Goal: Information Seeking & Learning: Learn about a topic

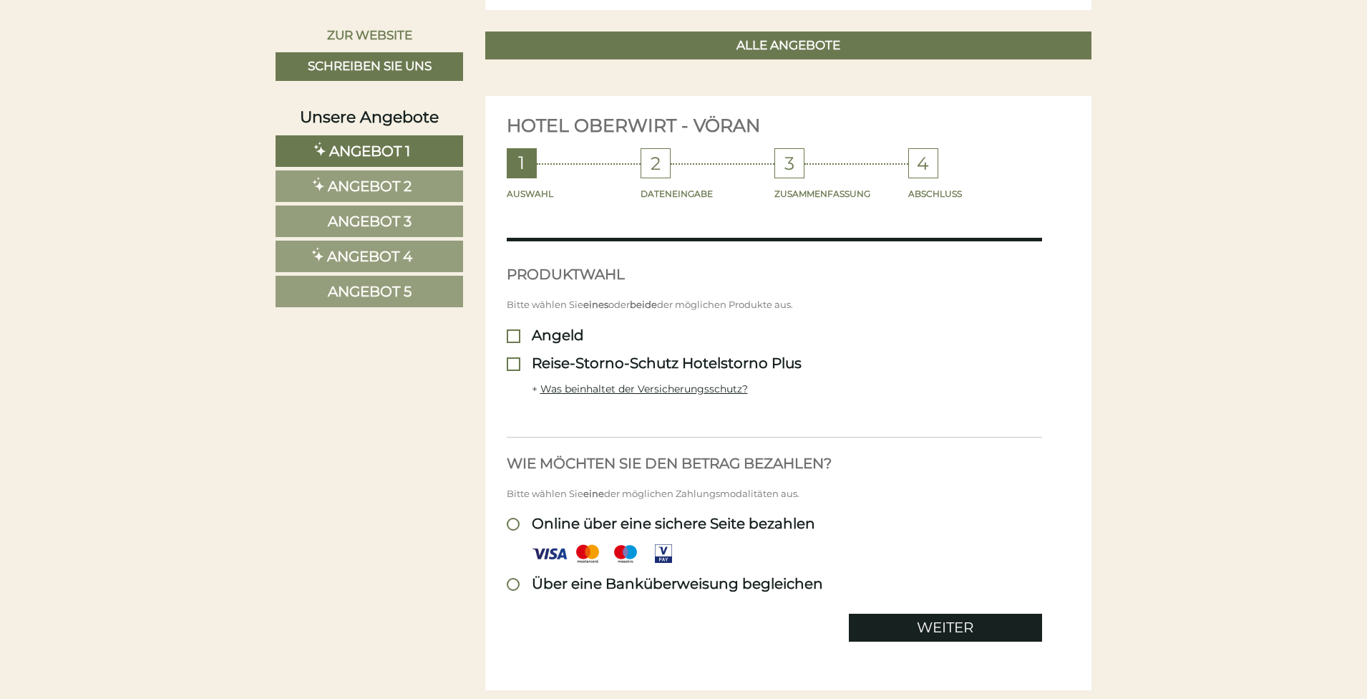
scroll to position [3648, 0]
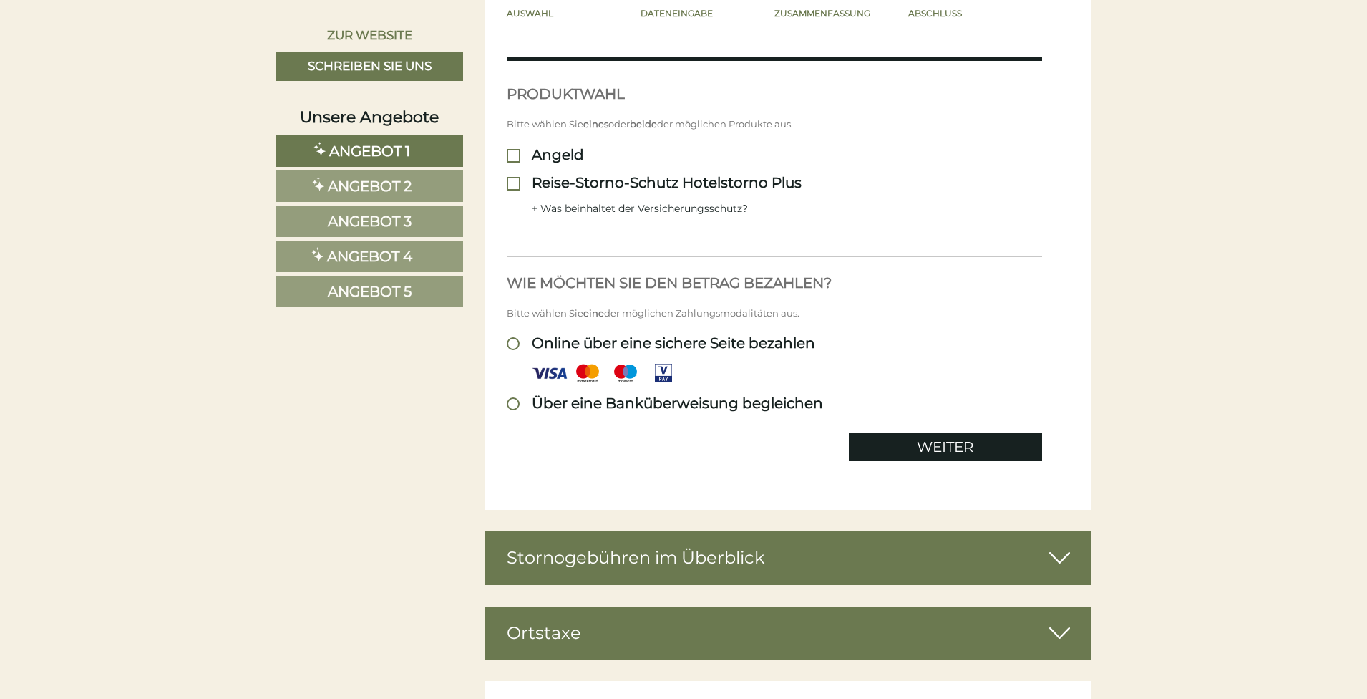
click at [1017, 552] on div "Stornogebühren im Überblick" at bounding box center [788, 557] width 607 height 53
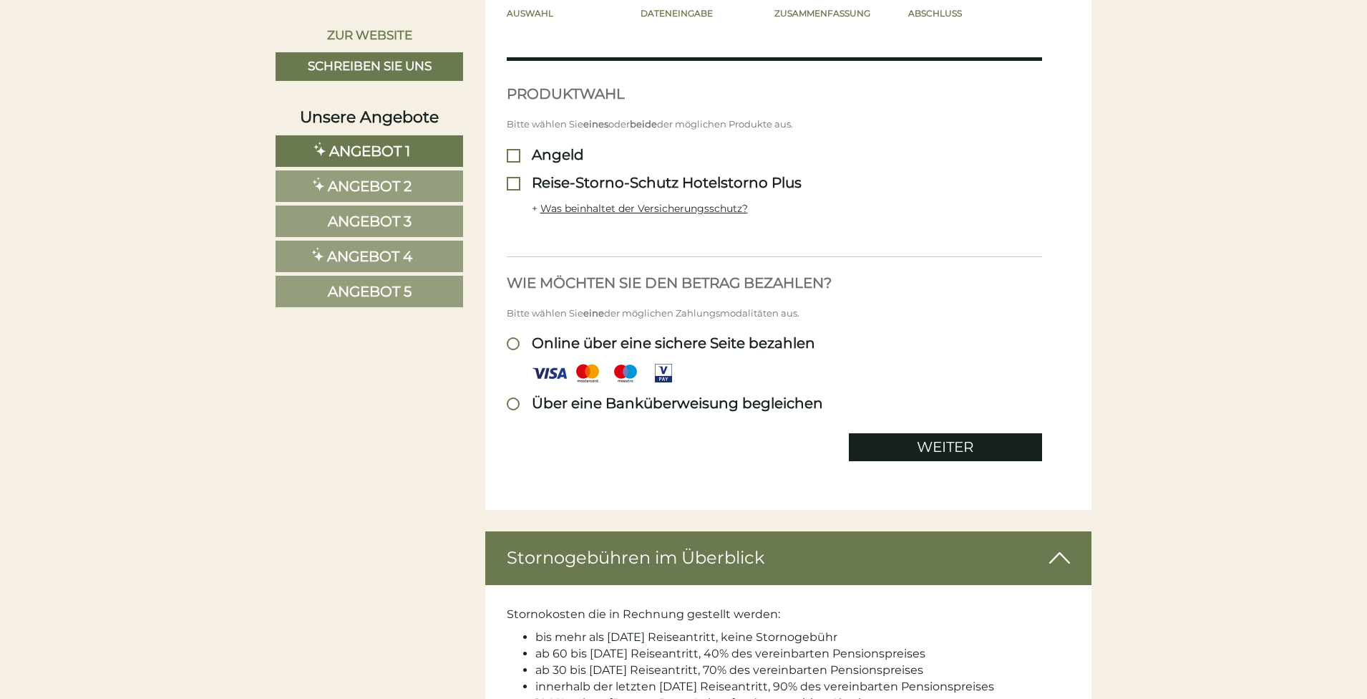
scroll to position [3935, 0]
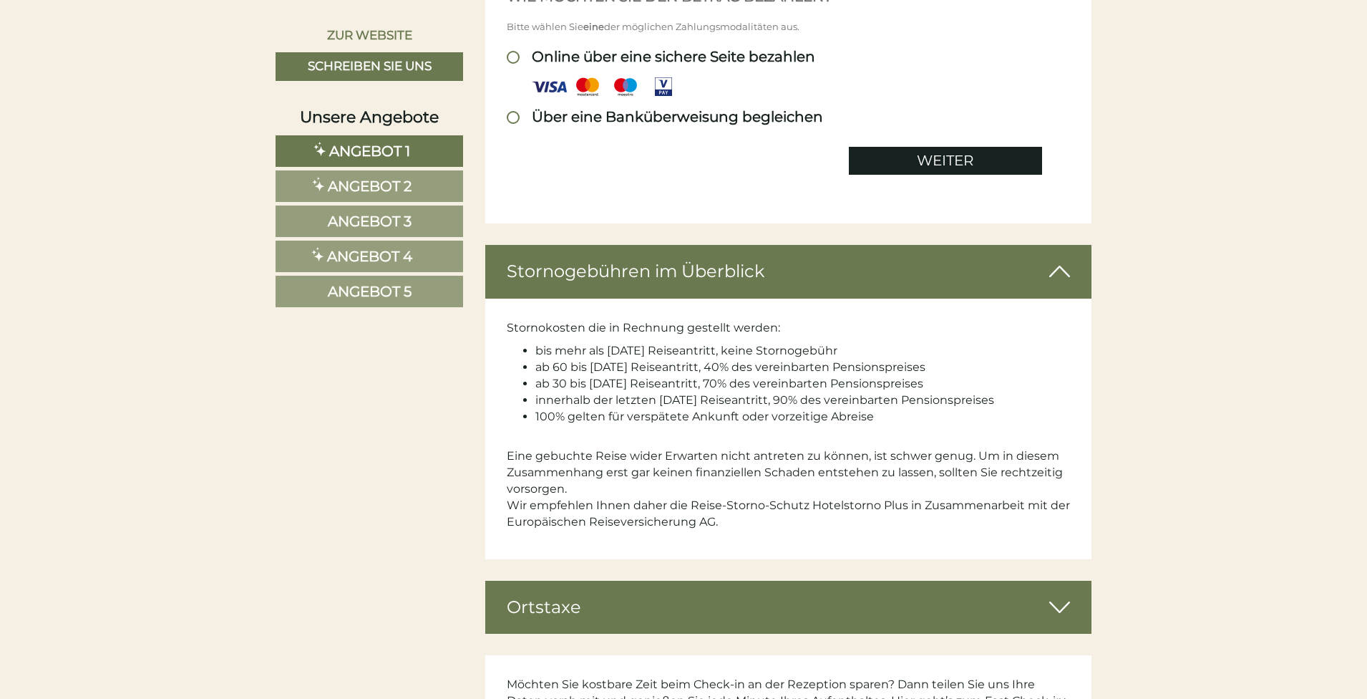
click at [1084, 586] on div "Ortstaxe" at bounding box center [788, 607] width 607 height 53
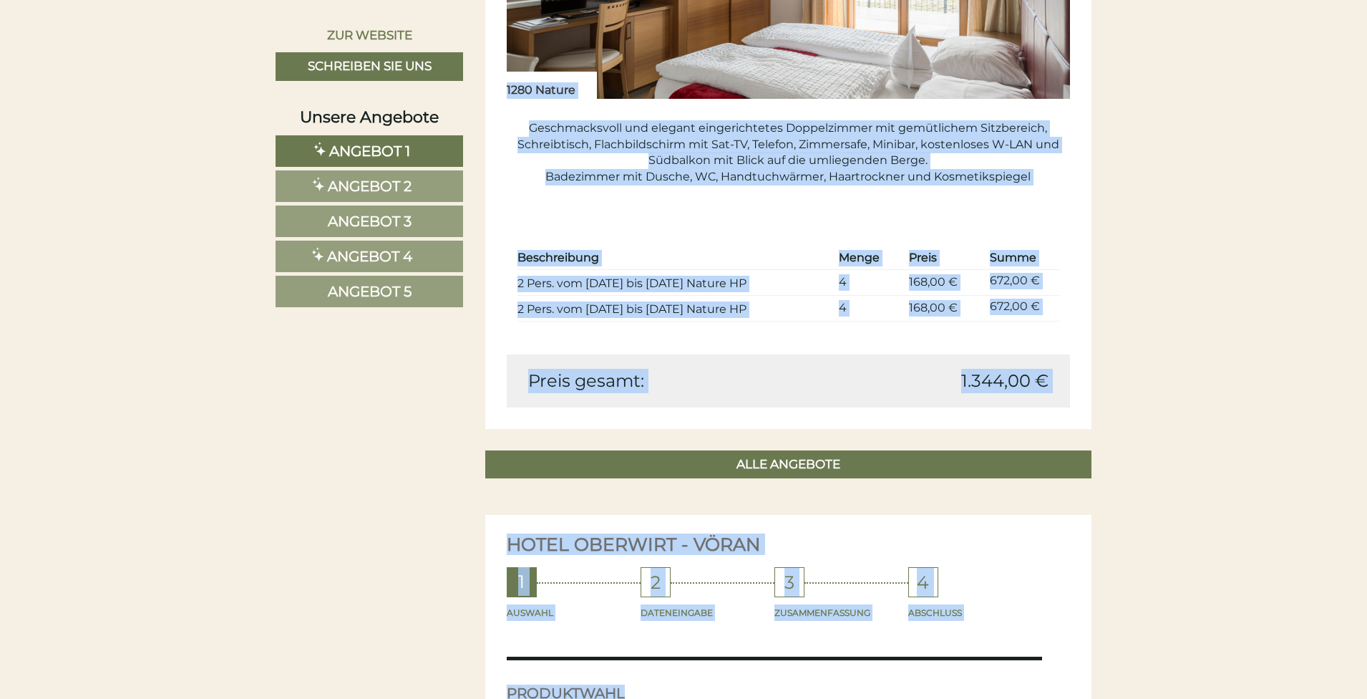
scroll to position [3076, 0]
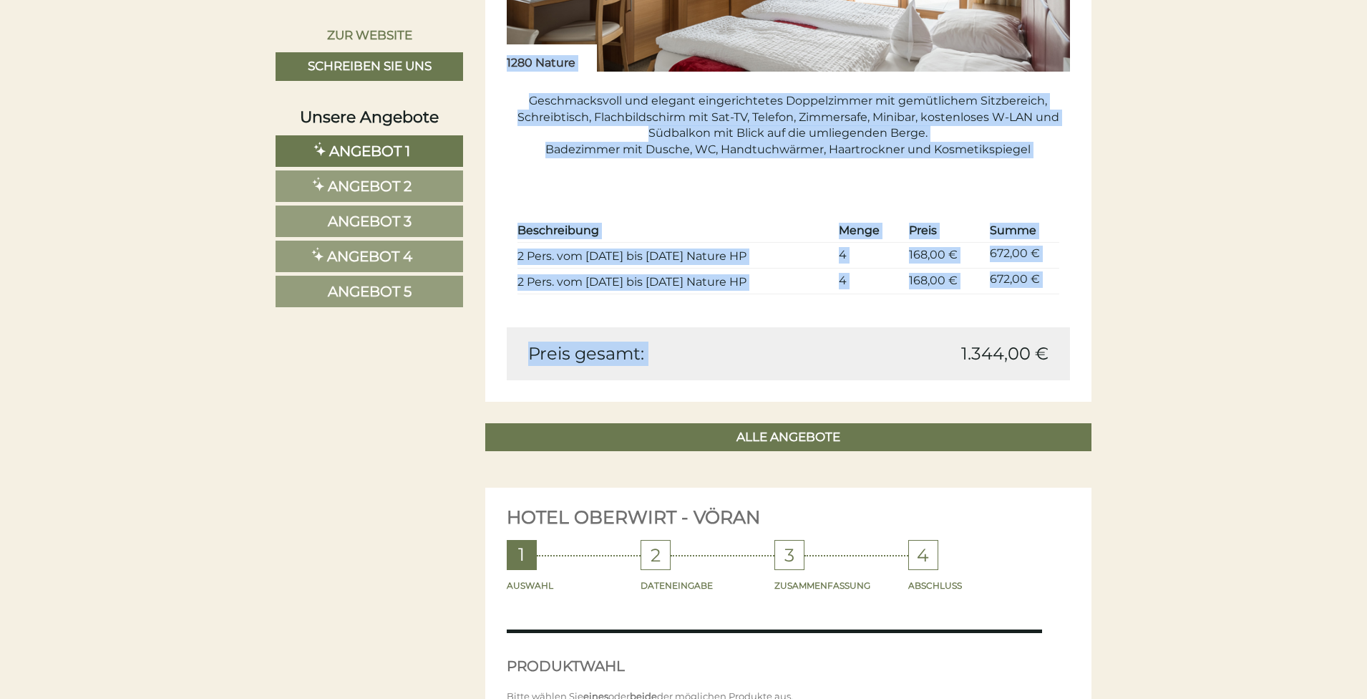
drag, startPoint x: 504, startPoint y: 243, endPoint x: 1115, endPoint y: 367, distance: 624.0
click at [1115, 367] on div "Guten Tag RED Touristik GmbH, es freut uns, dass Sie sich für Ihren Urlaub bei …" at bounding box center [683, 270] width 1367 height 5411
copy div "Lorem Ips DOL Sitametco AdiP, el seddo eiu, temp Inc utla etd Magna Aliqua eni …"
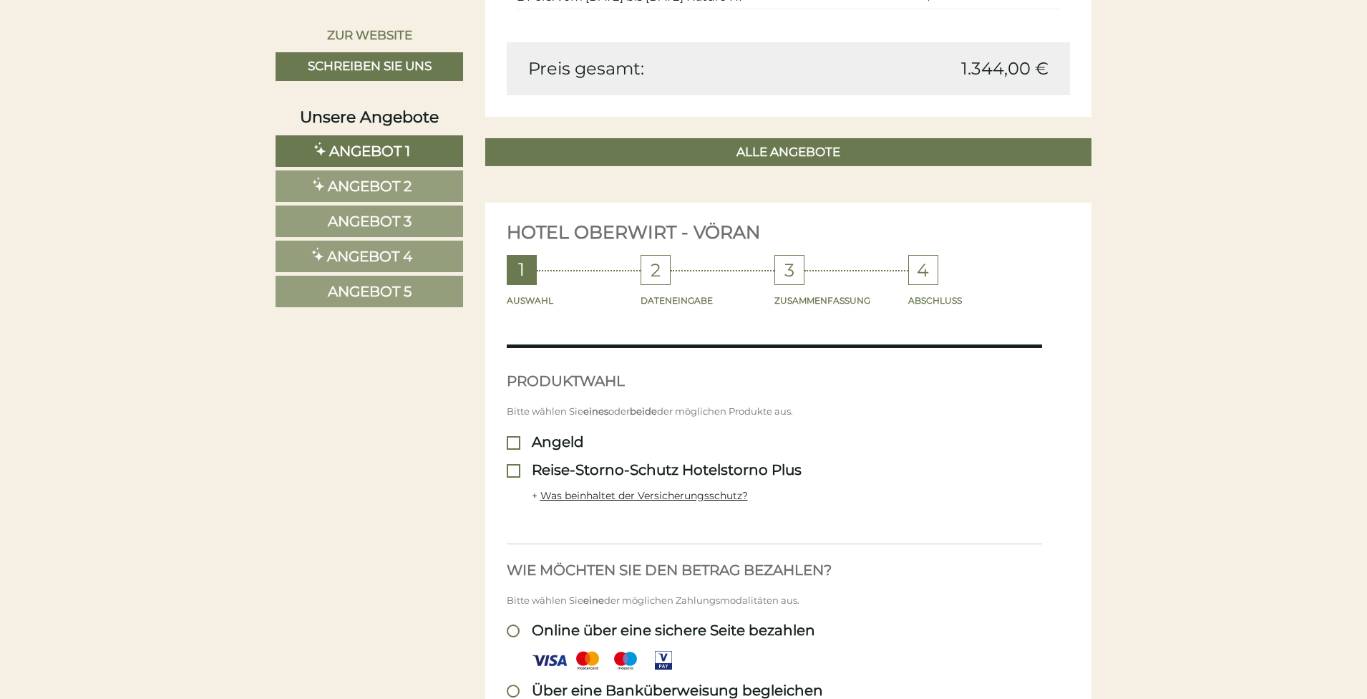
scroll to position [2884, 0]
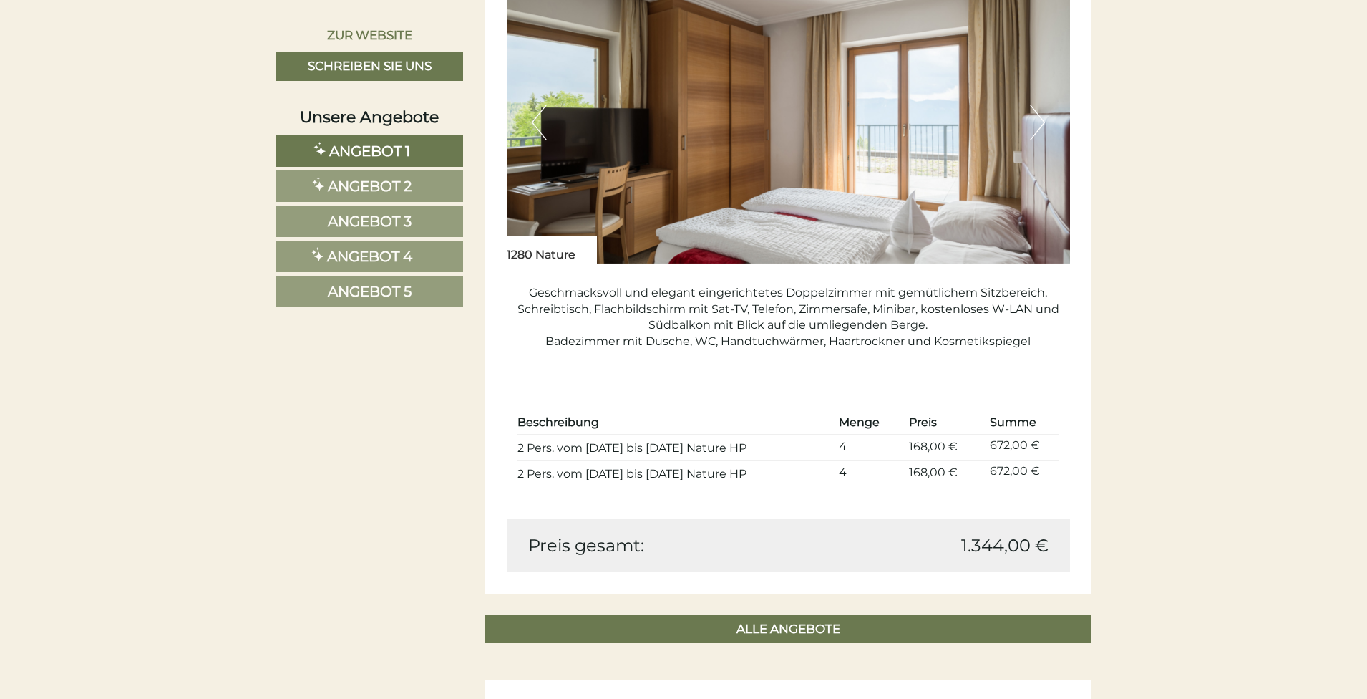
click at [422, 188] on link "Angebot 2" at bounding box center [370, 186] width 188 height 32
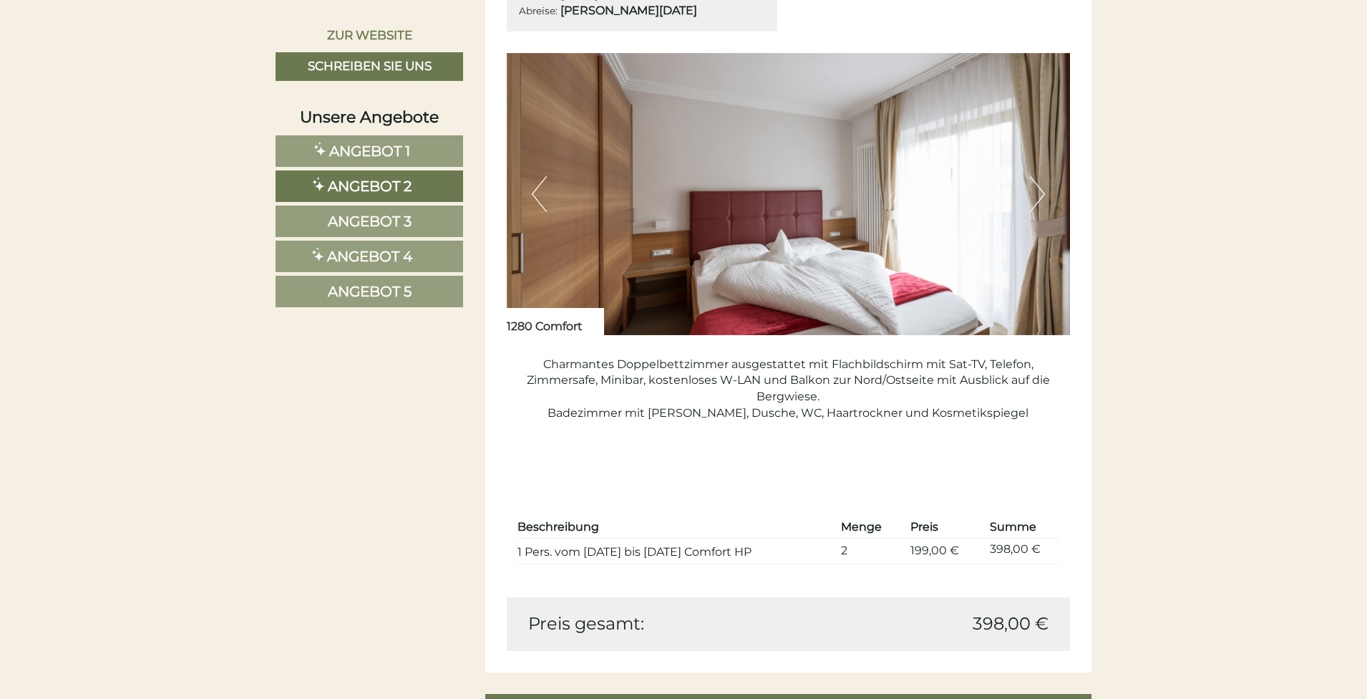
scroll to position [1095, 0]
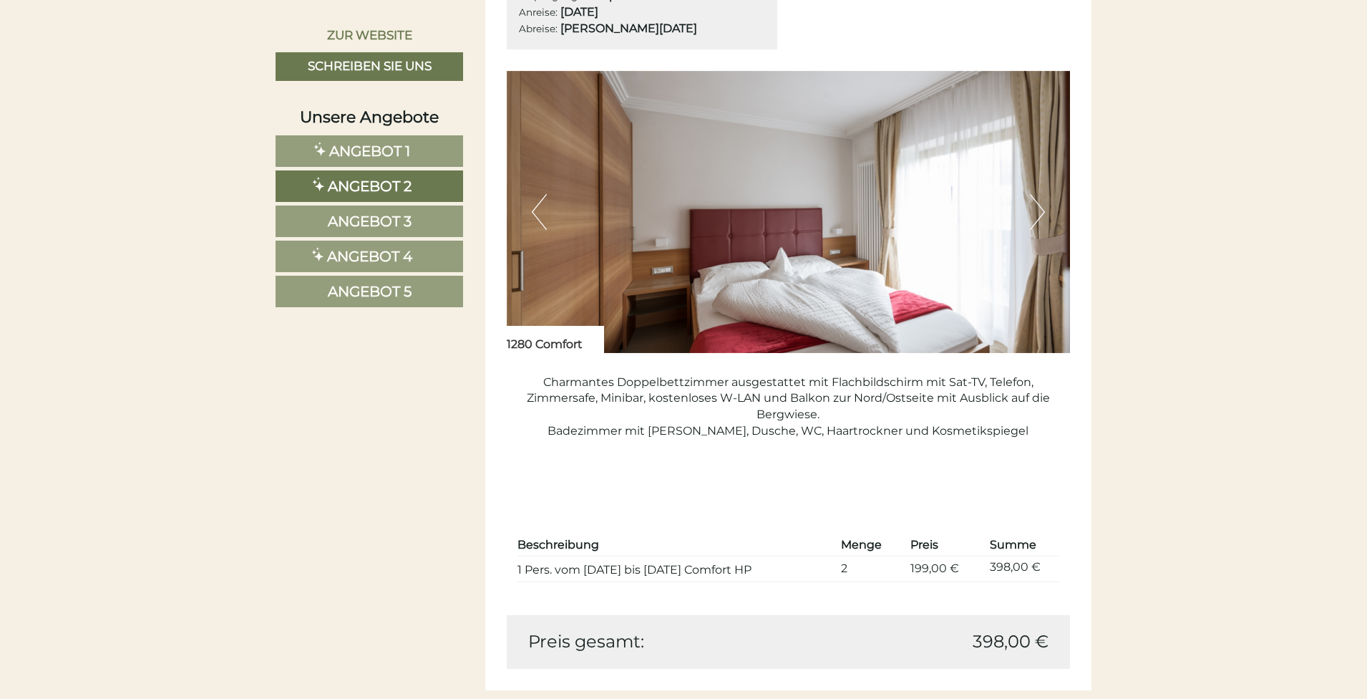
click at [1039, 221] on button "Next" at bounding box center [1037, 212] width 15 height 36
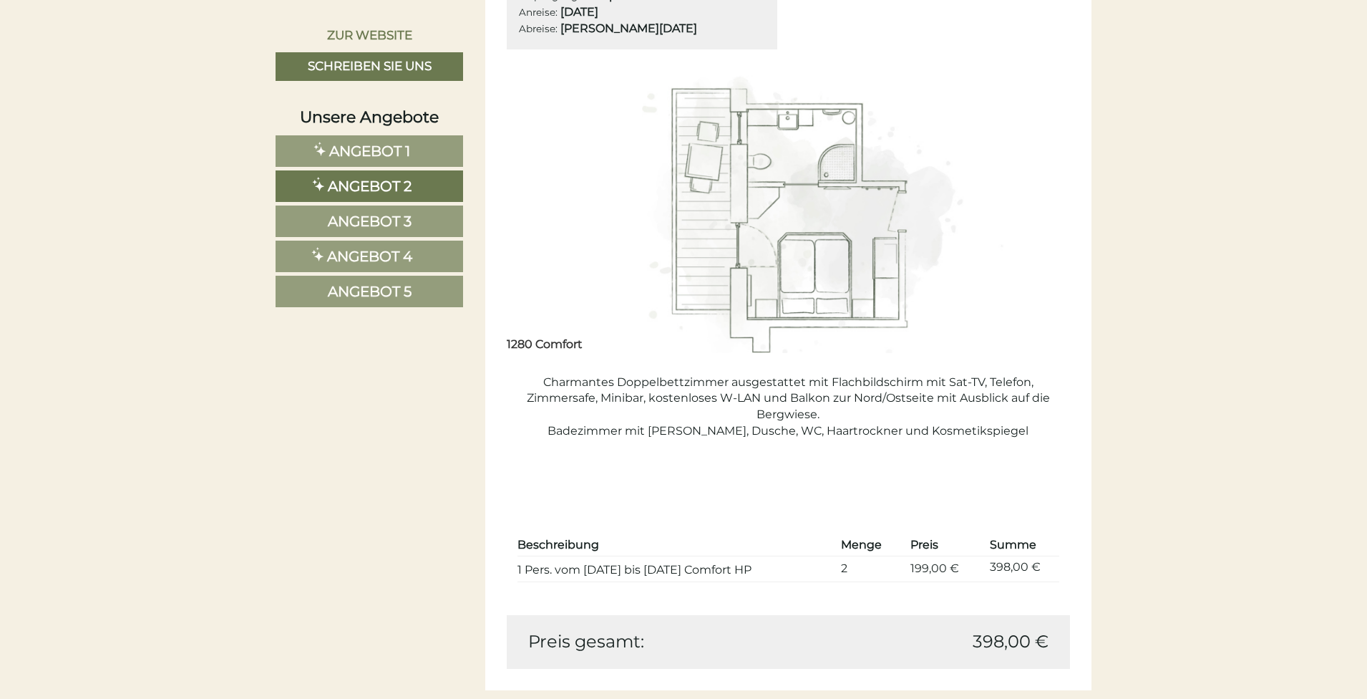
click at [1039, 221] on button "Next" at bounding box center [1037, 212] width 15 height 36
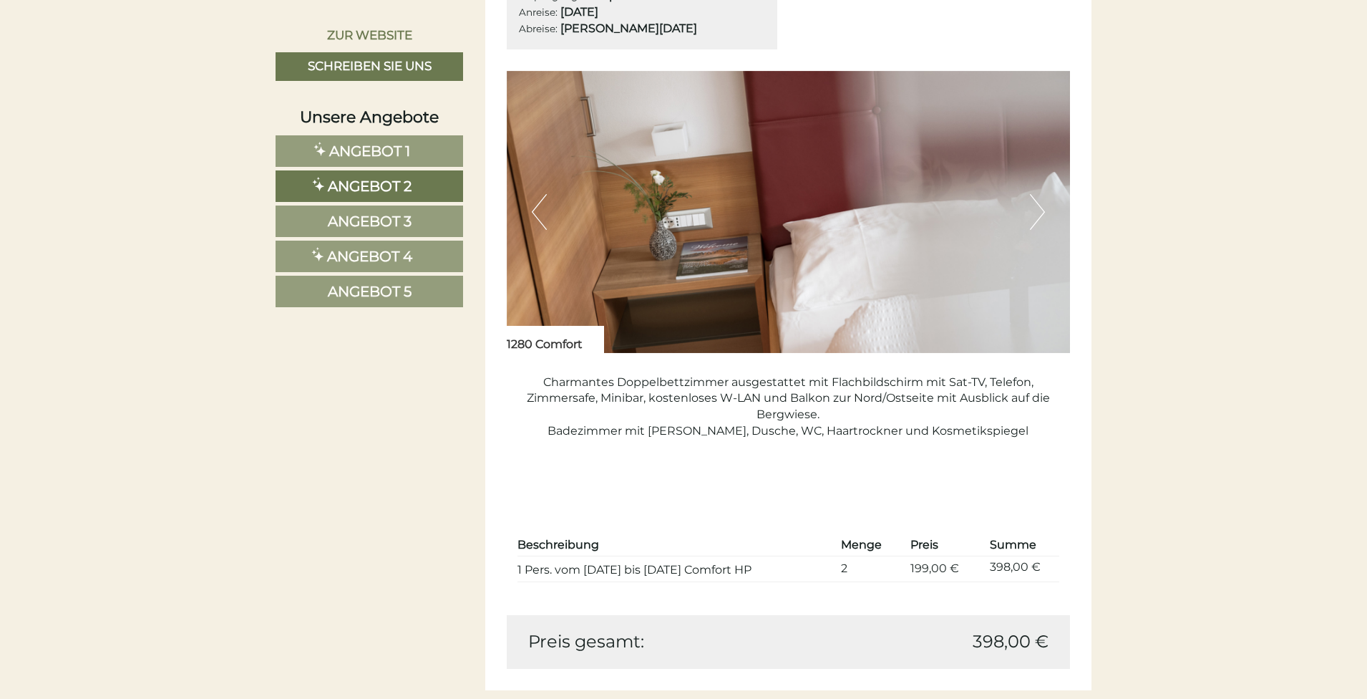
click at [1039, 221] on button "Next" at bounding box center [1037, 212] width 15 height 36
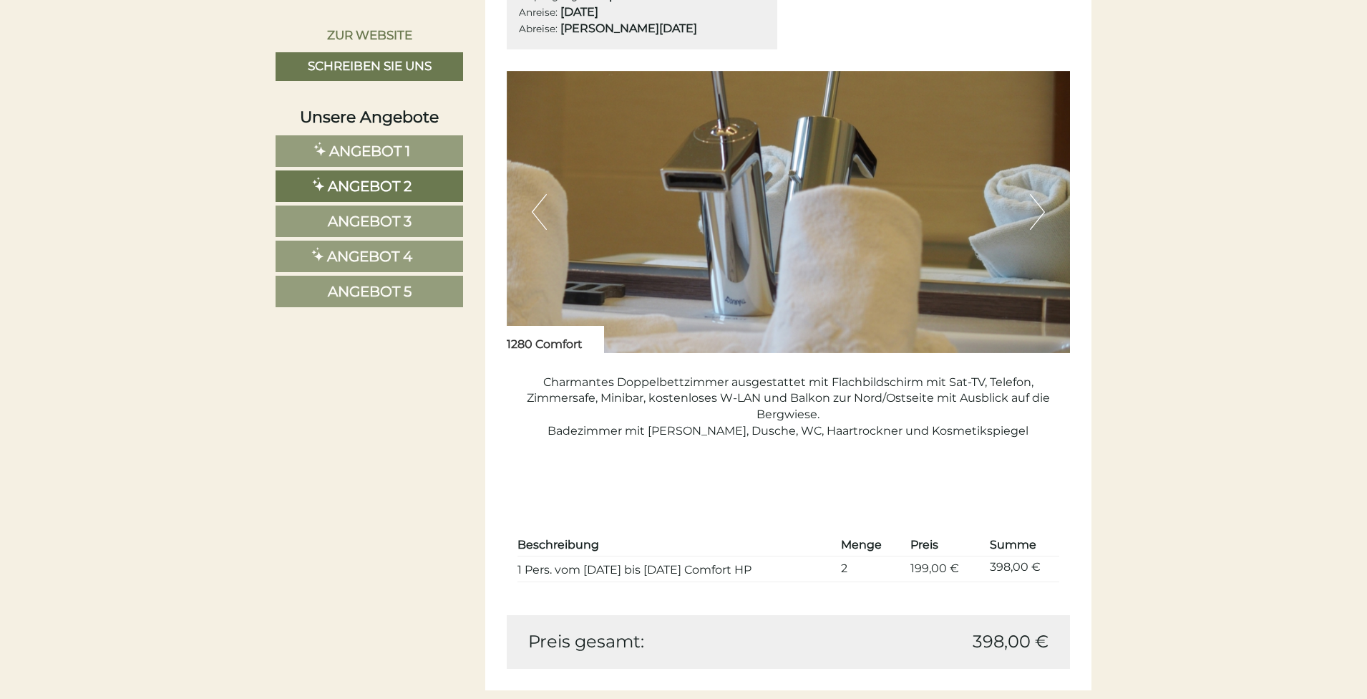
click at [1039, 221] on button "Next" at bounding box center [1037, 212] width 15 height 36
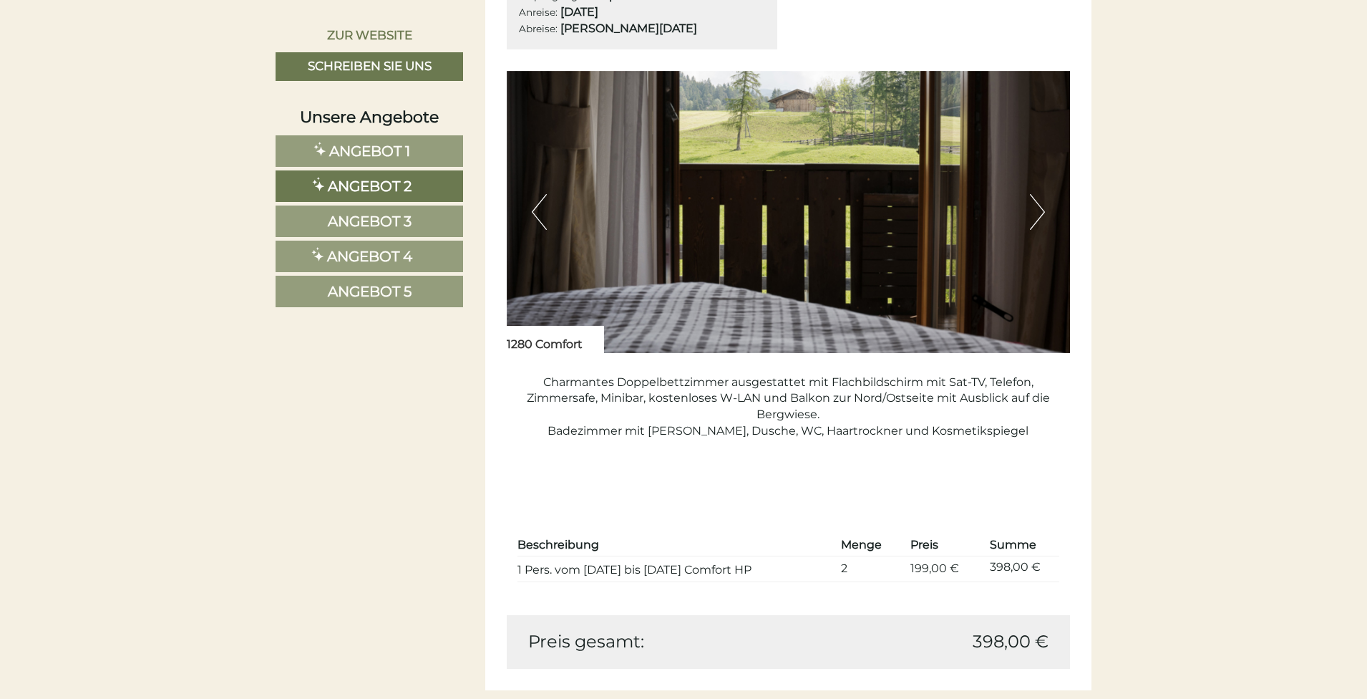
click at [1039, 221] on button "Next" at bounding box center [1037, 212] width 15 height 36
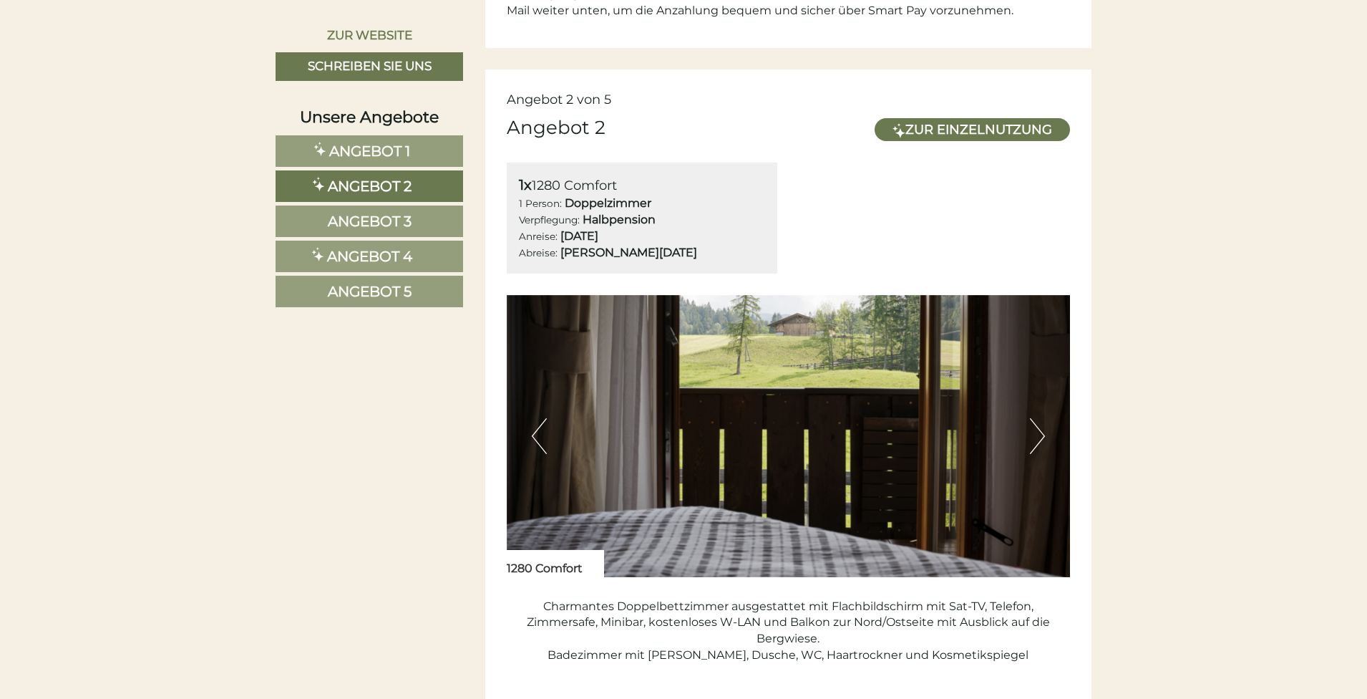
click at [372, 153] on span "Angebot 1" at bounding box center [369, 150] width 81 height 17
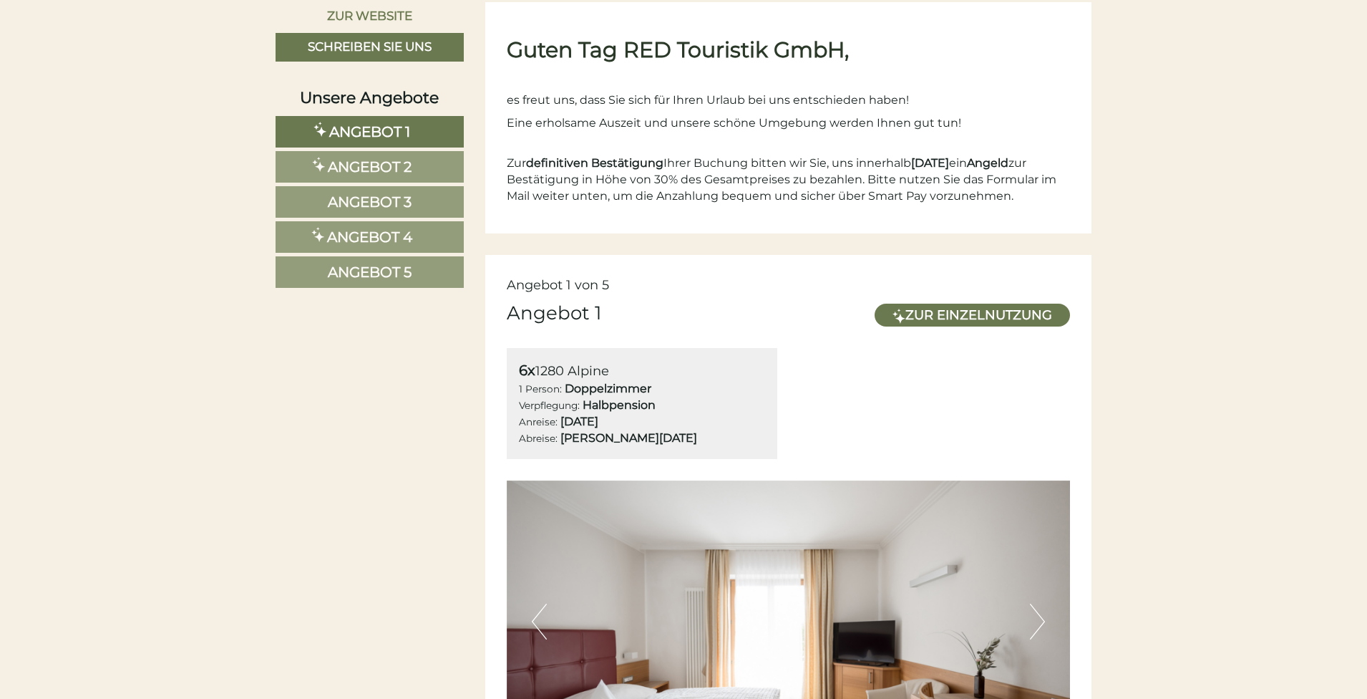
scroll to position [901, 0]
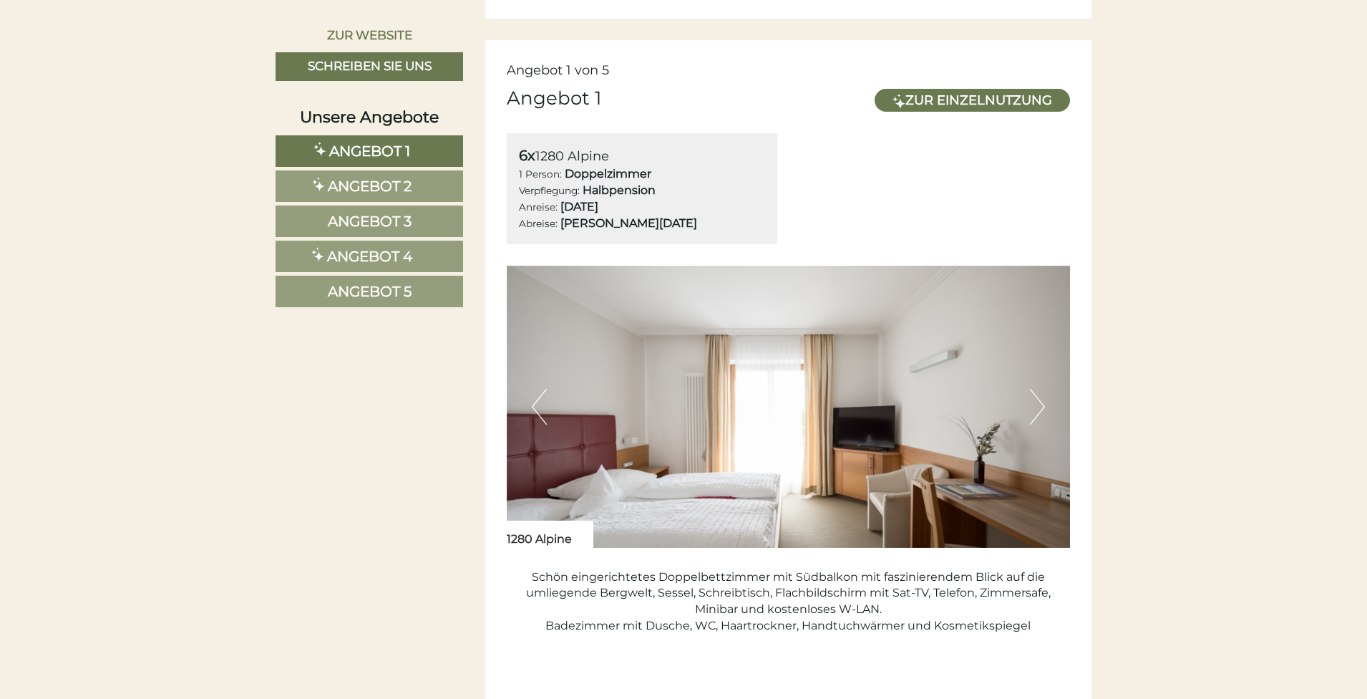
click at [381, 190] on span "Angebot 2" at bounding box center [370, 186] width 84 height 17
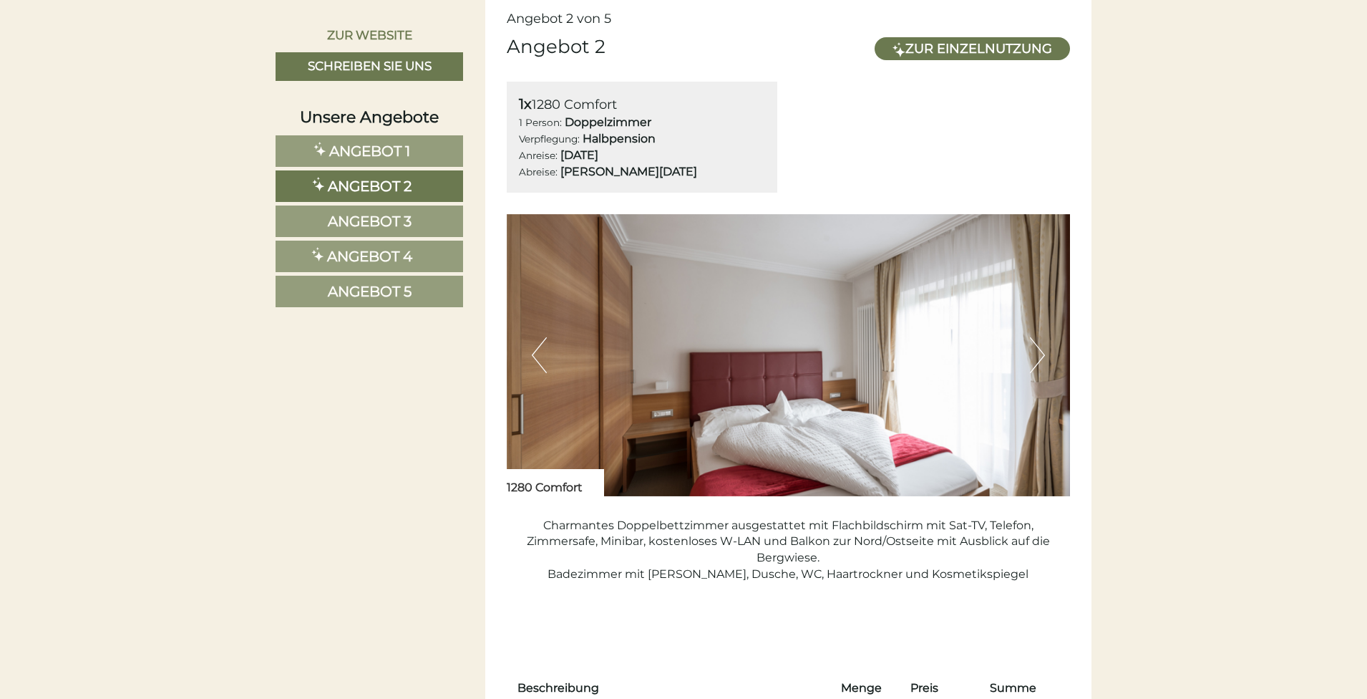
click at [383, 208] on link "Angebot 3" at bounding box center [370, 221] width 188 height 32
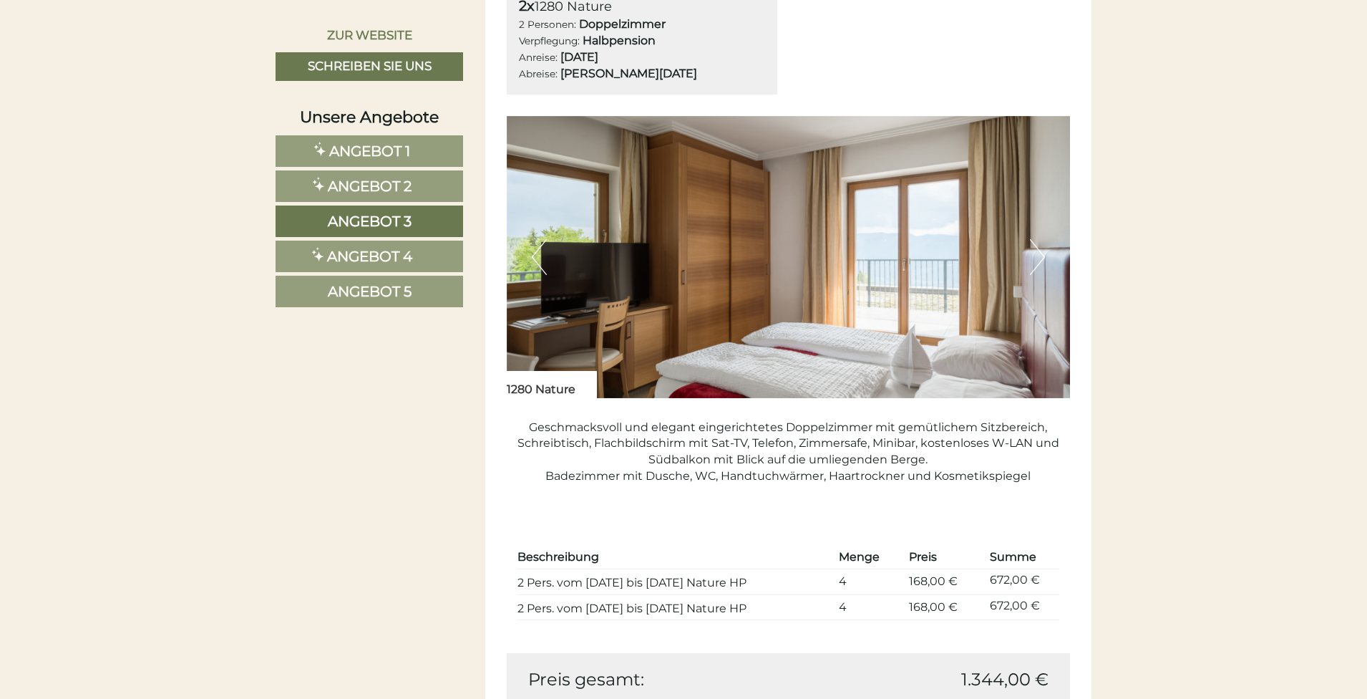
scroll to position [1082, 0]
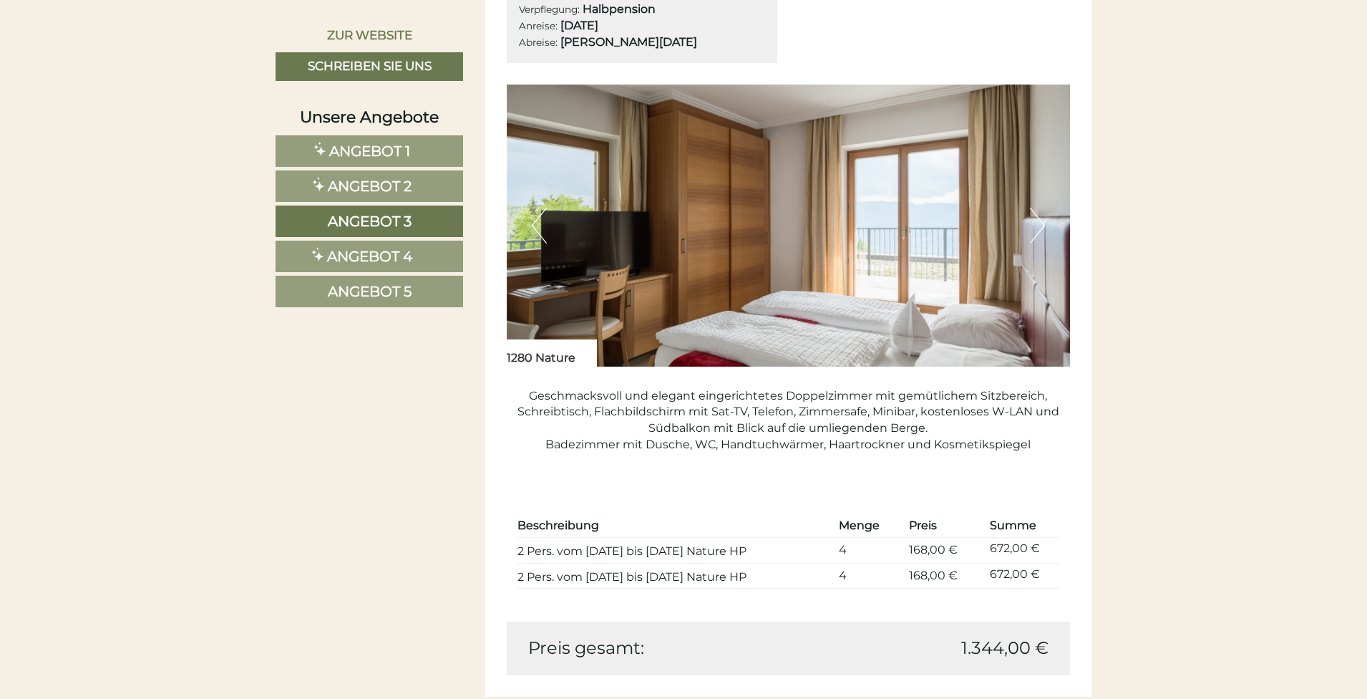
click at [369, 252] on span "Angebot 4" at bounding box center [369, 256] width 85 height 17
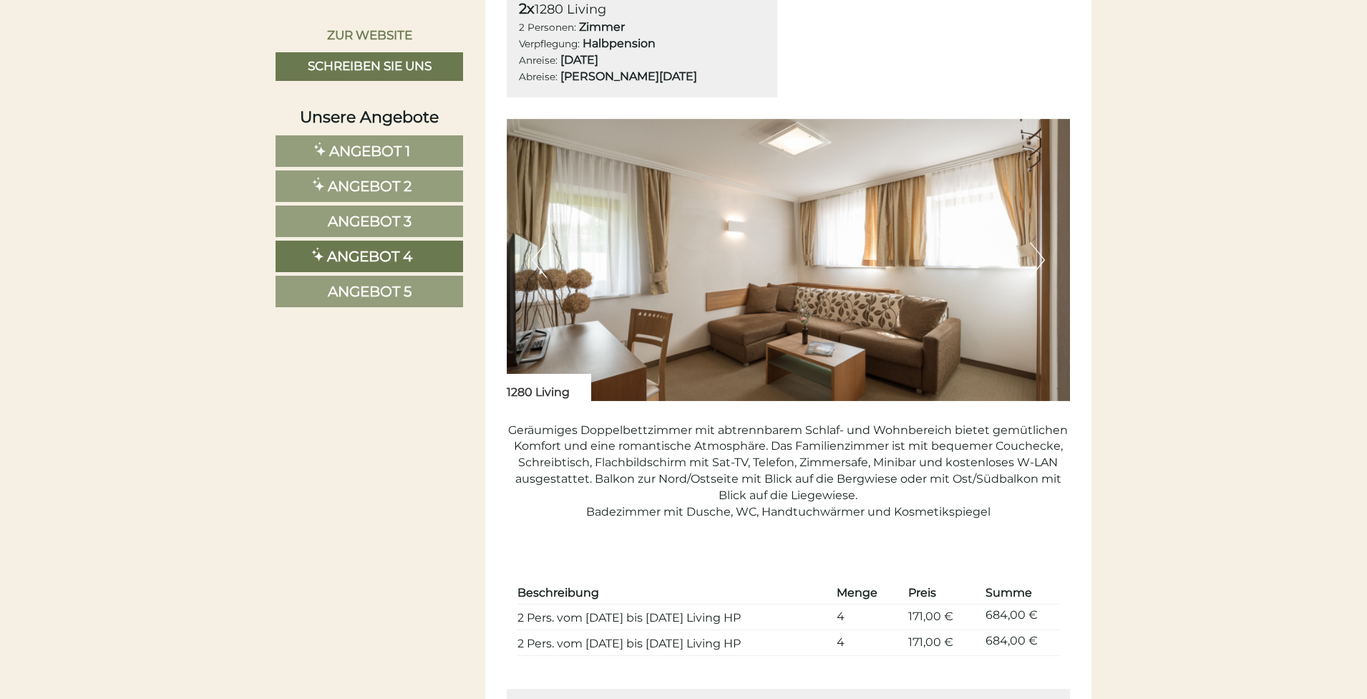
scroll to position [1135, 0]
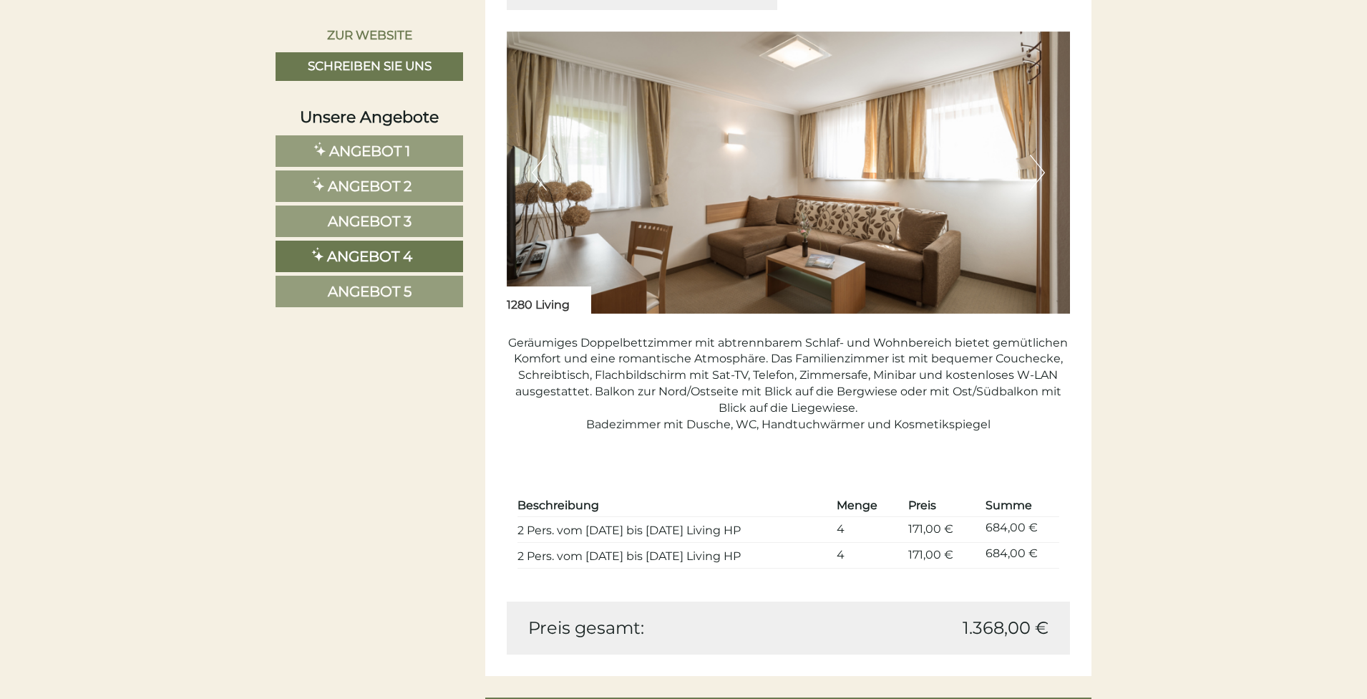
click at [415, 290] on link "Angebot 5" at bounding box center [370, 292] width 188 height 32
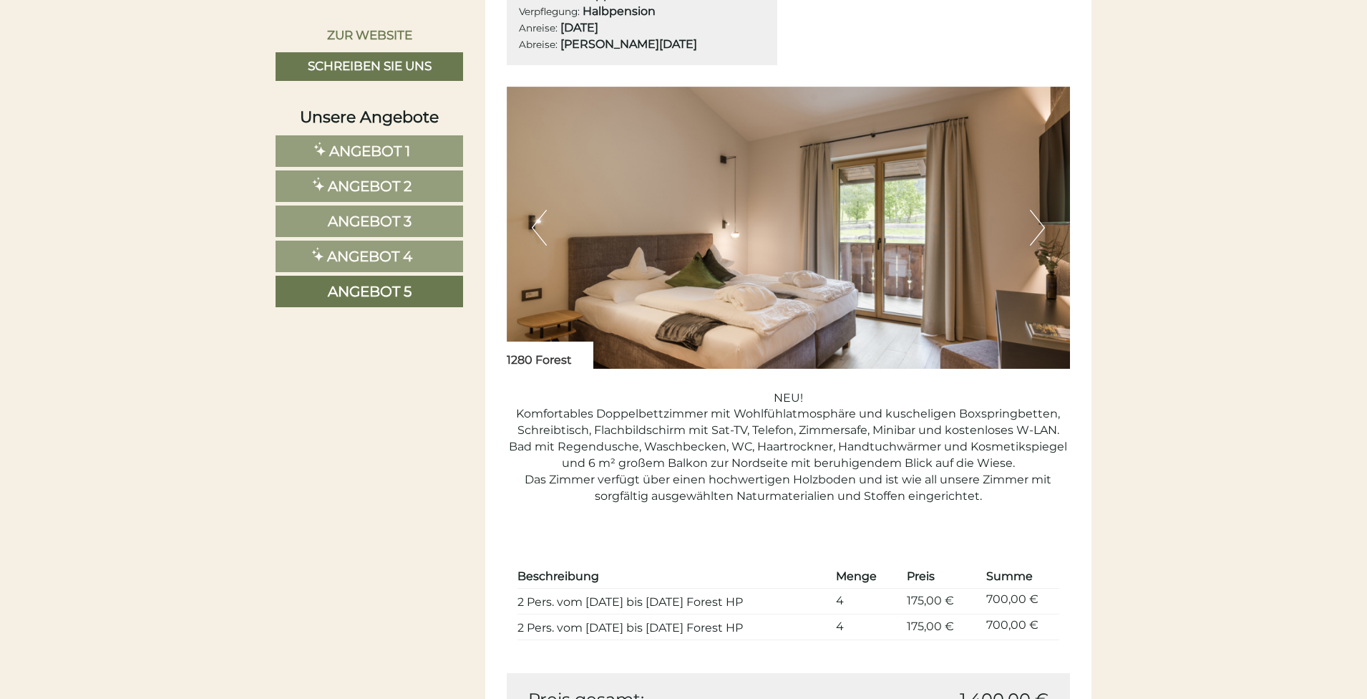
scroll to position [1077, 0]
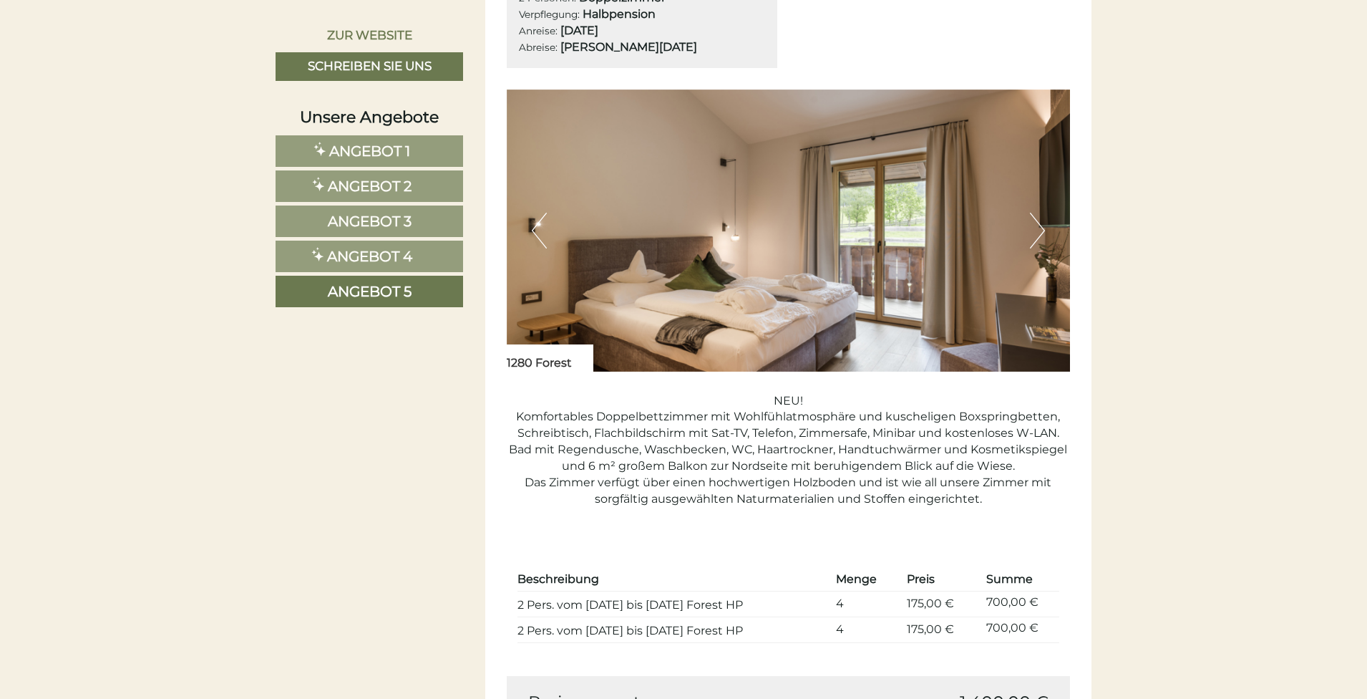
click at [400, 142] on span "Angebot 1" at bounding box center [369, 150] width 81 height 17
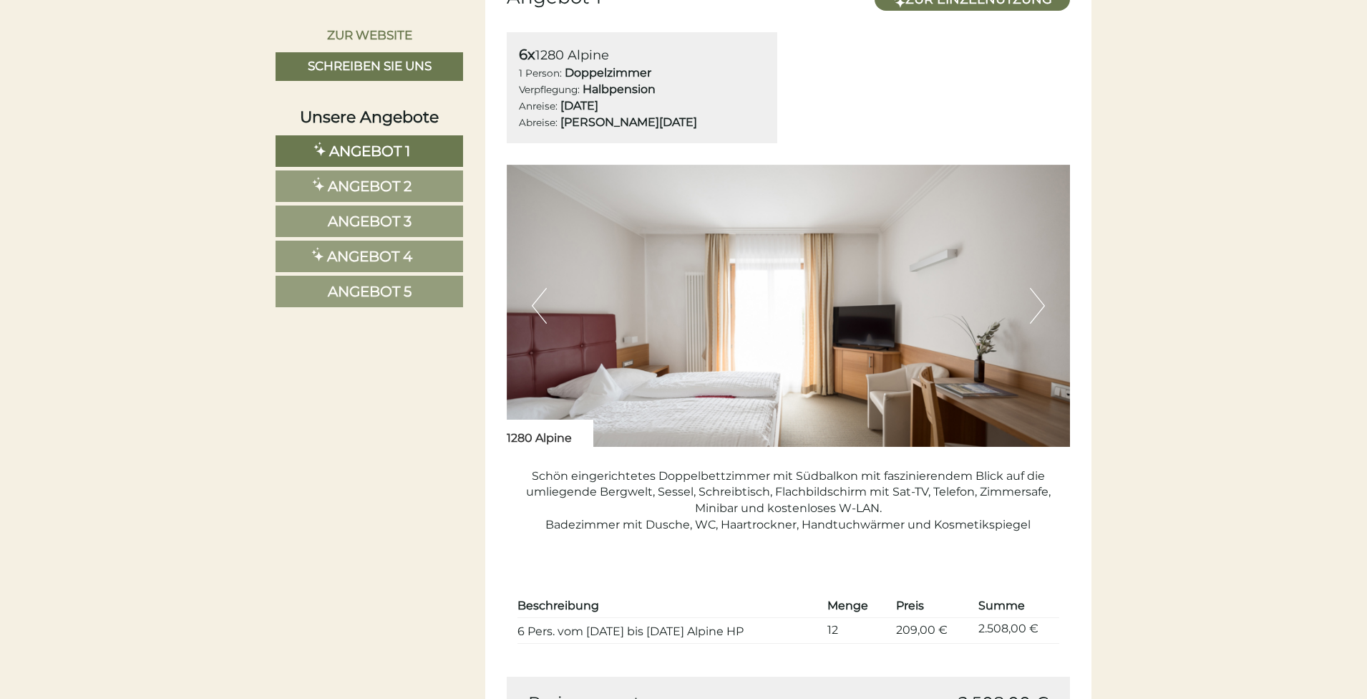
scroll to position [1004, 0]
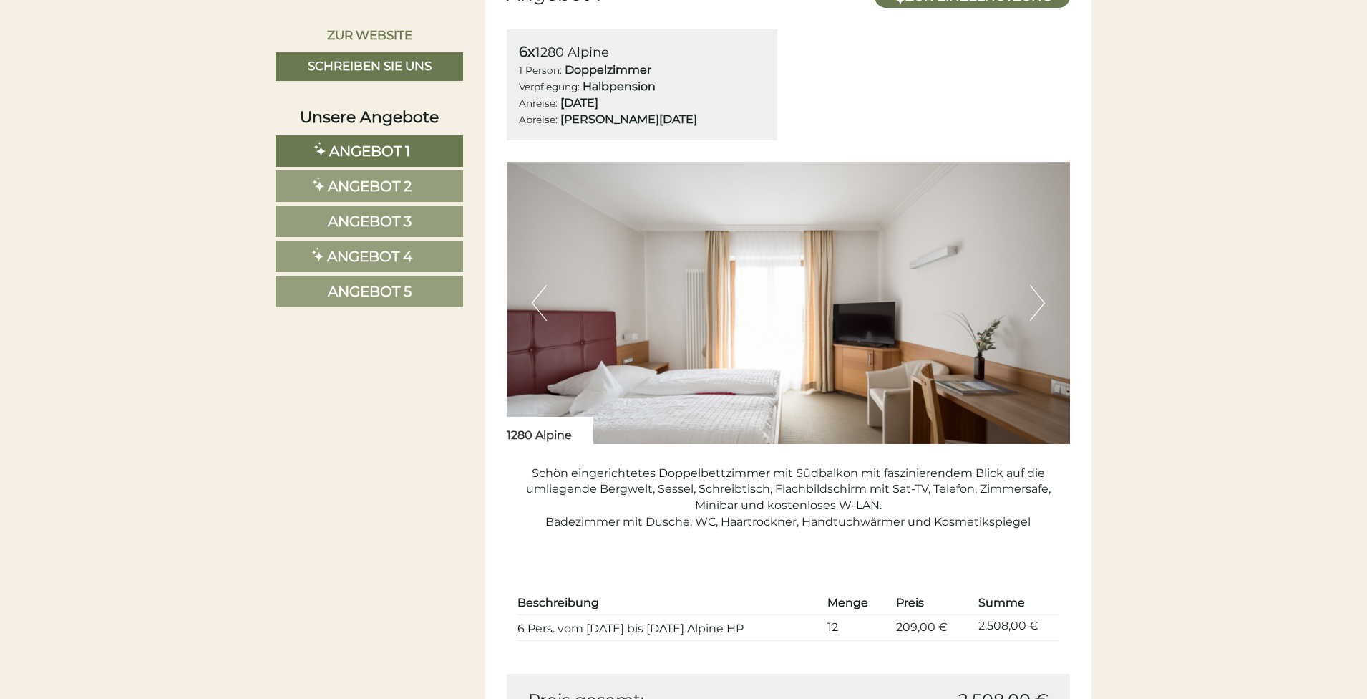
click at [425, 185] on link "Angebot 2" at bounding box center [370, 186] width 188 height 32
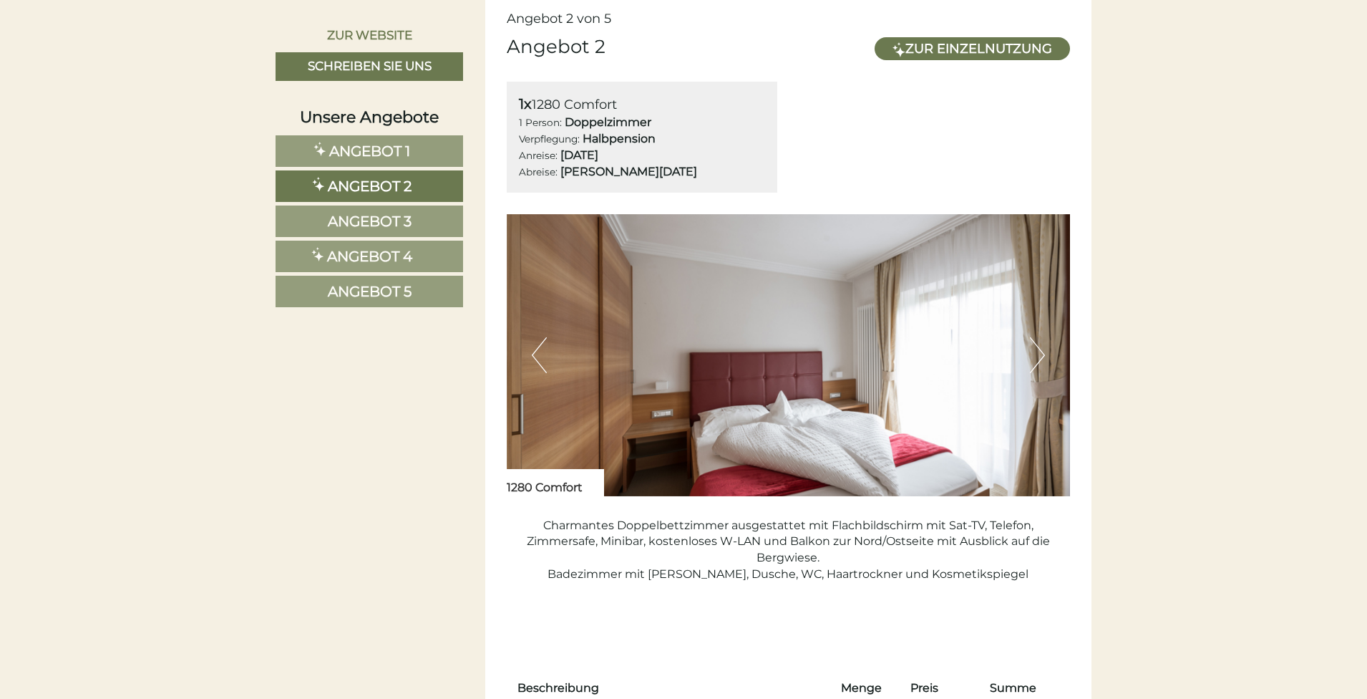
scroll to position [972, 0]
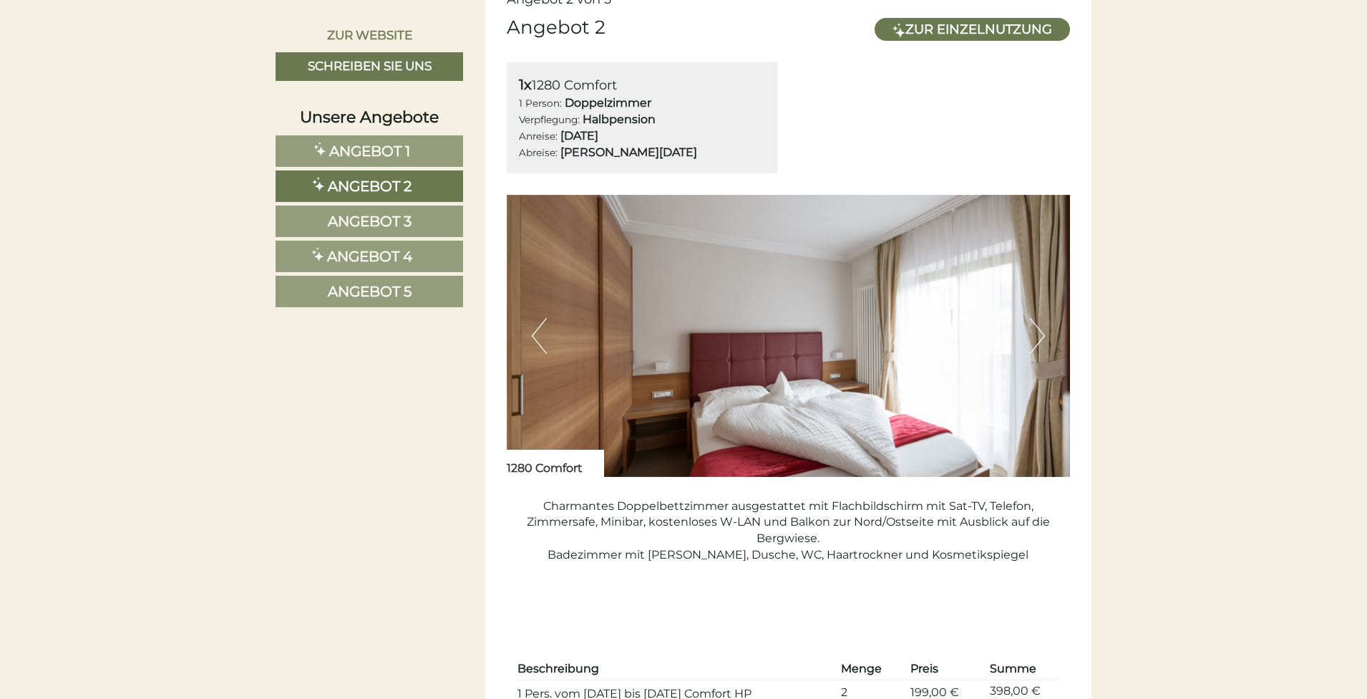
click at [362, 136] on link "Angebot 1" at bounding box center [370, 151] width 188 height 32
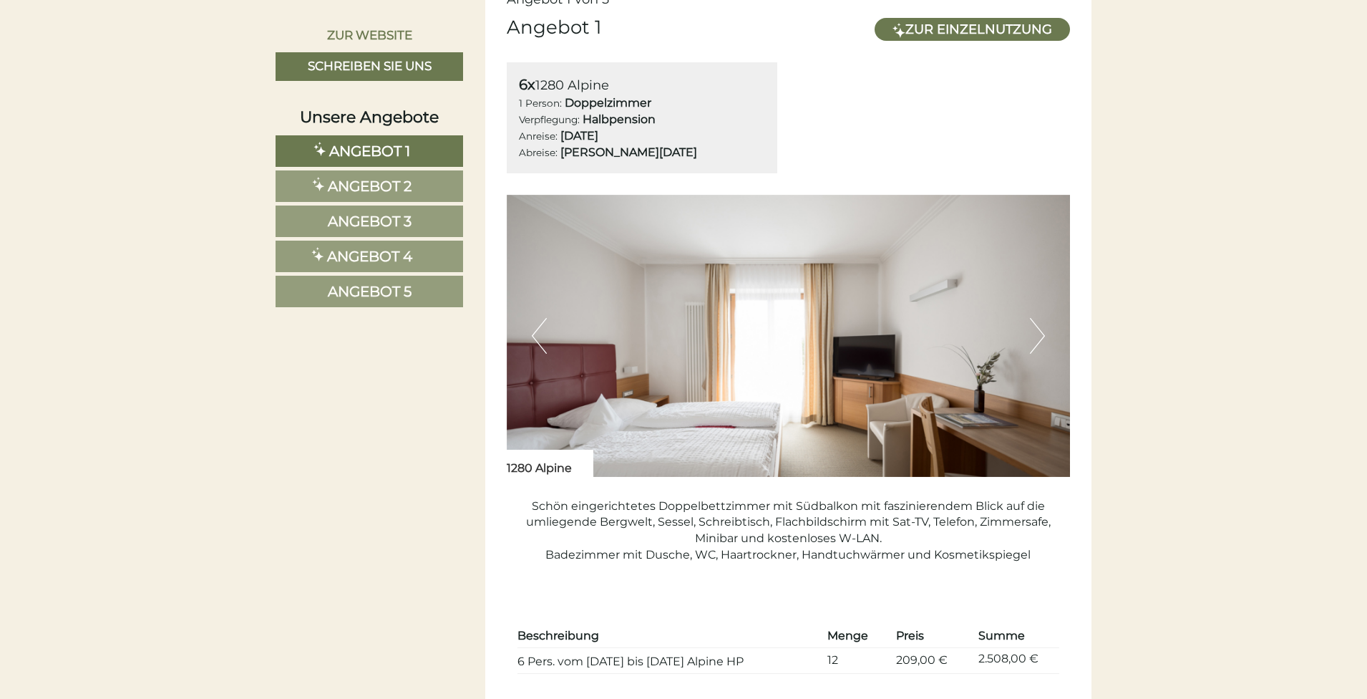
scroll to position [952, 0]
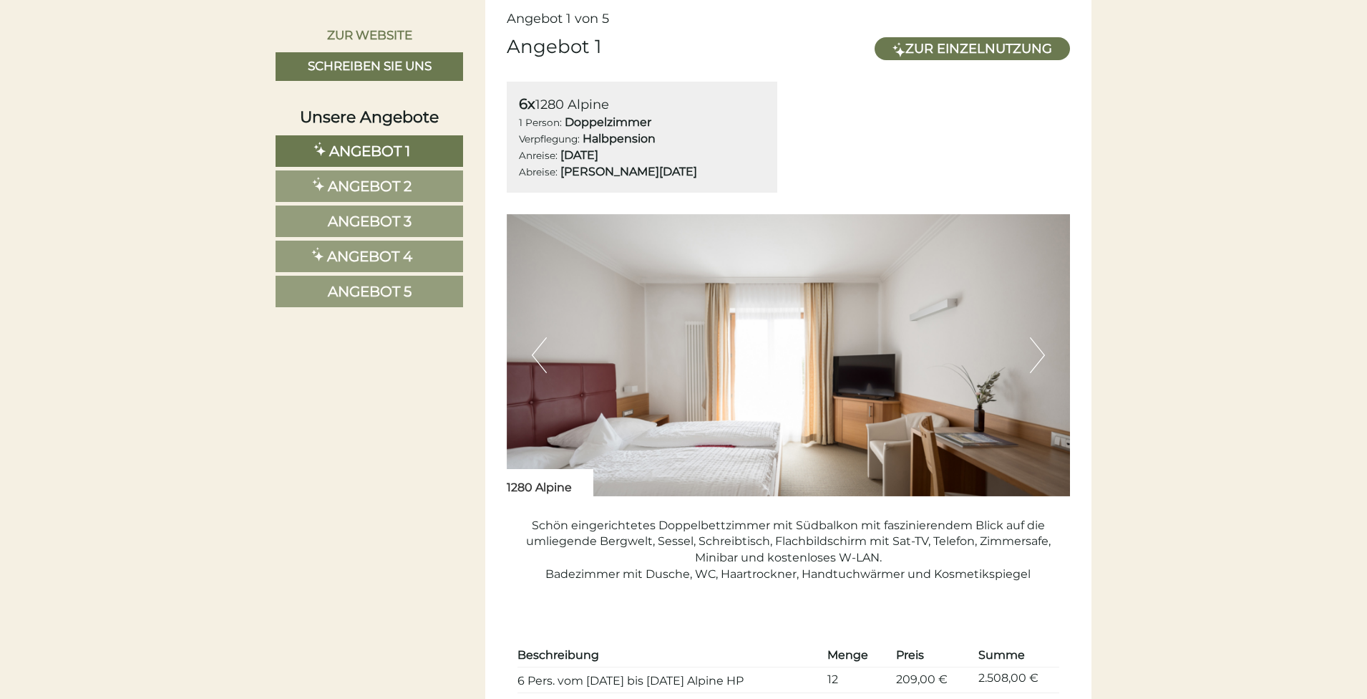
click at [375, 187] on span "Angebot 2" at bounding box center [370, 186] width 84 height 17
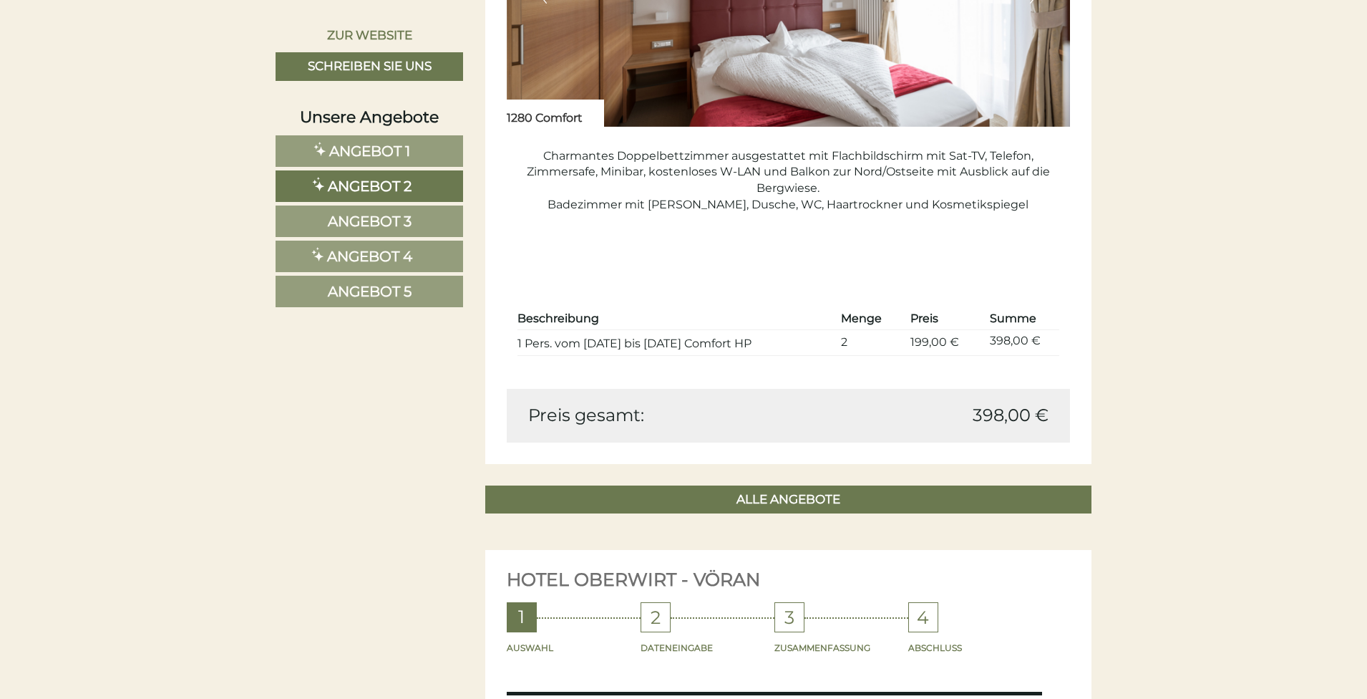
scroll to position [1807, 0]
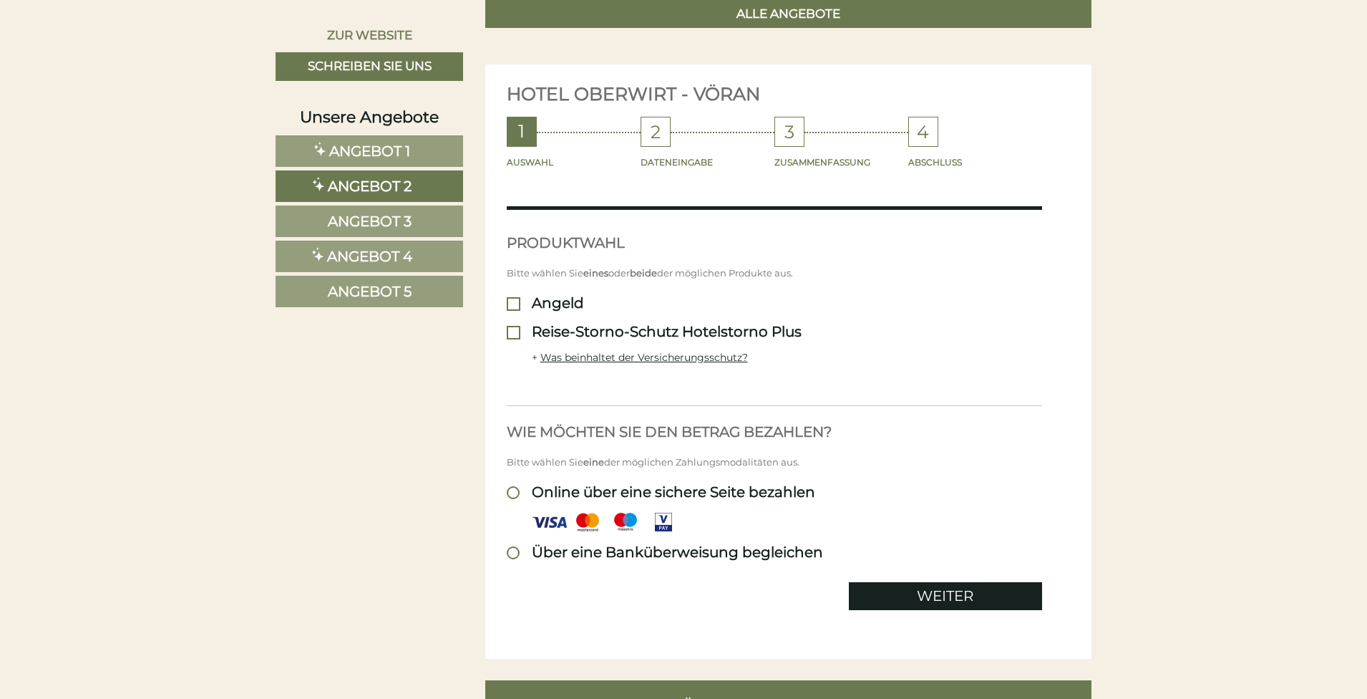
click at [443, 225] on link "Angebot 3" at bounding box center [370, 221] width 188 height 32
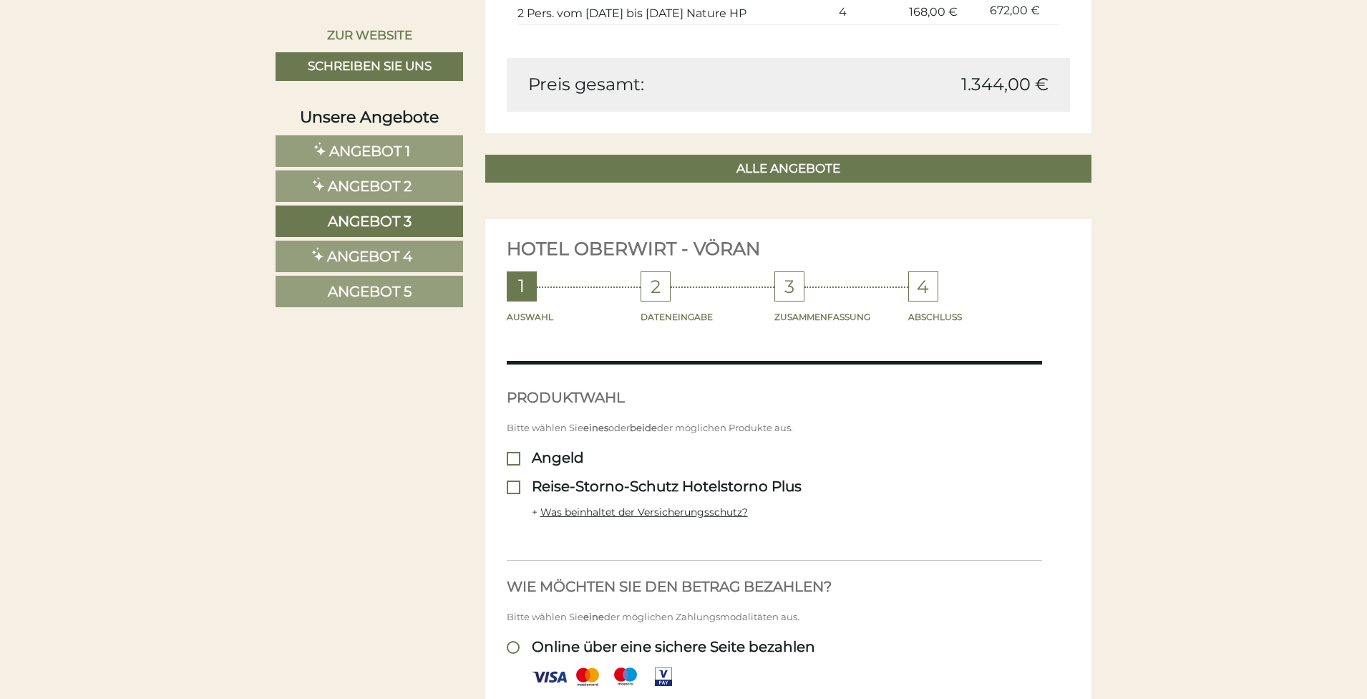
scroll to position [1828, 0]
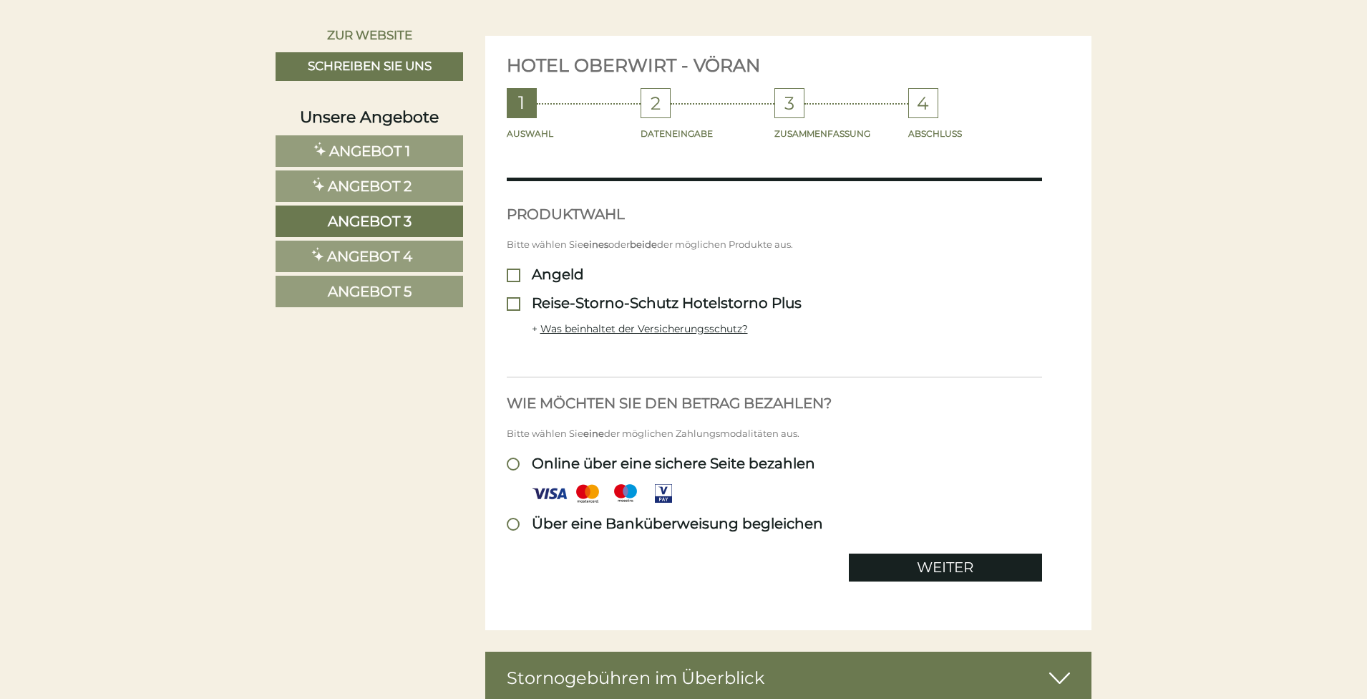
click at [440, 252] on link "Angebot 4" at bounding box center [370, 257] width 188 height 32
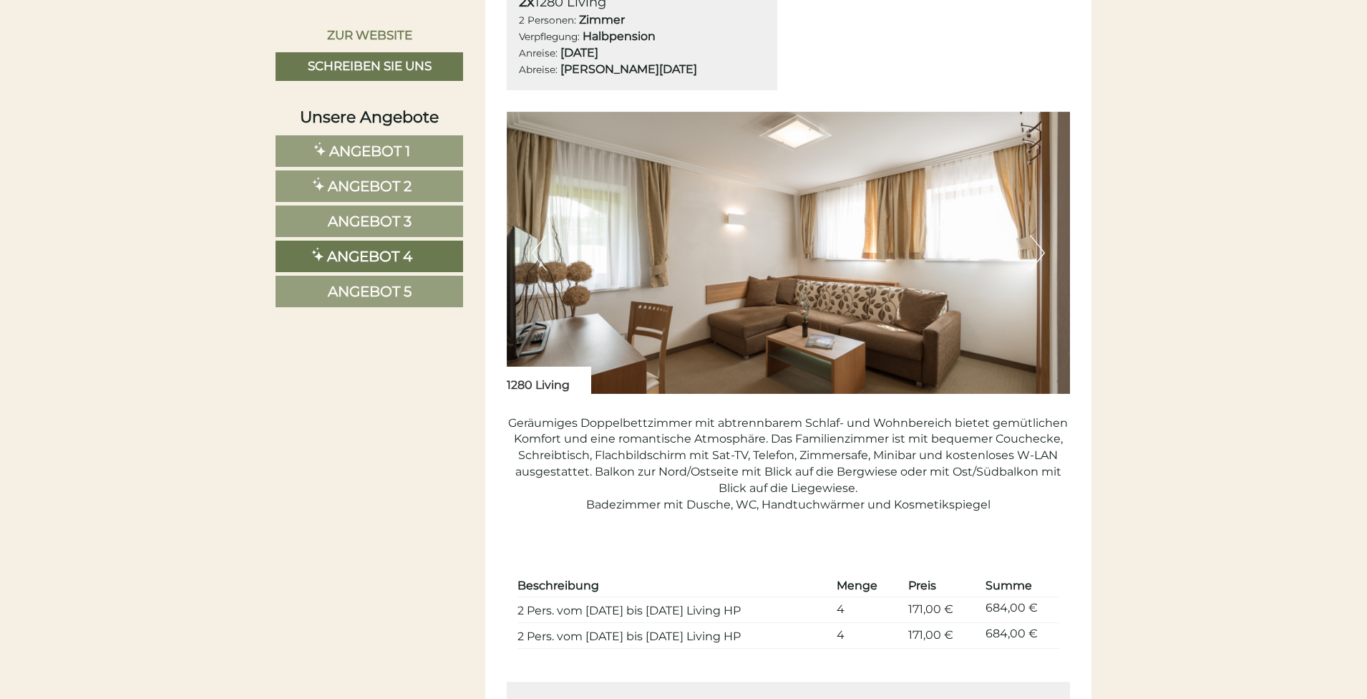
scroll to position [1177, 0]
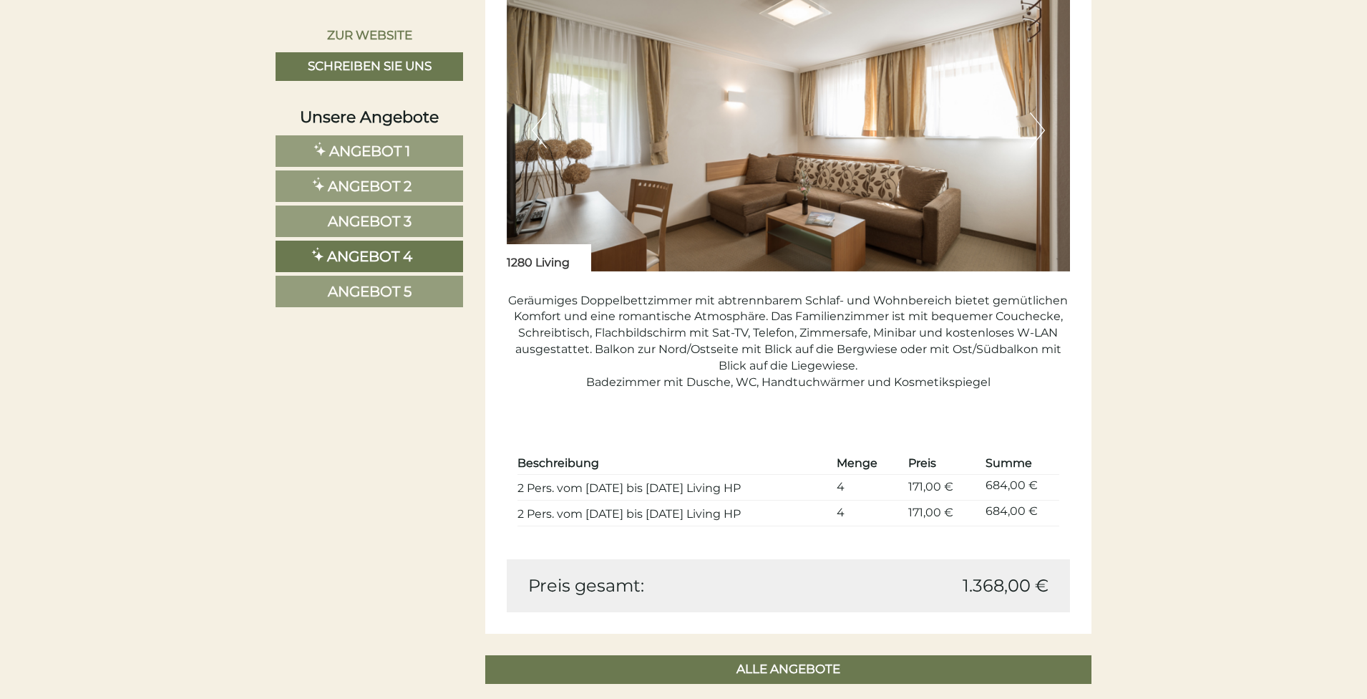
click at [434, 294] on link "Angebot 5" at bounding box center [370, 292] width 188 height 32
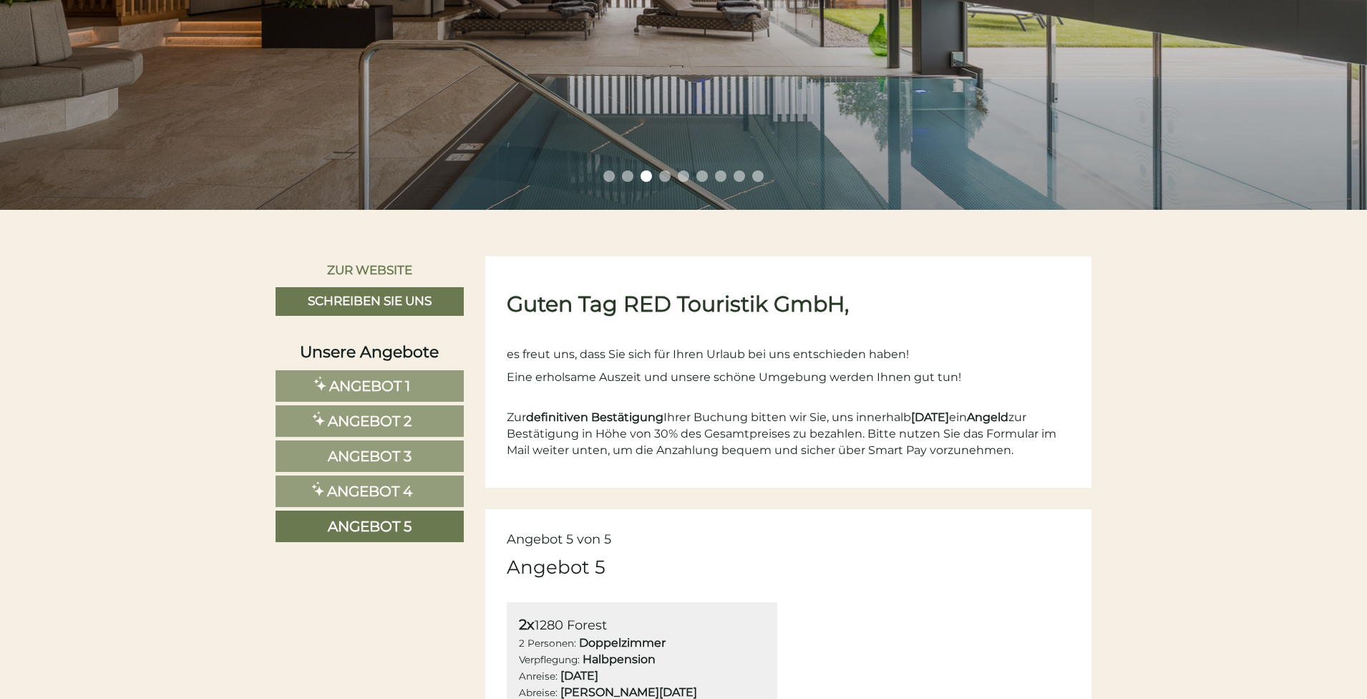
scroll to position [0, 0]
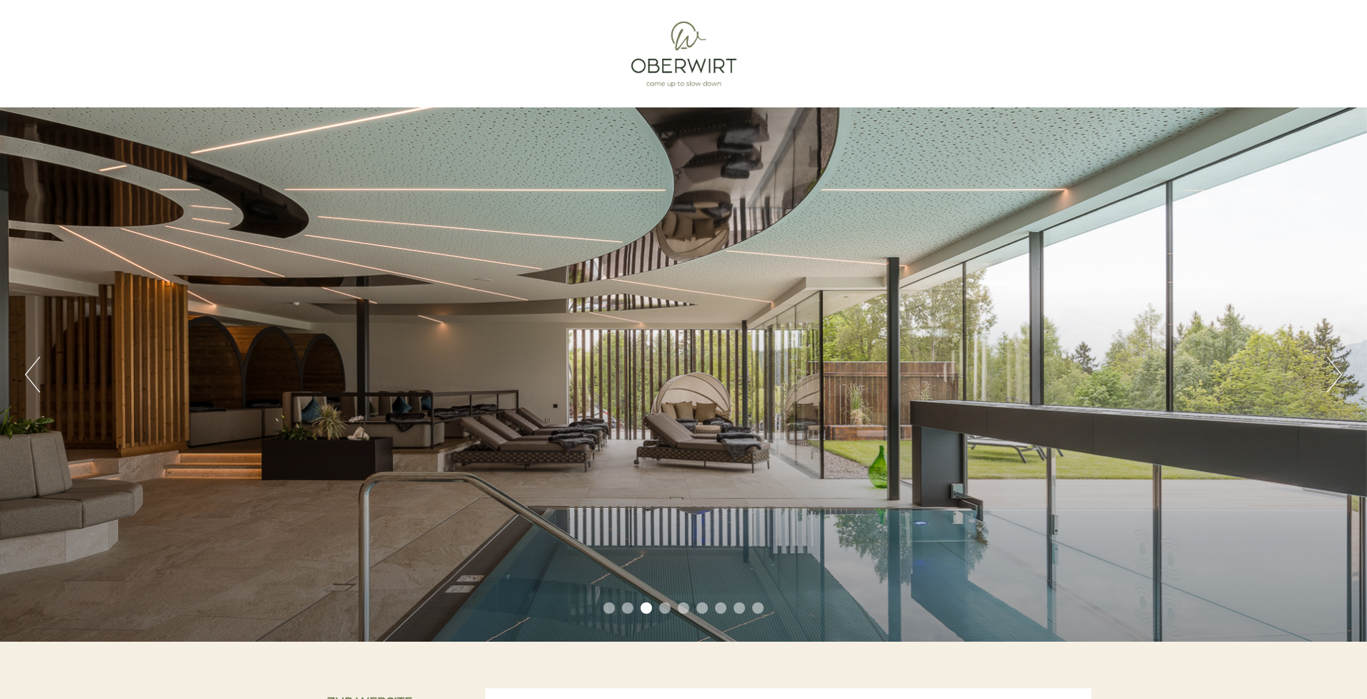
click at [614, 611] on li "1" at bounding box center [609, 607] width 11 height 11
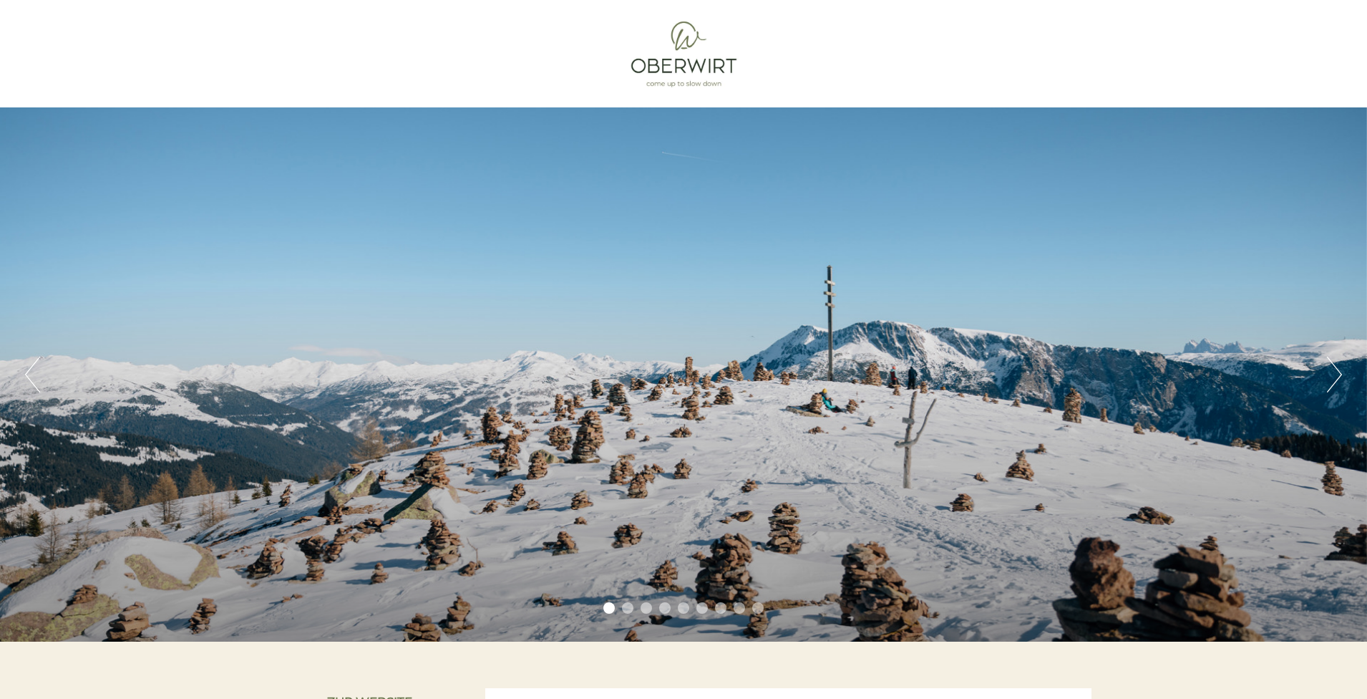
click at [627, 609] on li "2" at bounding box center [627, 607] width 11 height 11
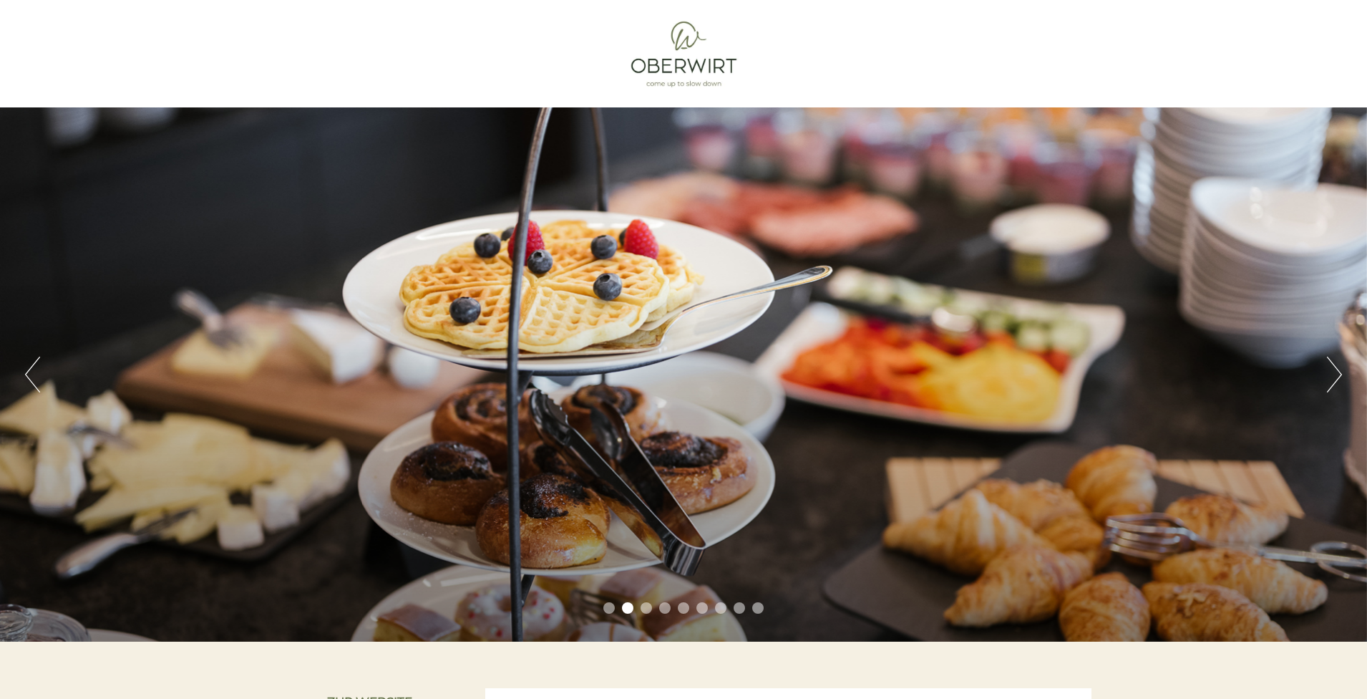
click at [643, 610] on li "3" at bounding box center [646, 607] width 11 height 11
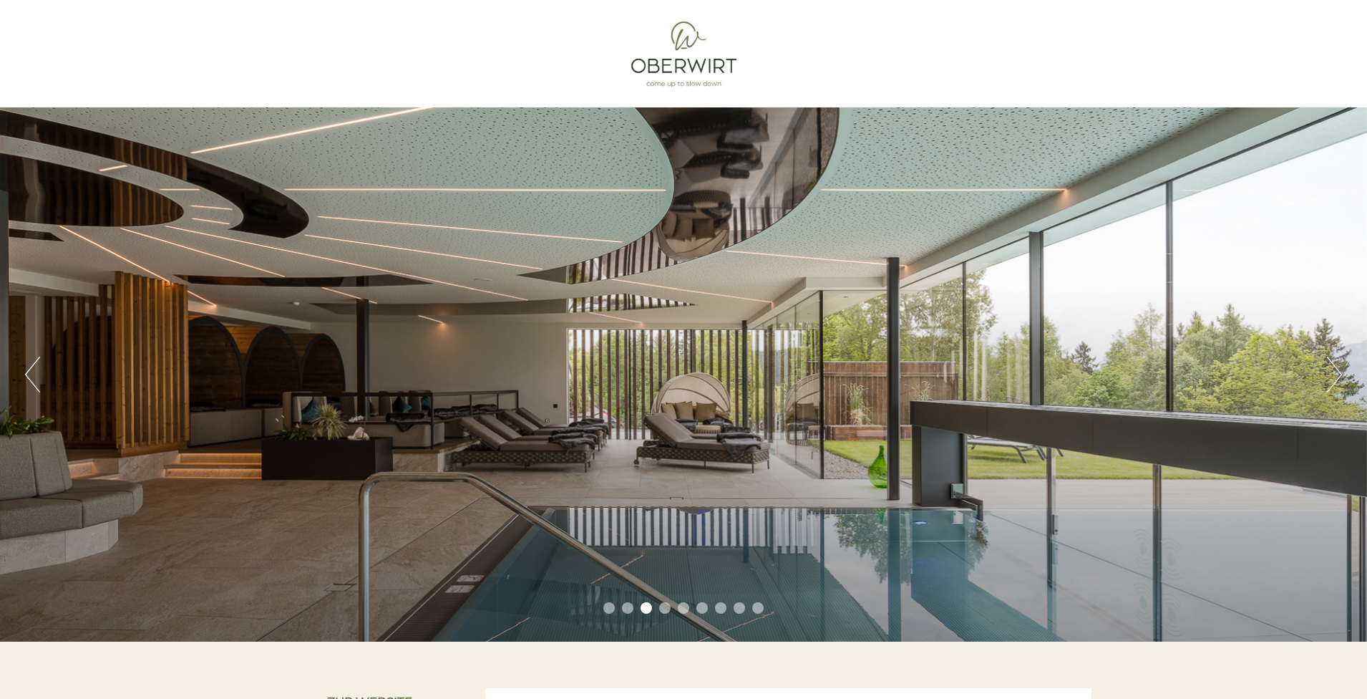
click at [665, 611] on li "4" at bounding box center [664, 607] width 11 height 11
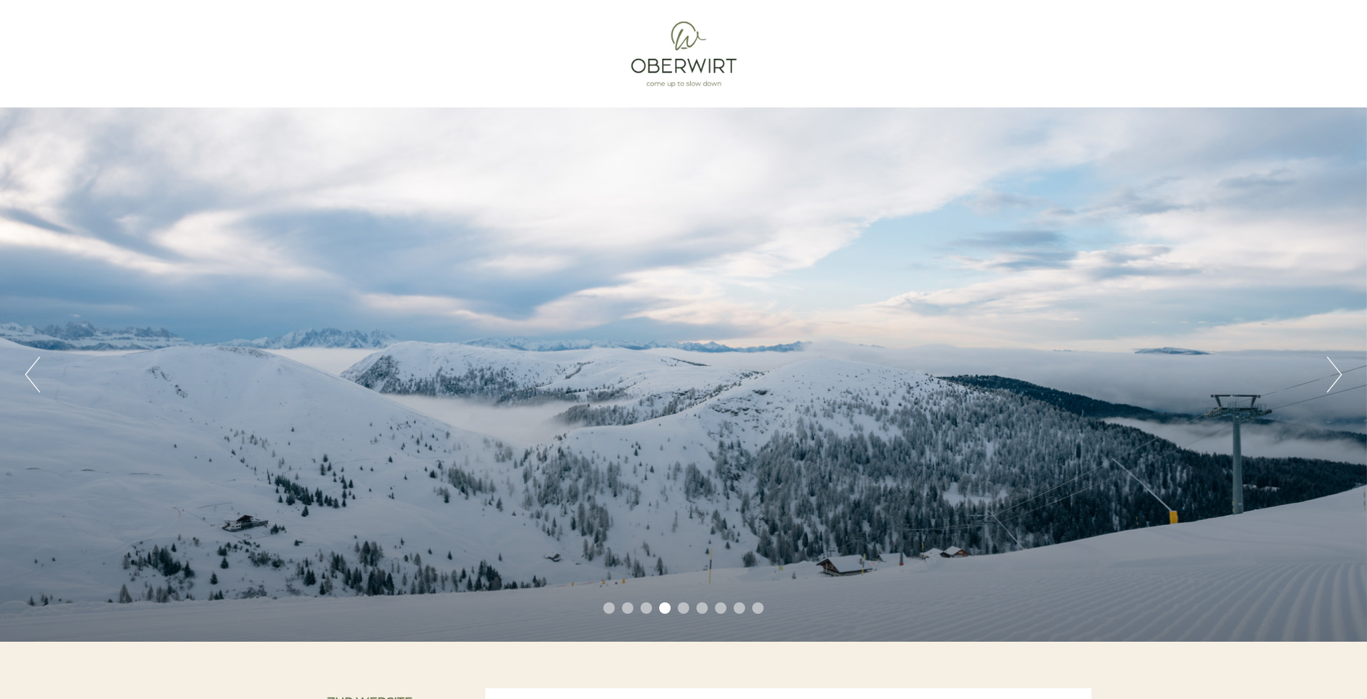
click at [686, 607] on li "5" at bounding box center [683, 607] width 11 height 11
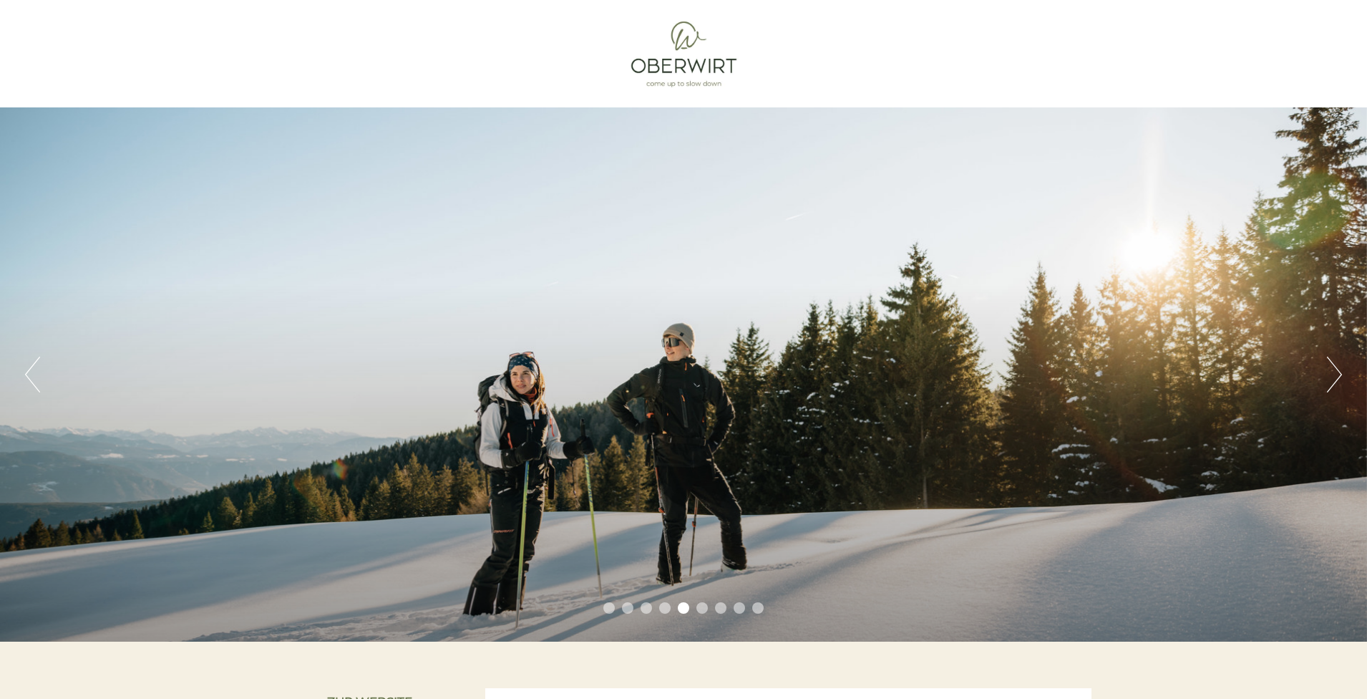
click at [702, 611] on li "6" at bounding box center [702, 607] width 11 height 11
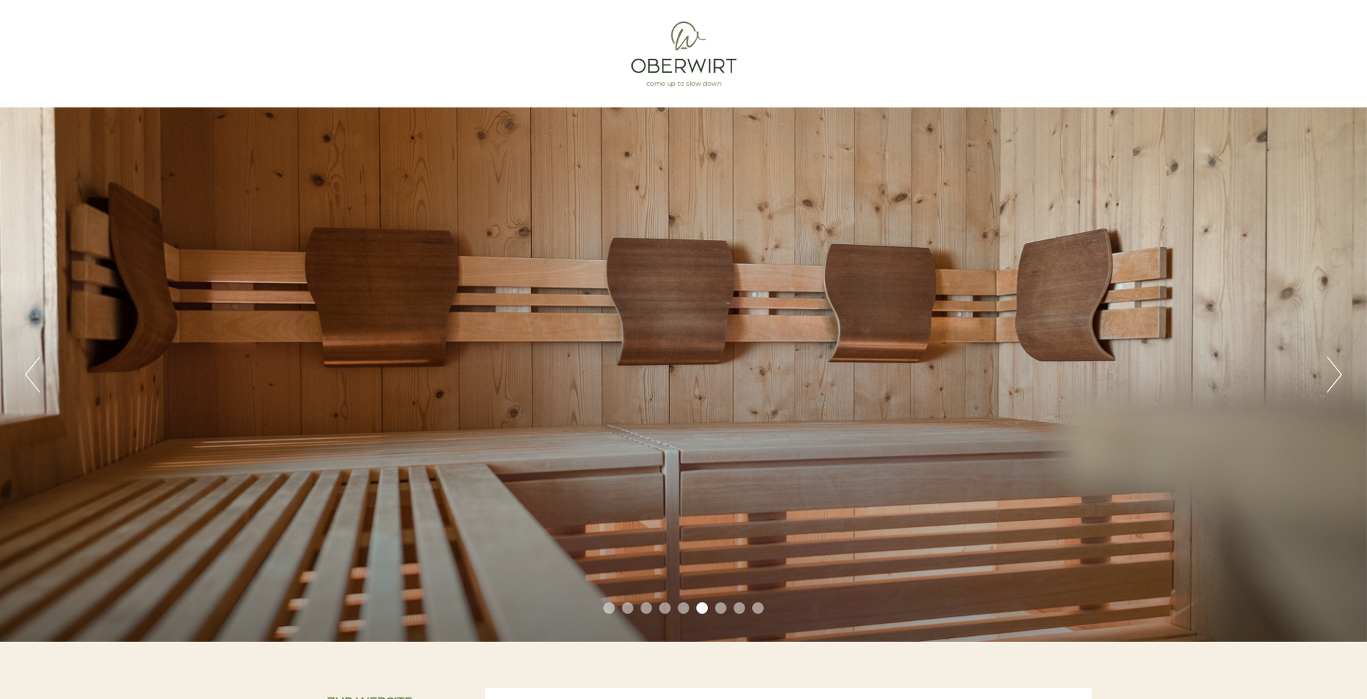
click at [718, 610] on li "7" at bounding box center [720, 607] width 11 height 11
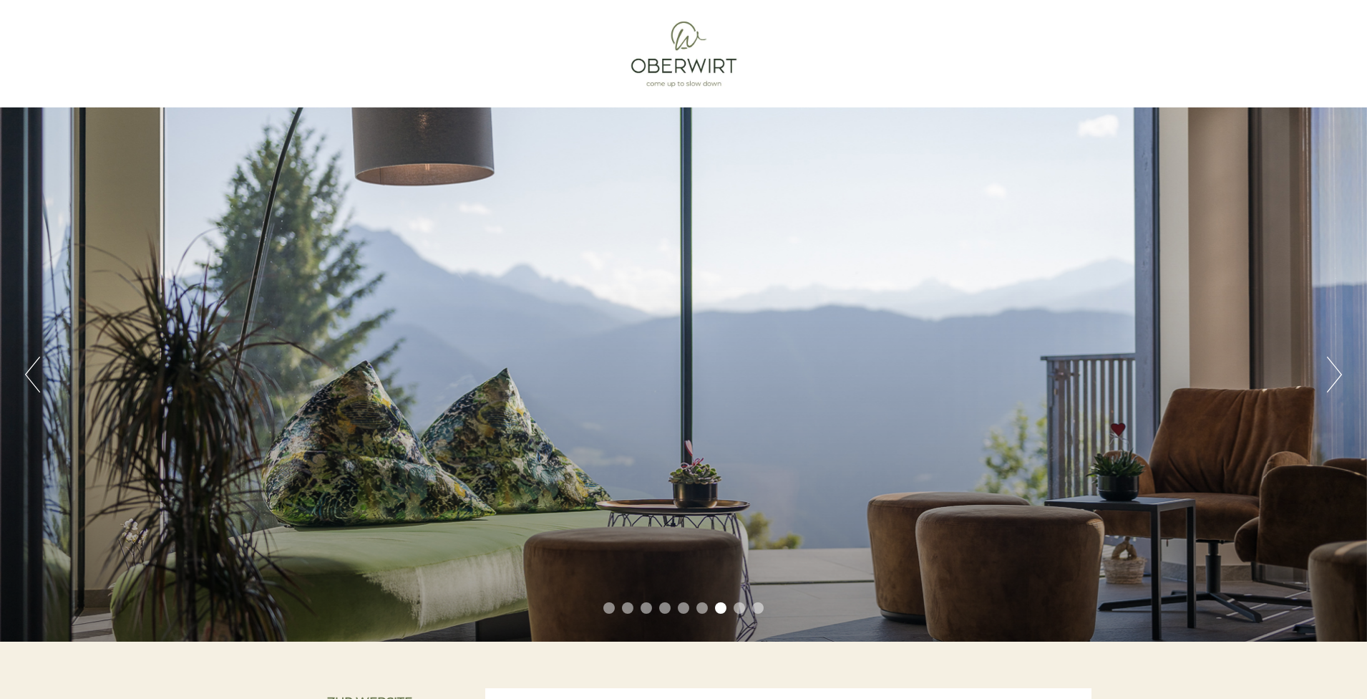
click at [740, 610] on li "8" at bounding box center [739, 607] width 11 height 11
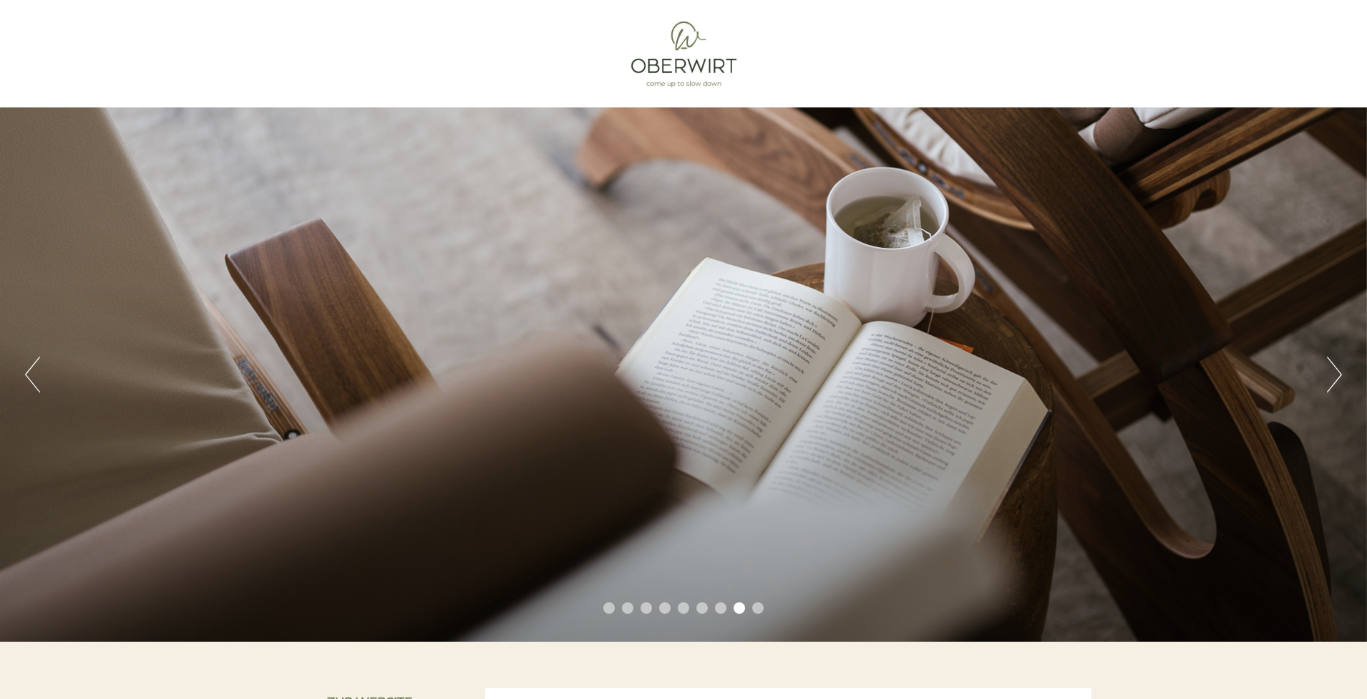
click at [757, 609] on li "9" at bounding box center [757, 607] width 11 height 11
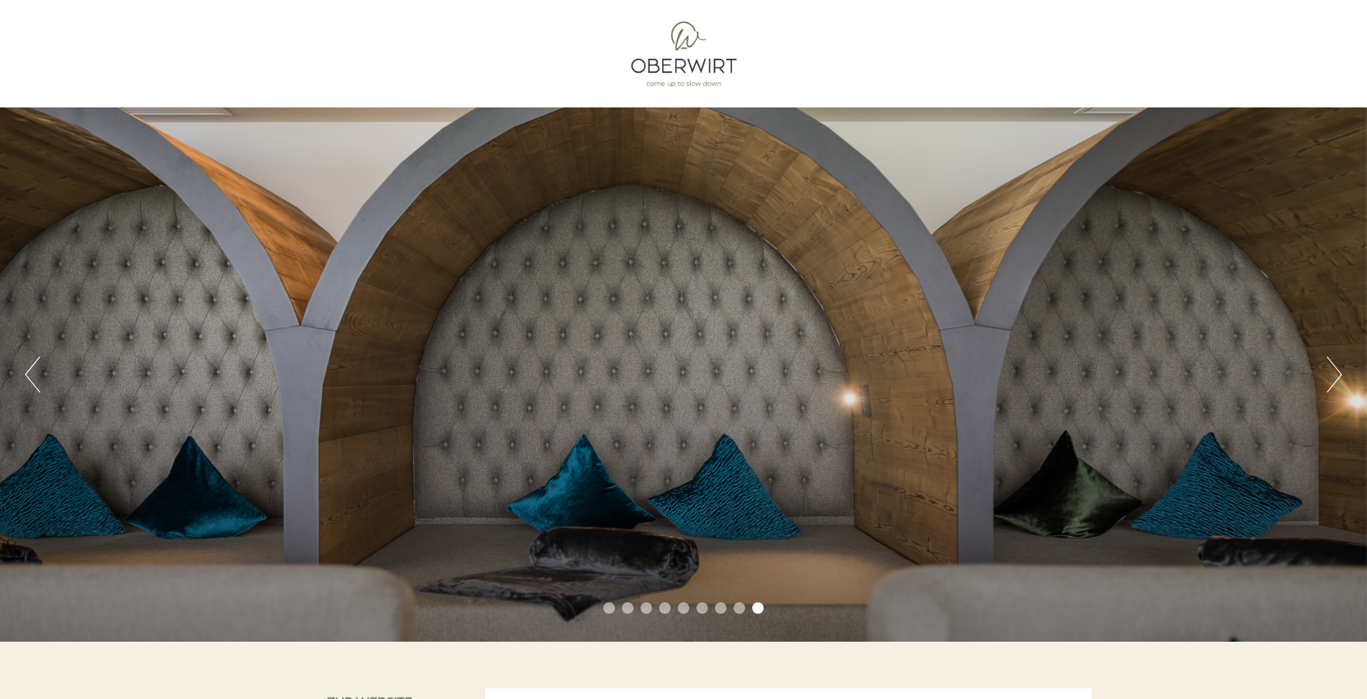
click at [655, 465] on div "Previous Next 1 2 3 4 5 6 7 8 9" at bounding box center [683, 374] width 1367 height 534
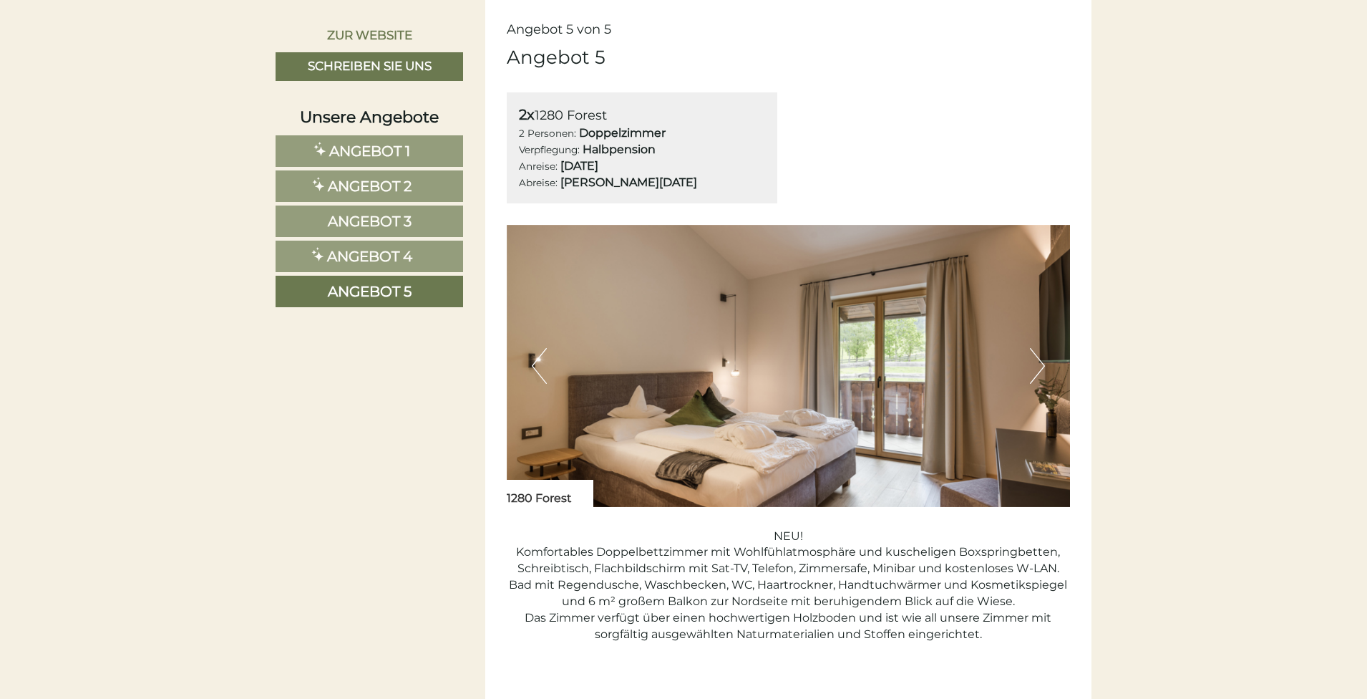
scroll to position [843, 0]
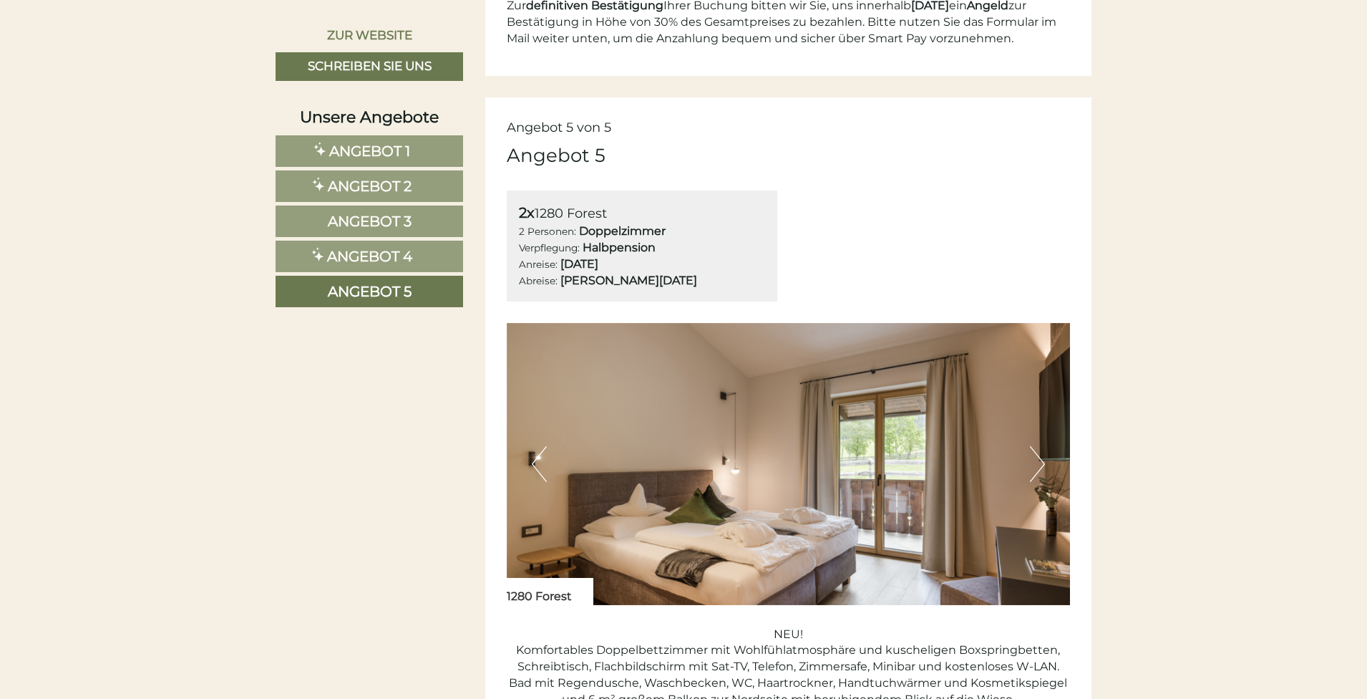
click at [392, 203] on nav "Angebot 1 Angebot 2 Angebot 3 Angebot 4 Angebot 5" at bounding box center [372, 221] width 192 height 172
click at [402, 235] on link "Angebot 3" at bounding box center [370, 221] width 188 height 32
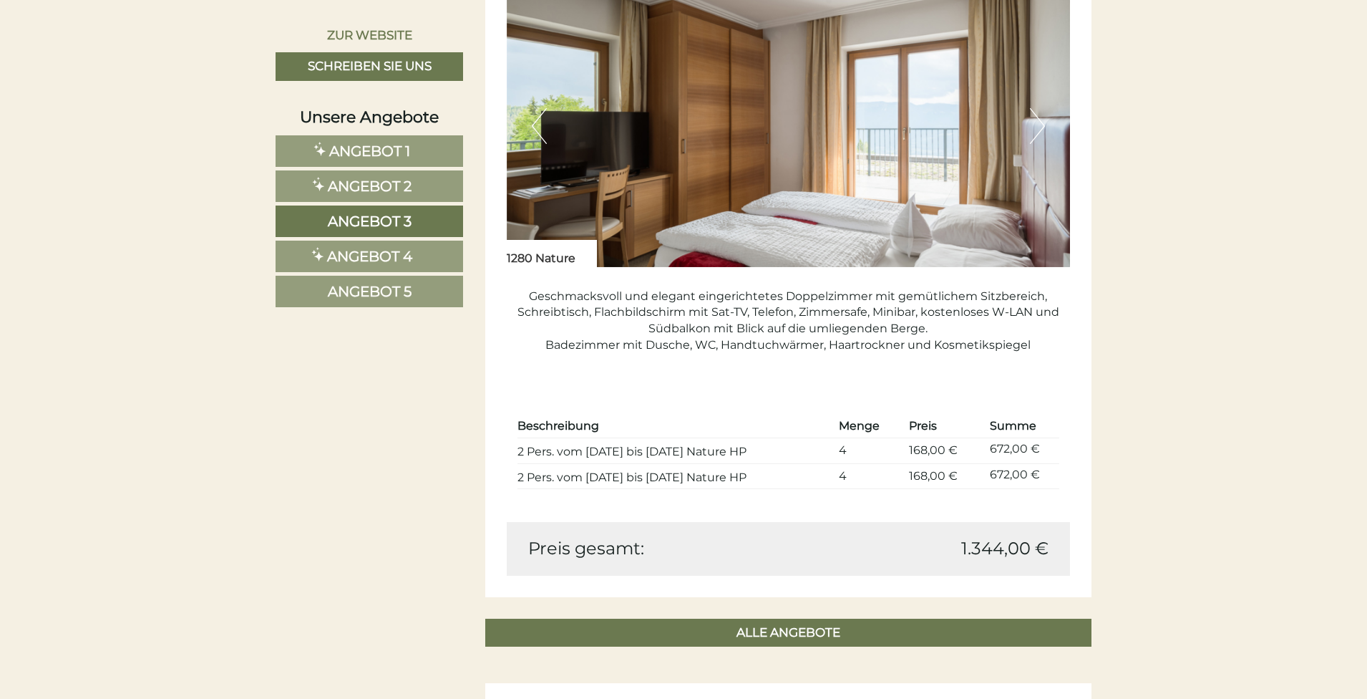
scroll to position [1155, 0]
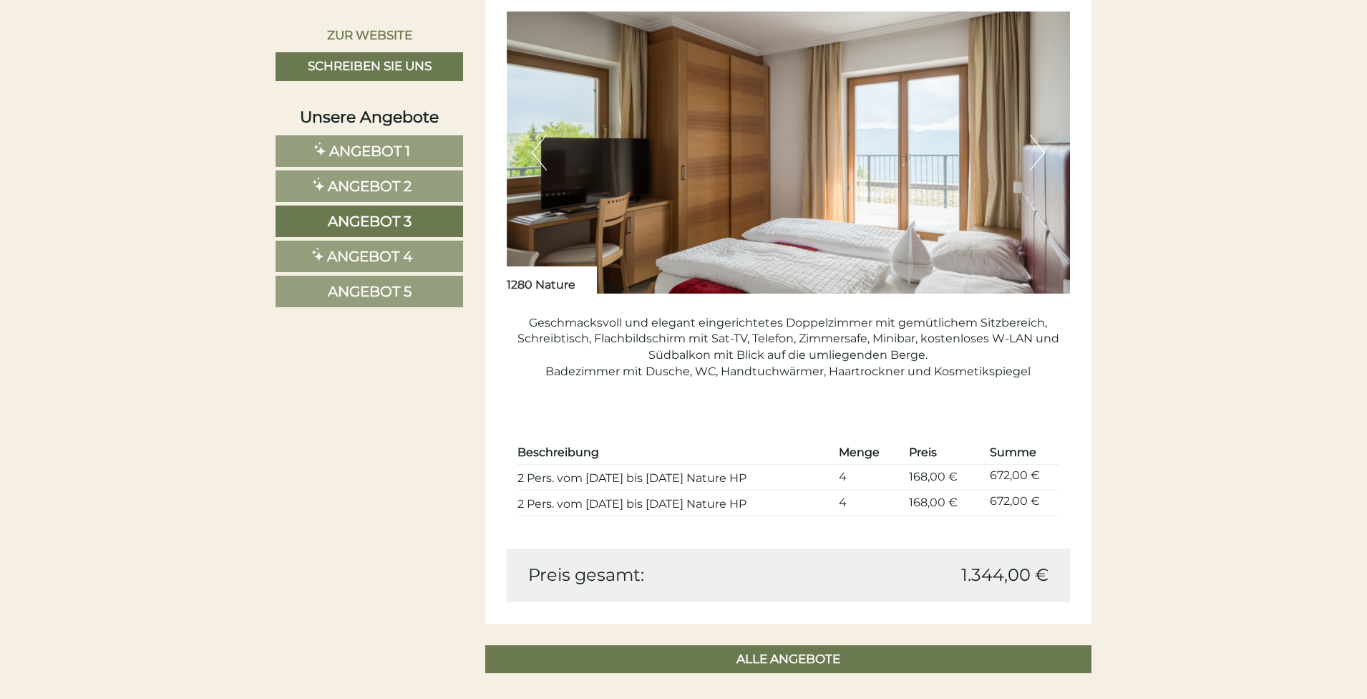
click at [444, 180] on link "Angebot 2" at bounding box center [370, 186] width 188 height 32
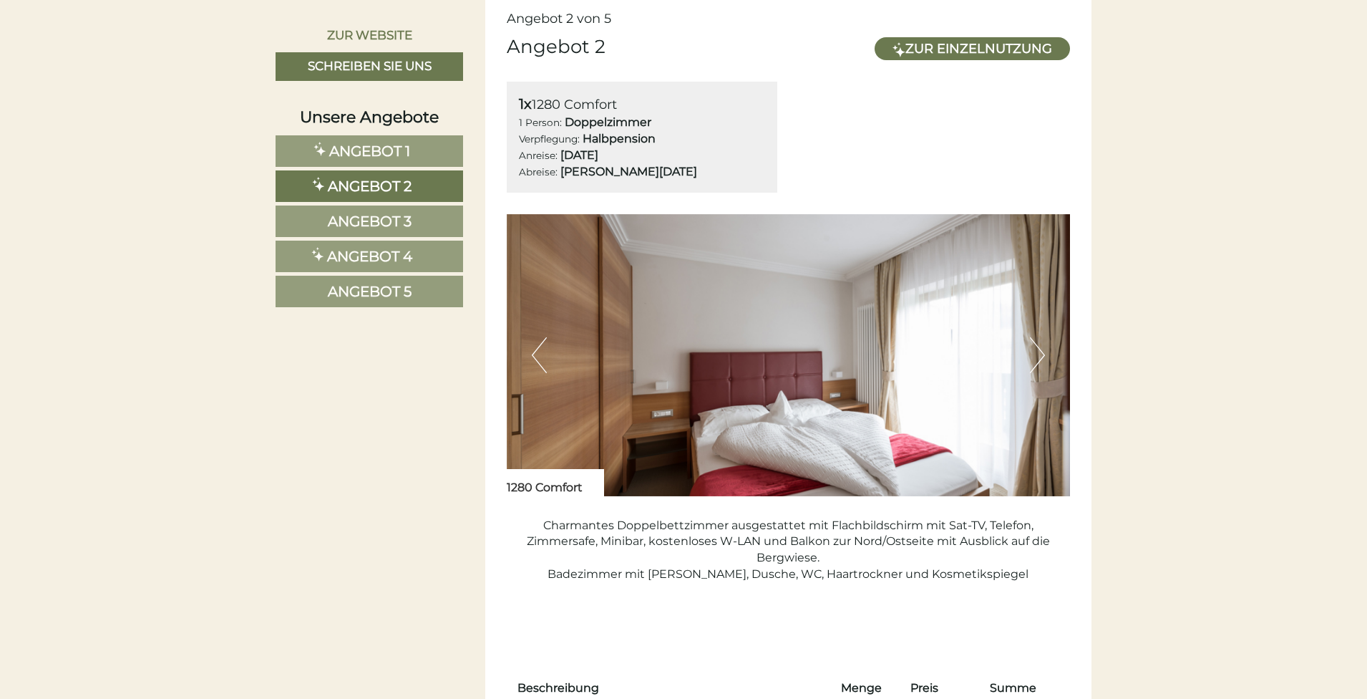
click at [434, 145] on link "Angebot 1" at bounding box center [370, 151] width 188 height 32
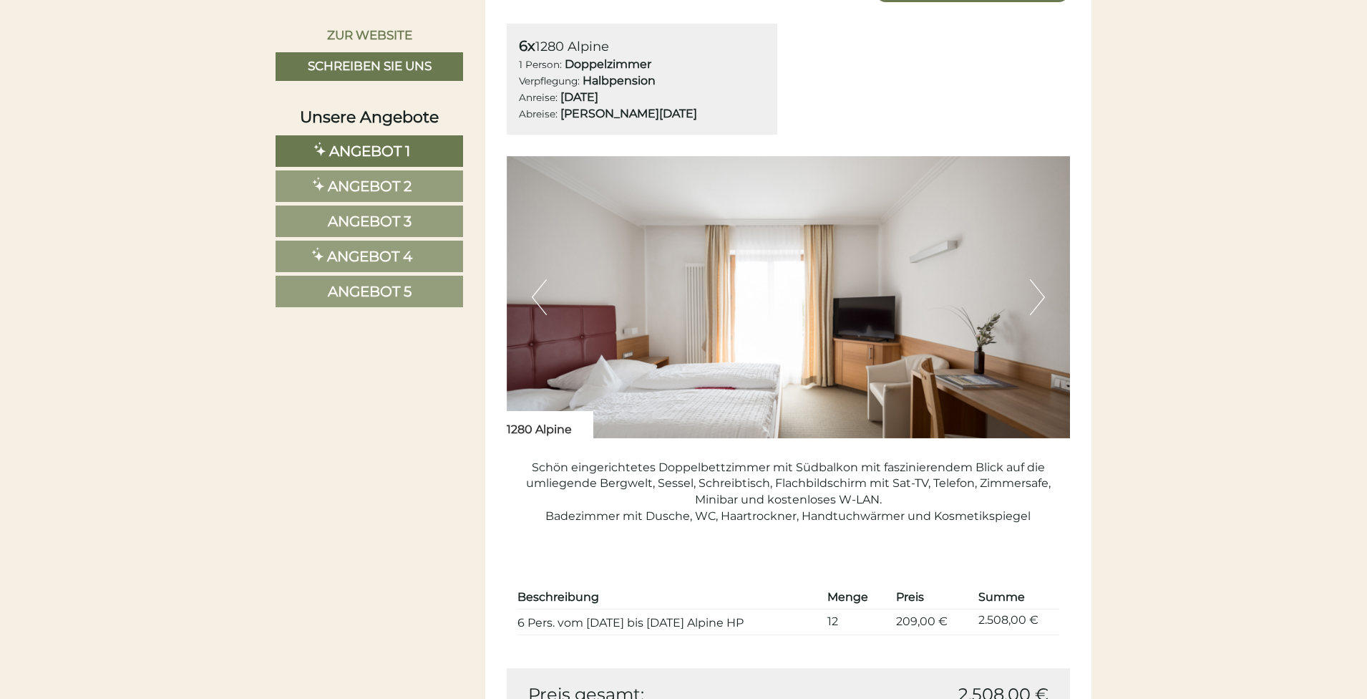
scroll to position [1038, 0]
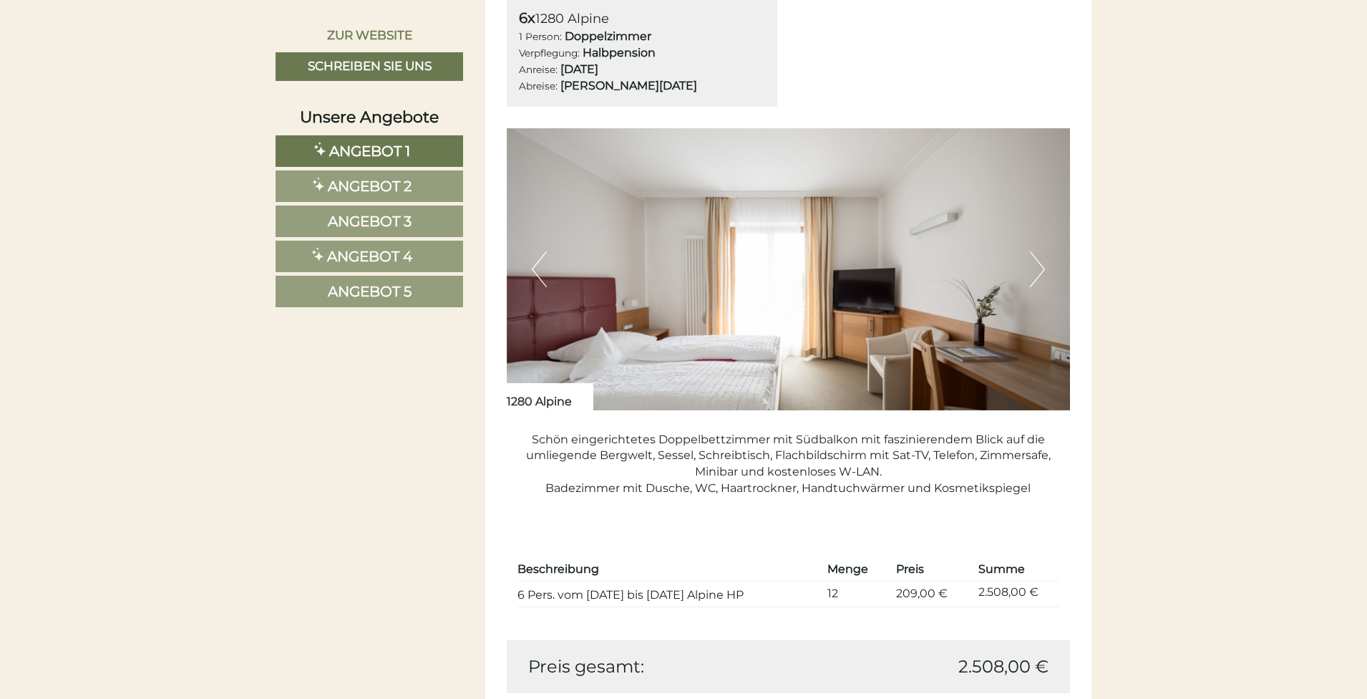
click at [426, 180] on link "Angebot 2" at bounding box center [370, 186] width 188 height 32
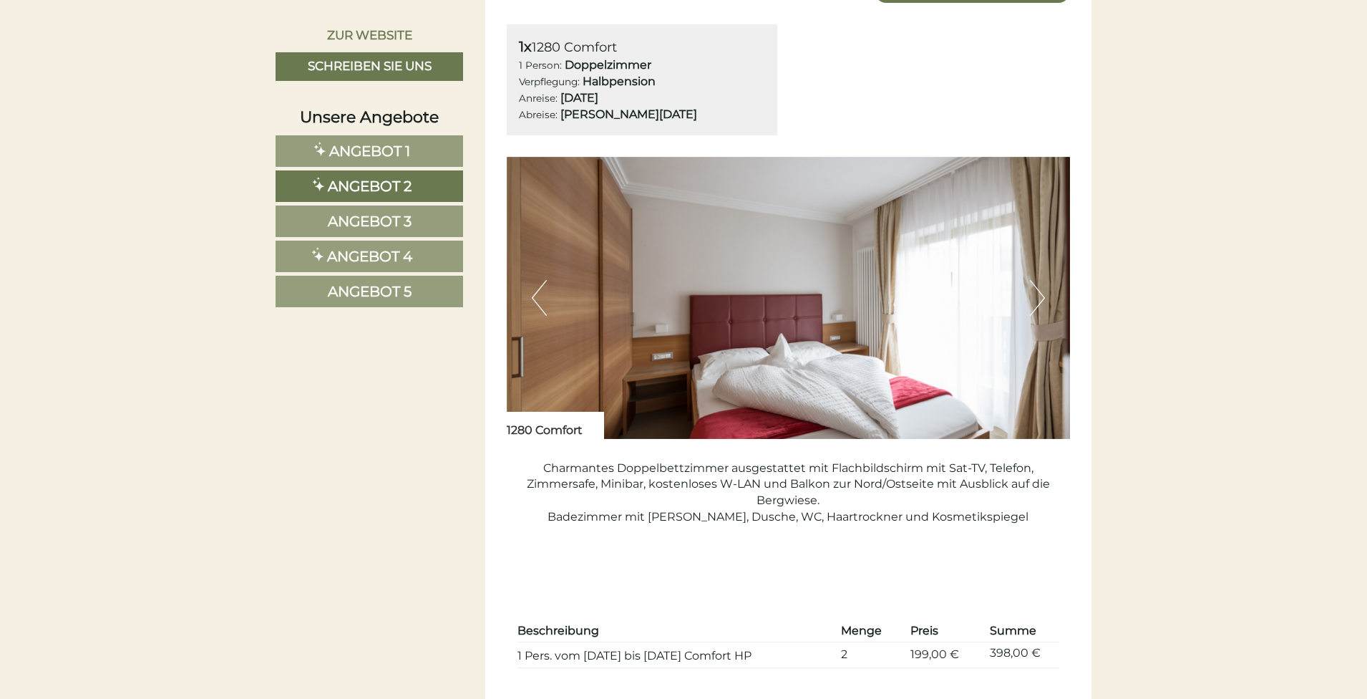
scroll to position [1121, 0]
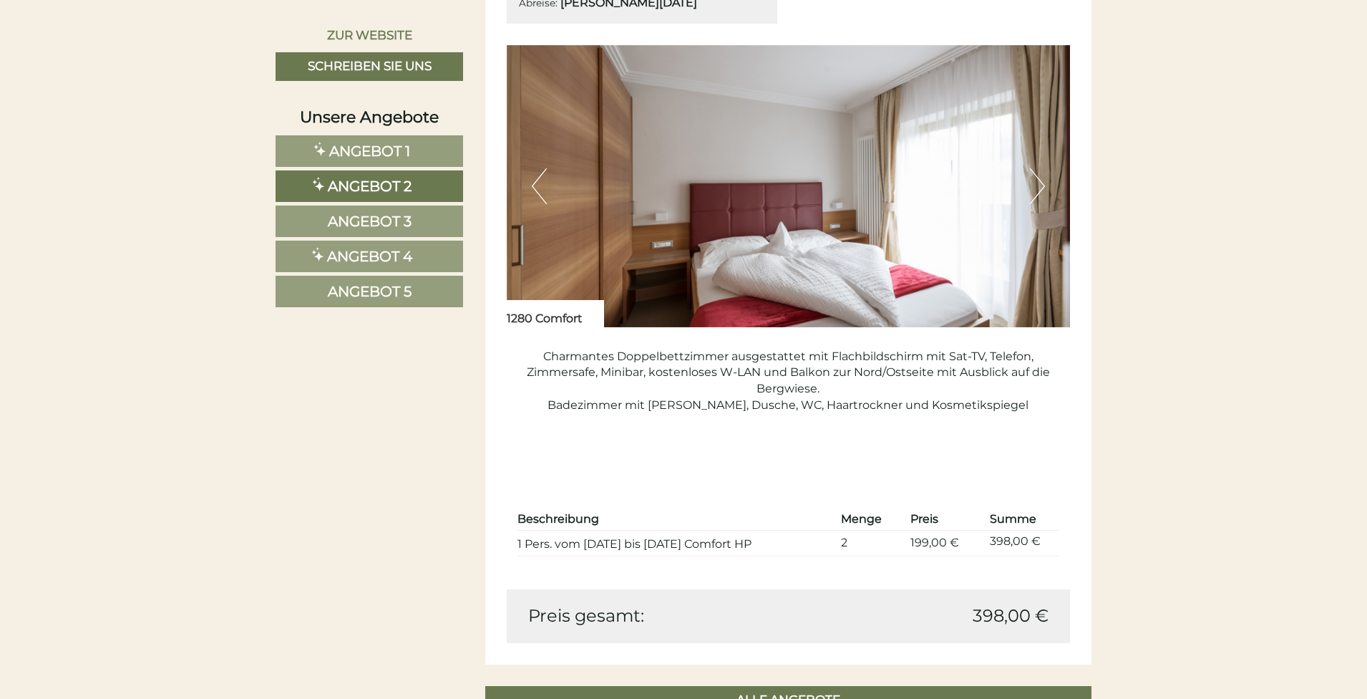
click at [350, 218] on span "Angebot 3" at bounding box center [370, 221] width 84 height 17
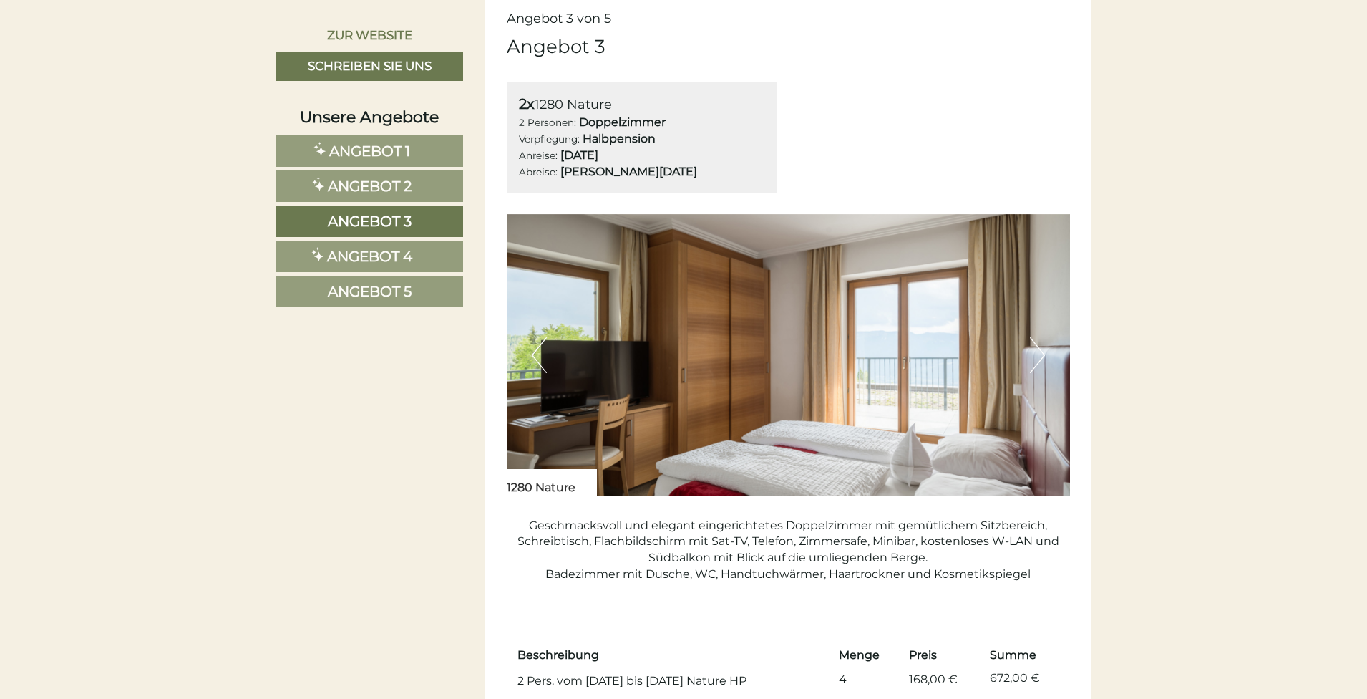
scroll to position [1174, 0]
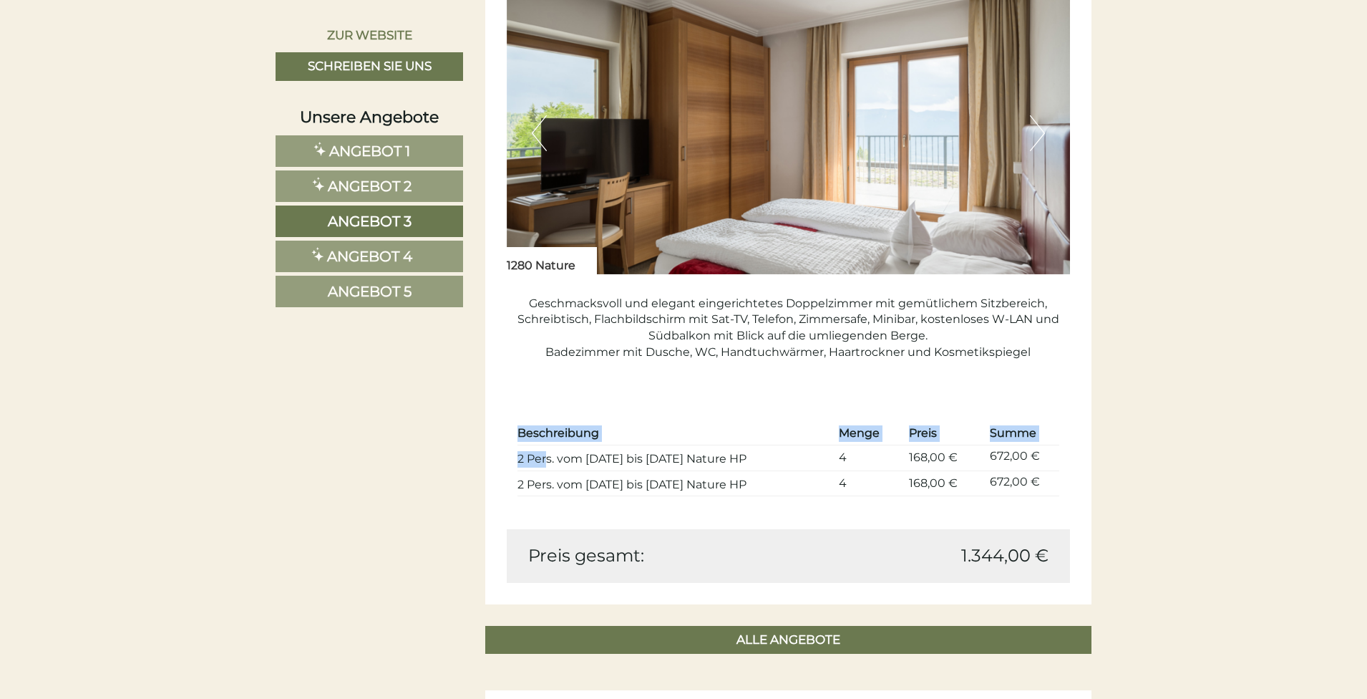
drag, startPoint x: 515, startPoint y: 465, endPoint x: 545, endPoint y: 463, distance: 30.1
click at [545, 463] on div "Beschreibung Menge Preis Summe 2 Pers. vom 10.12. bis 12.12. 1280 Nature HP 4 1…" at bounding box center [789, 459] width 564 height 140
click at [643, 475] on td "2 Pers. vom [DATE] bis [DATE] Nature HP" at bounding box center [676, 483] width 316 height 26
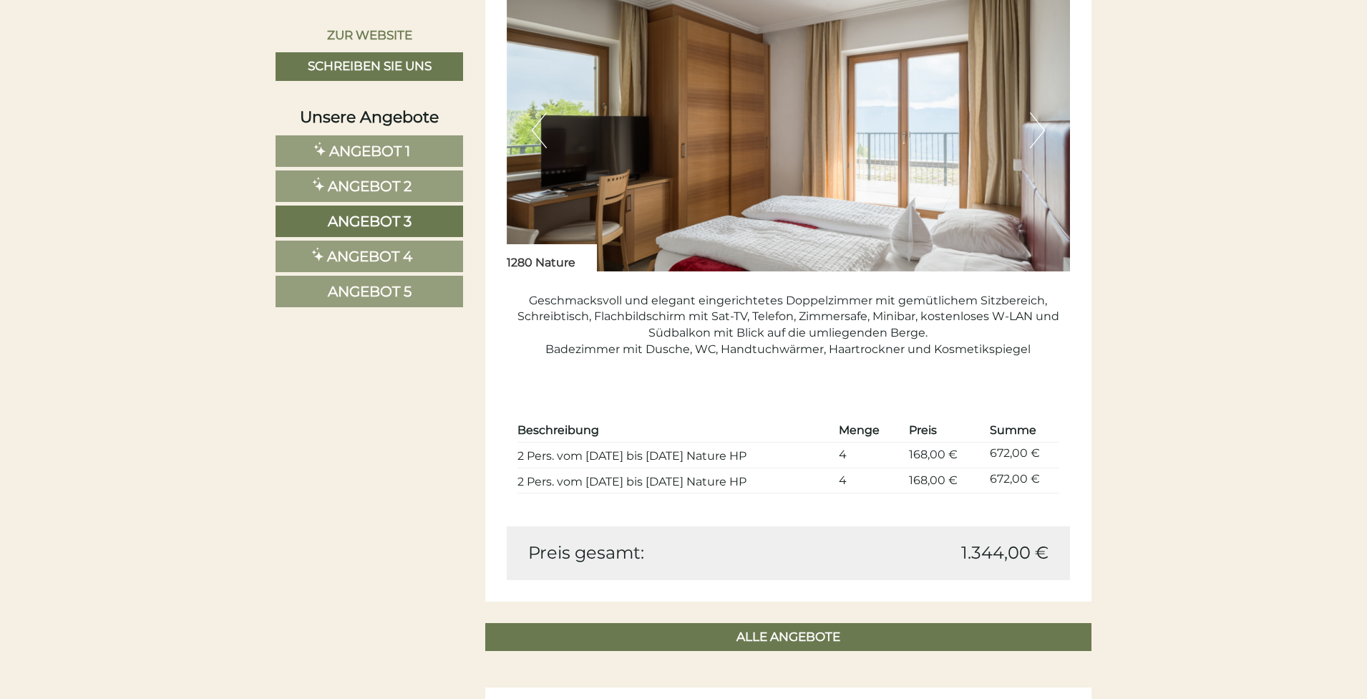
scroll to position [1180, 0]
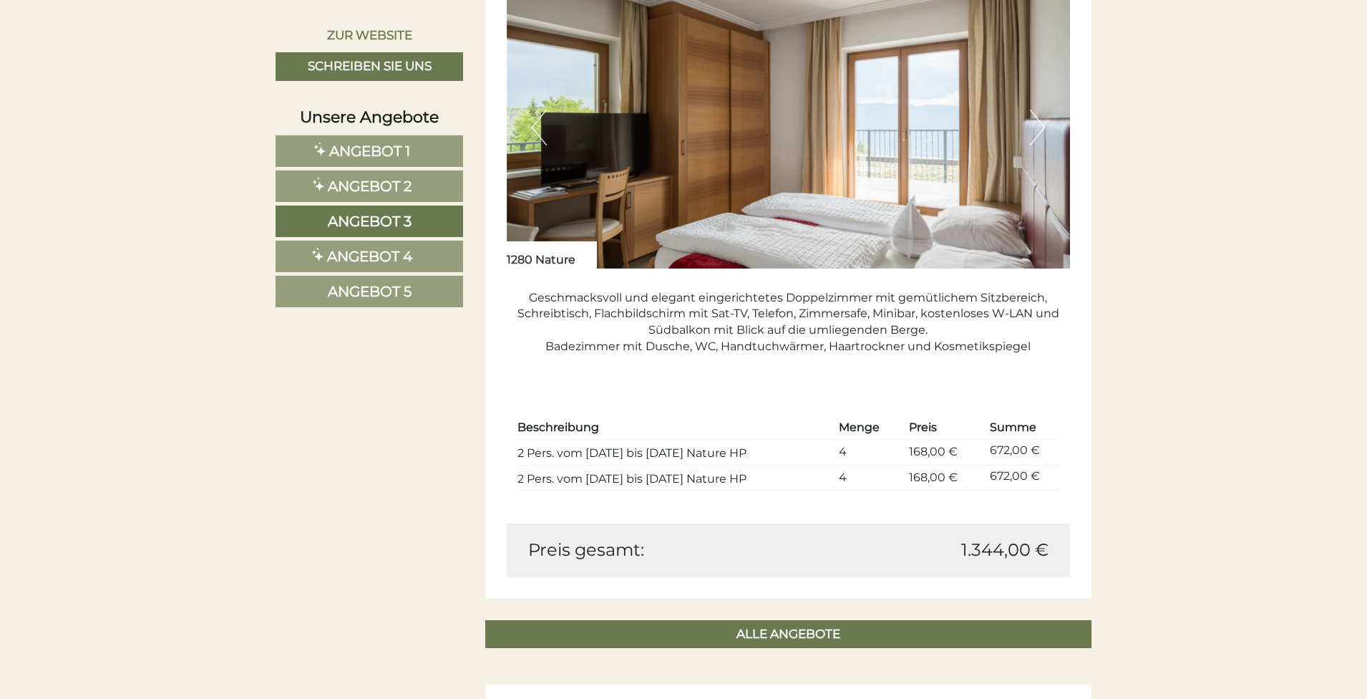
click at [1023, 453] on td "672,00 €" at bounding box center [1021, 452] width 75 height 26
drag, startPoint x: 959, startPoint y: 457, endPoint x: 911, endPoint y: 457, distance: 47.3
click at [911, 457] on td "168,00 €" at bounding box center [944, 452] width 81 height 26
click at [572, 465] on td "2 Pers. vom [DATE] bis [DATE] Nature HP" at bounding box center [676, 452] width 316 height 26
click at [961, 447] on td "168,00 €" at bounding box center [944, 452] width 81 height 26
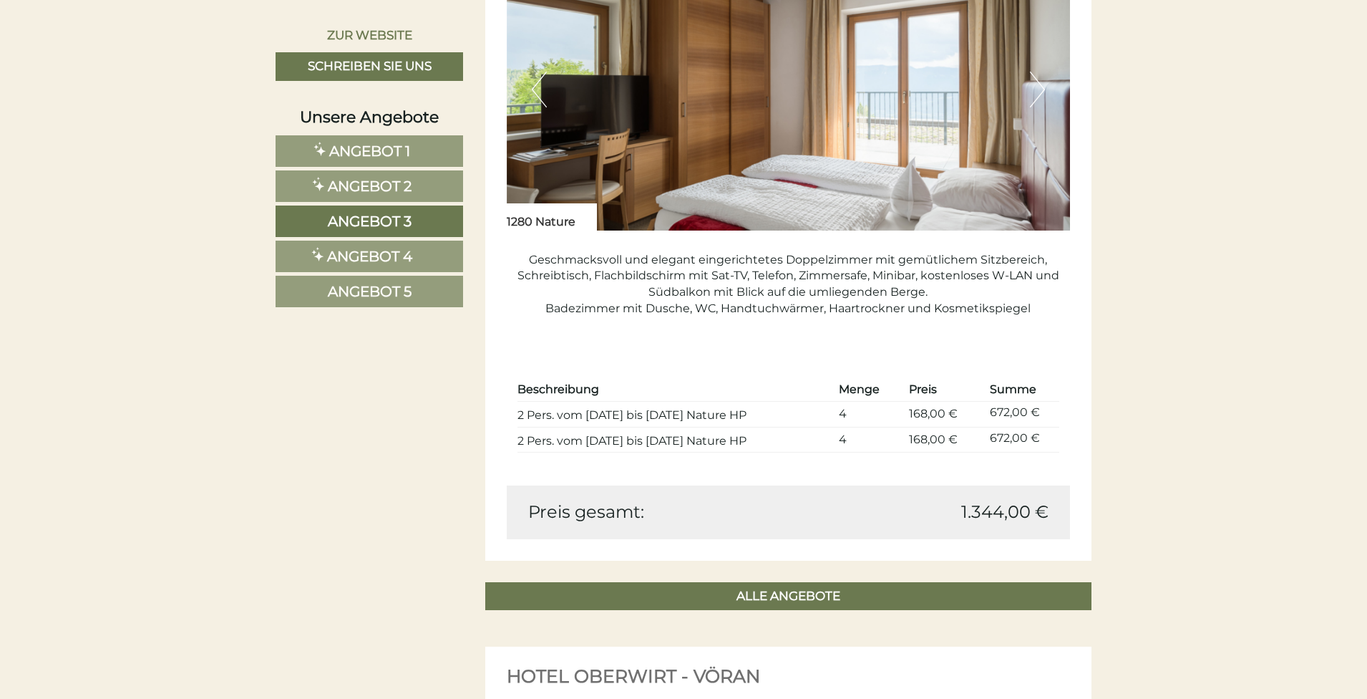
scroll to position [1146, 0]
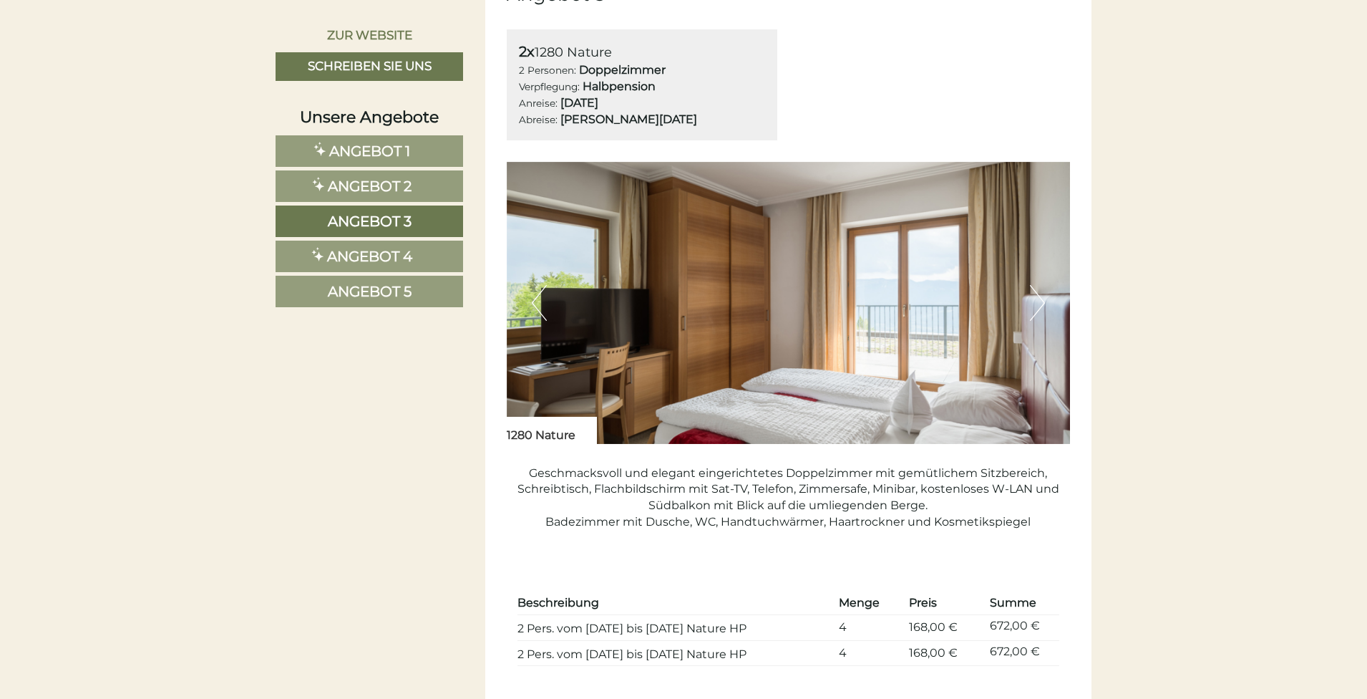
click at [365, 149] on span "Angebot 1" at bounding box center [369, 150] width 81 height 17
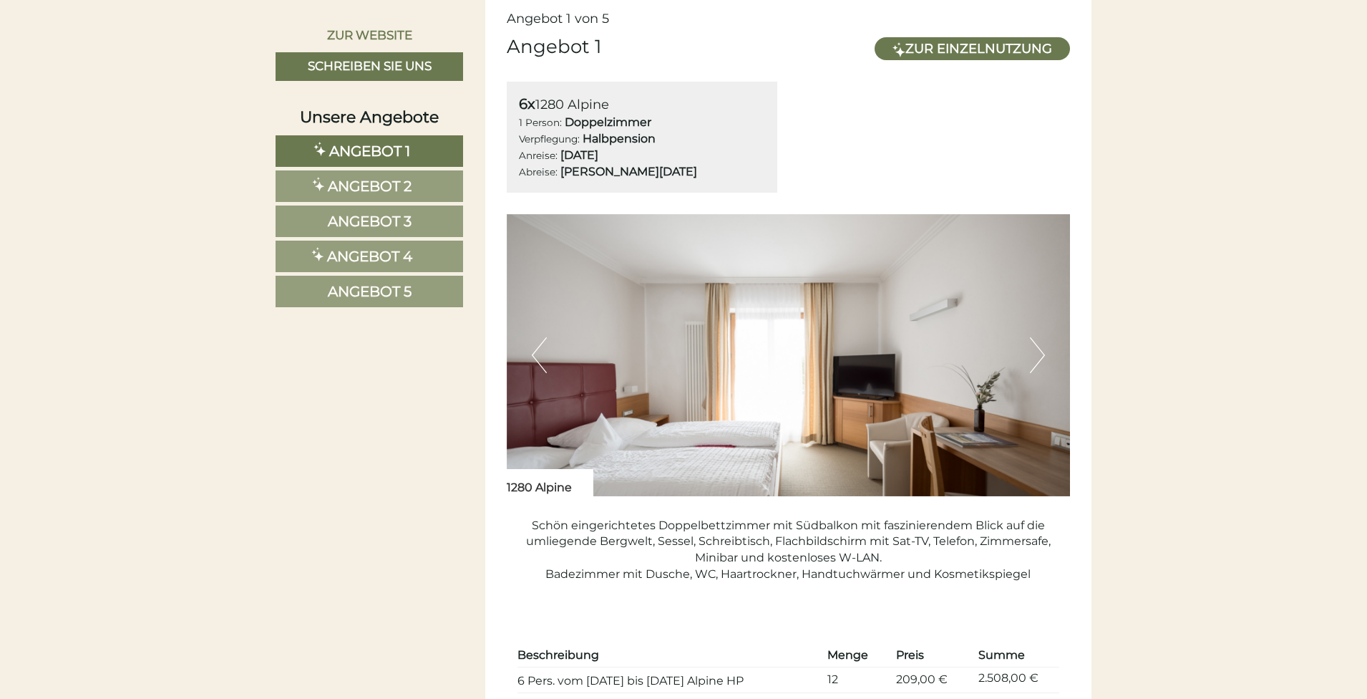
scroll to position [1088, 0]
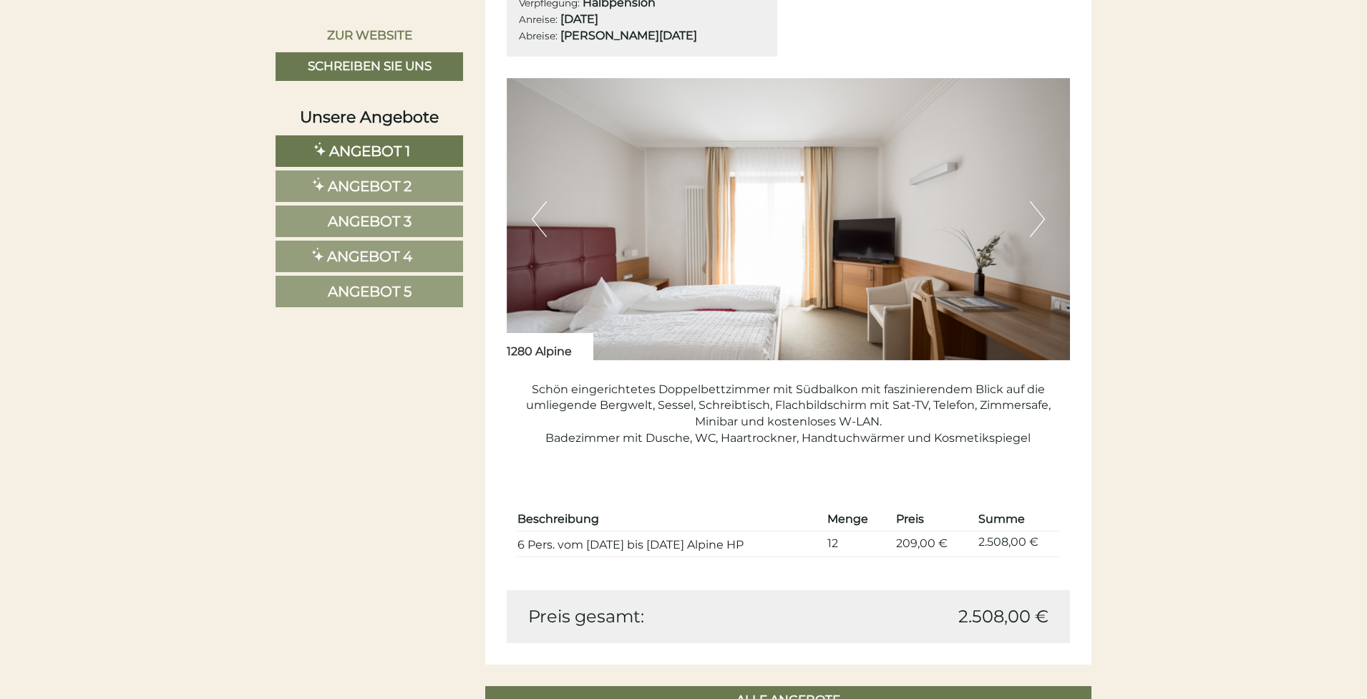
click at [425, 185] on link "Angebot 2" at bounding box center [370, 186] width 188 height 32
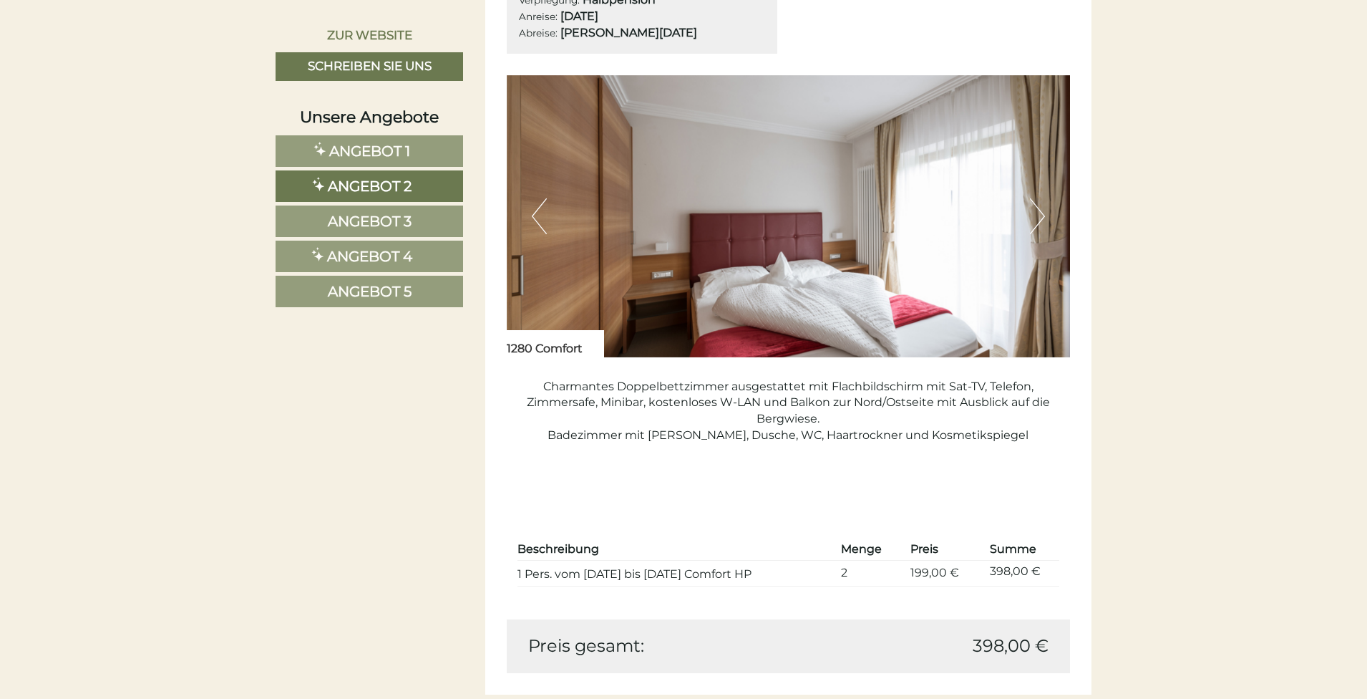
click at [443, 231] on link "Angebot 3" at bounding box center [370, 221] width 188 height 32
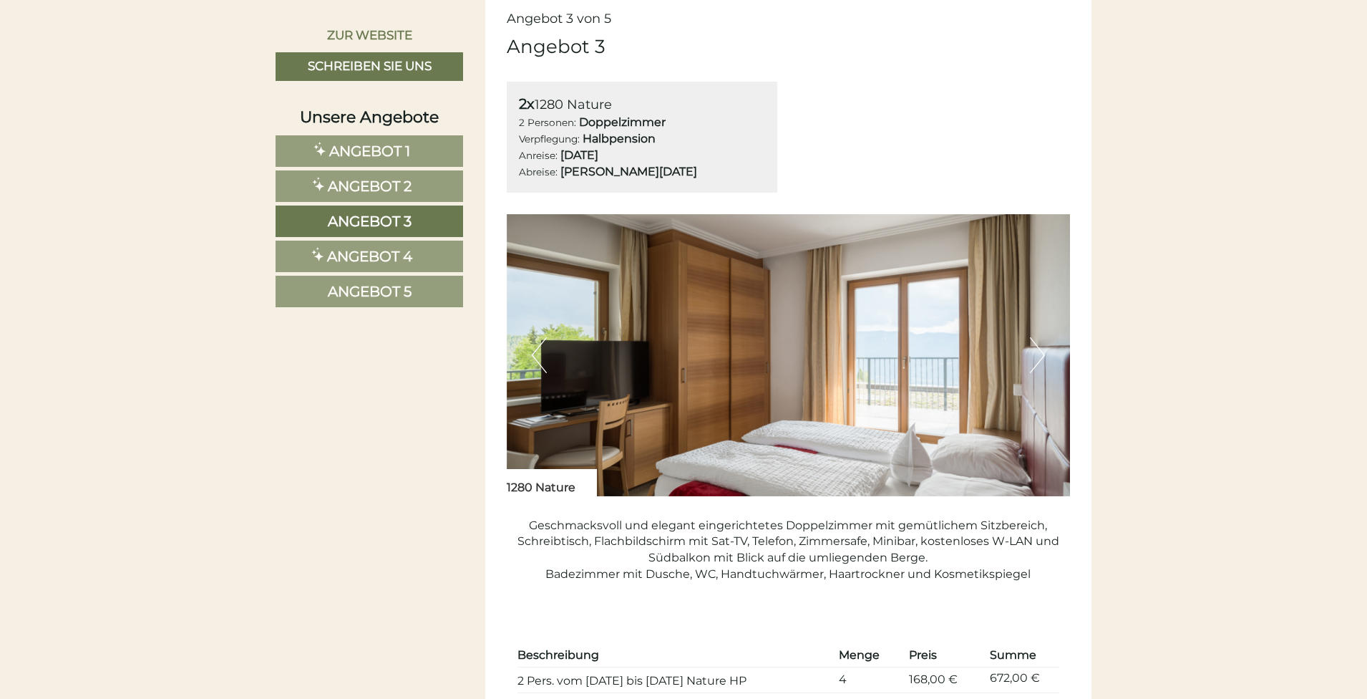
scroll to position [1063, 0]
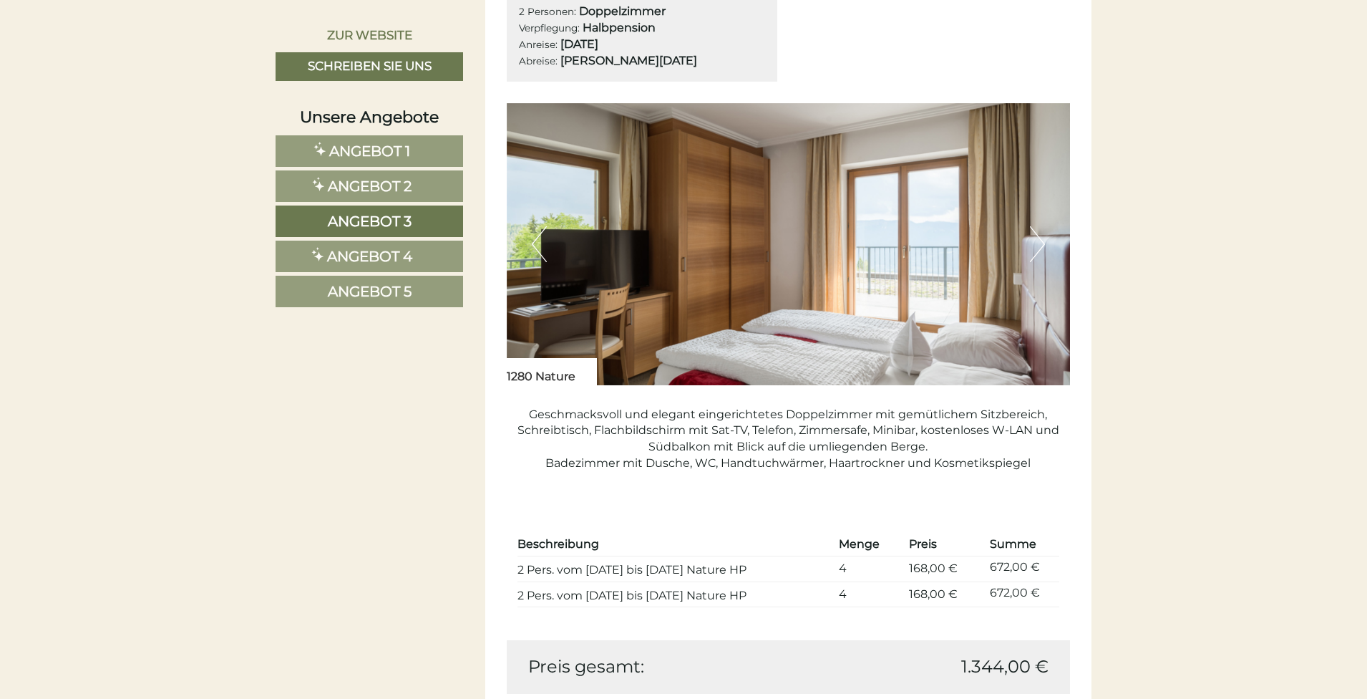
click at [420, 246] on link "Angebot 4" at bounding box center [370, 257] width 188 height 32
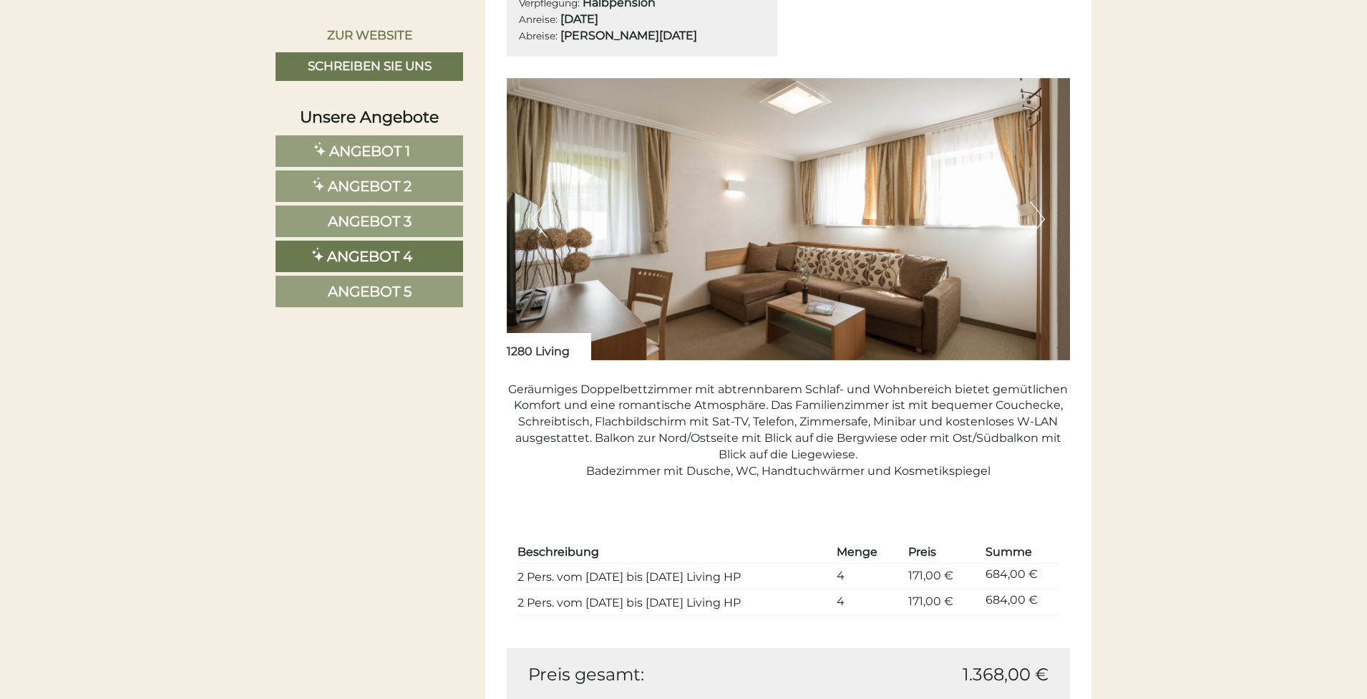
click at [422, 284] on link "Angebot 5" at bounding box center [370, 292] width 188 height 32
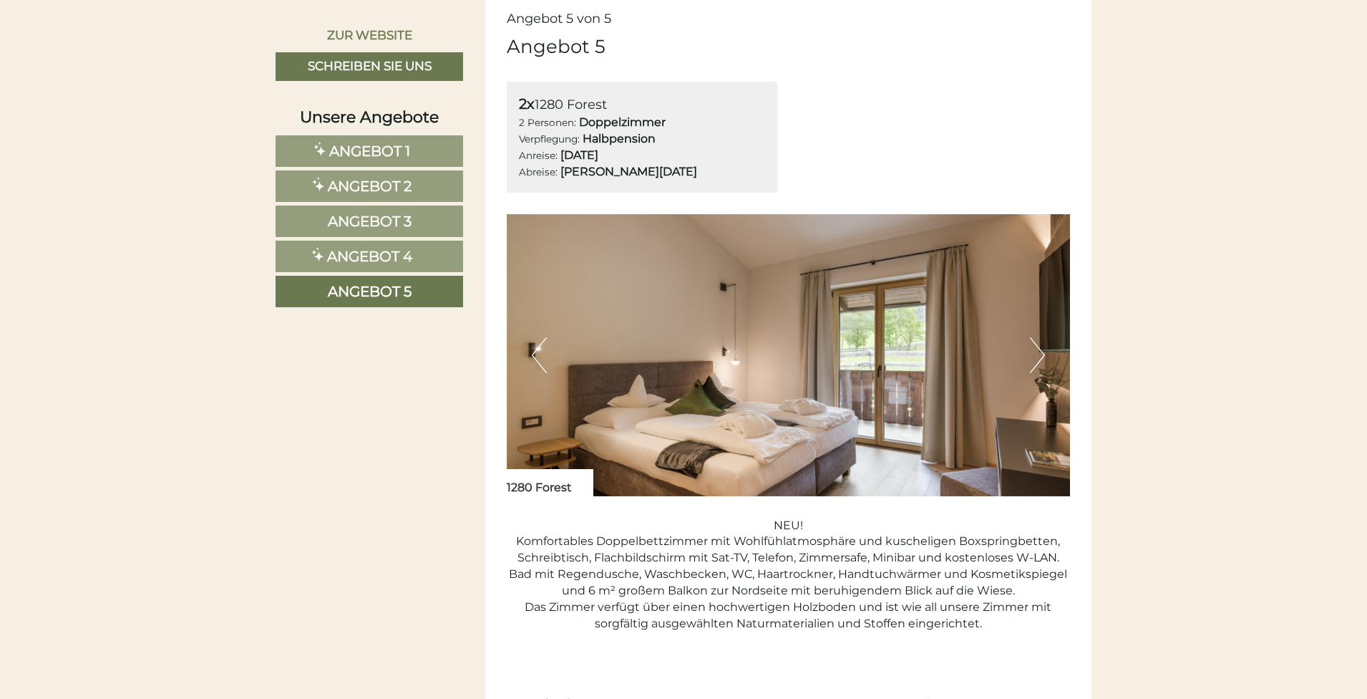
scroll to position [1262, 0]
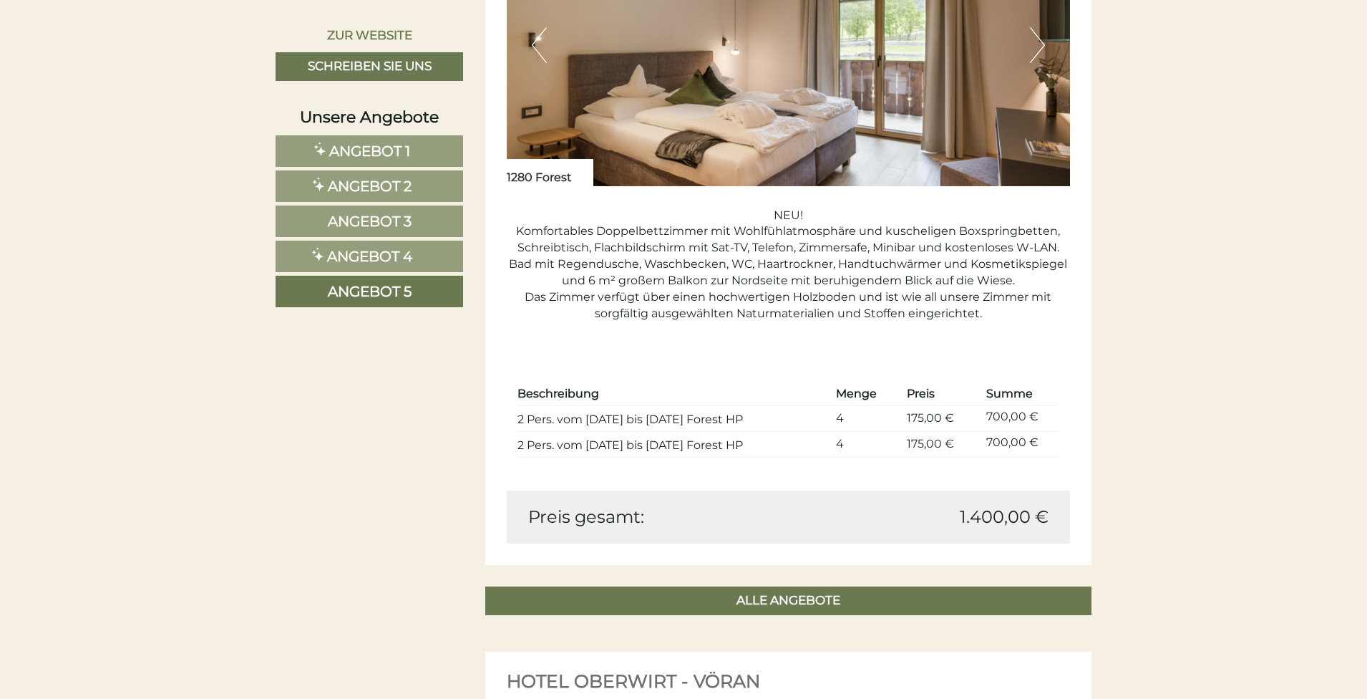
click at [394, 145] on span "Angebot 1" at bounding box center [369, 150] width 81 height 17
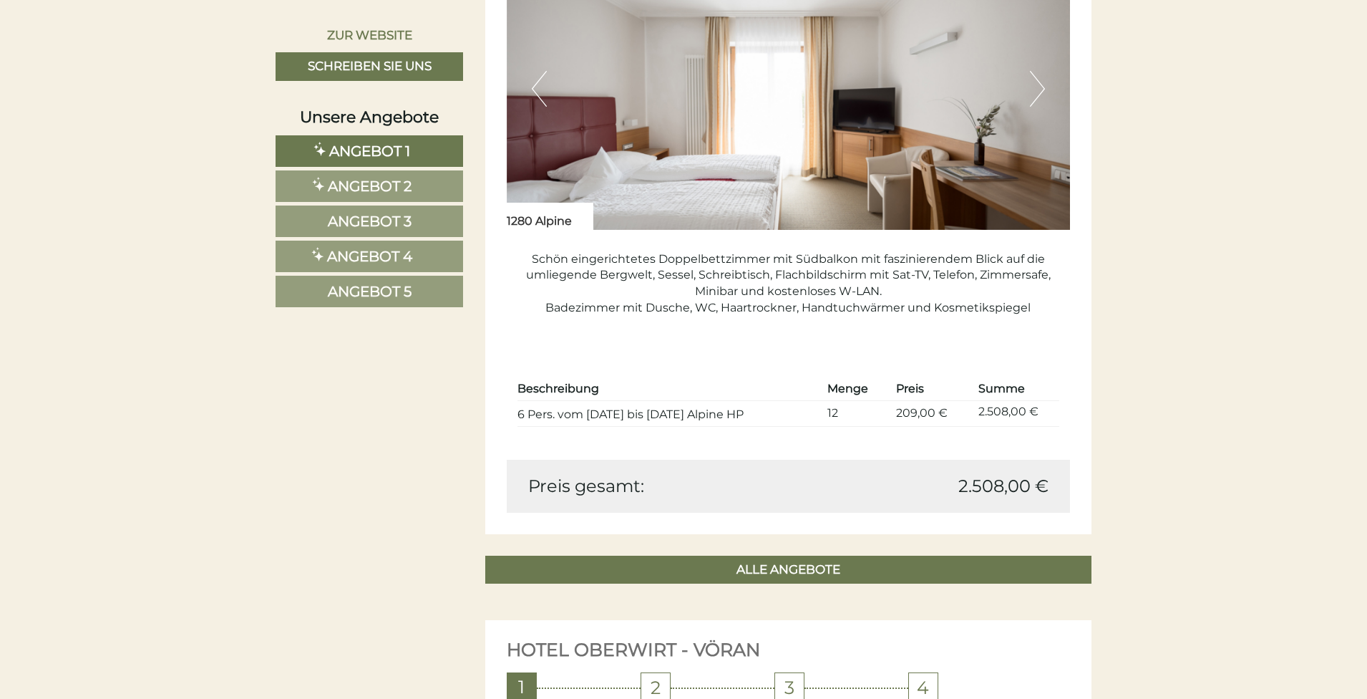
scroll to position [1145, 0]
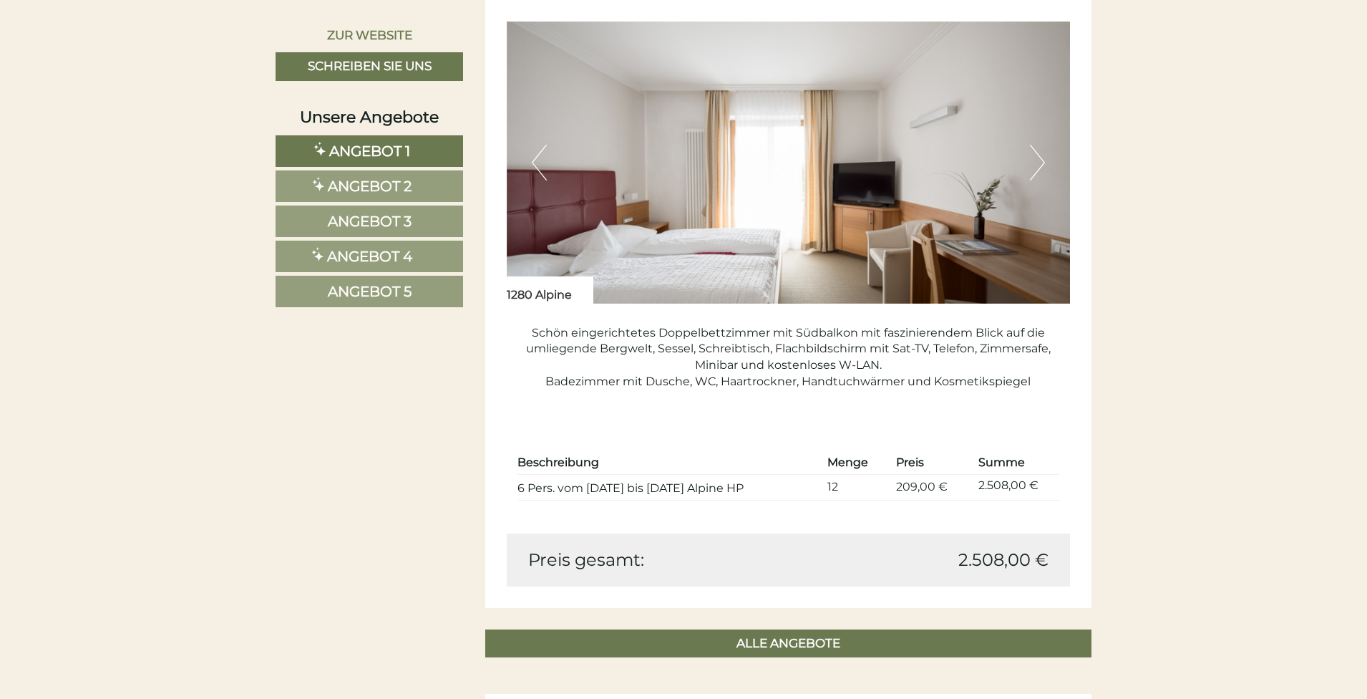
click at [372, 189] on span "Angebot 2" at bounding box center [370, 186] width 84 height 17
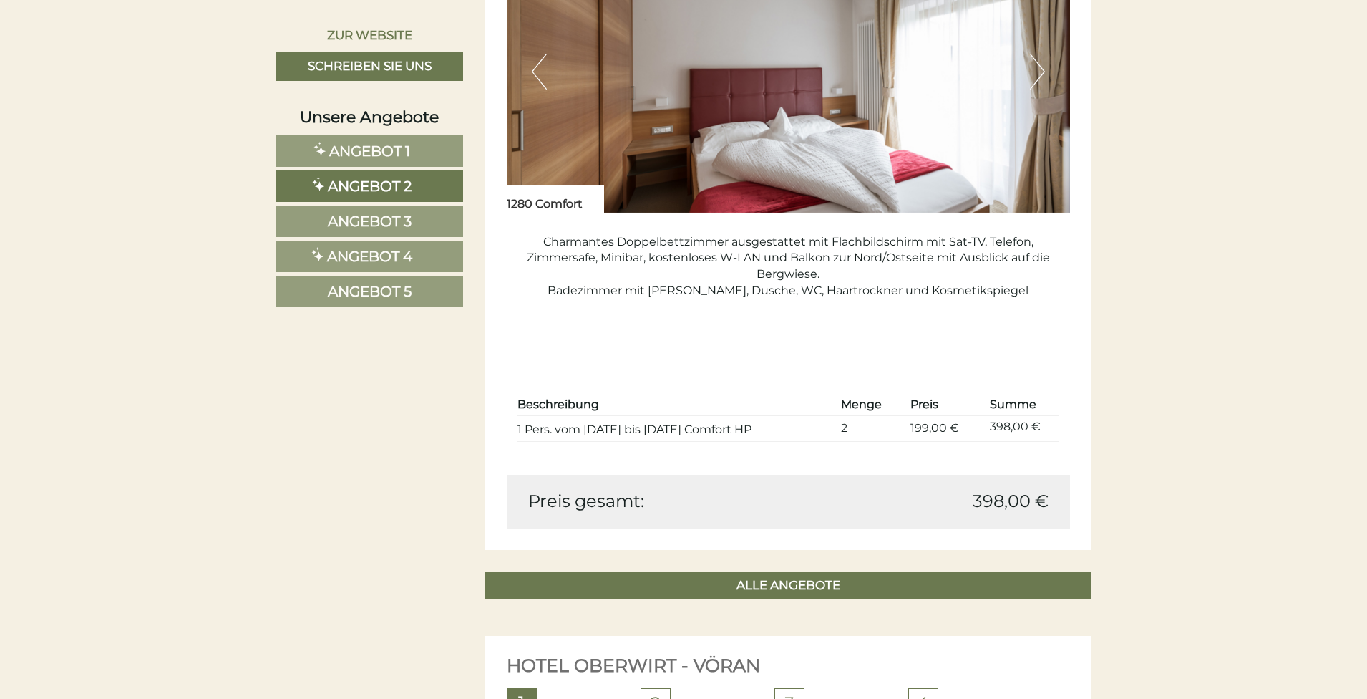
scroll to position [1239, 0]
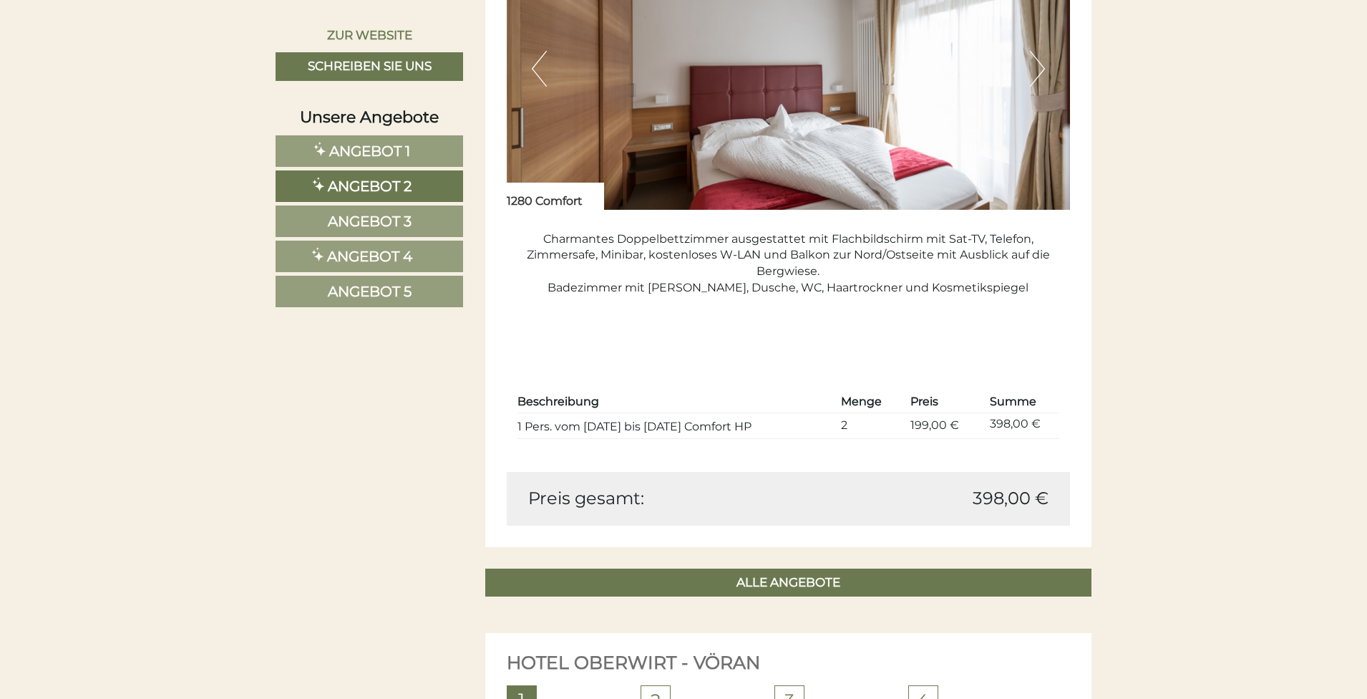
click at [408, 215] on span "Angebot 3" at bounding box center [370, 221] width 84 height 17
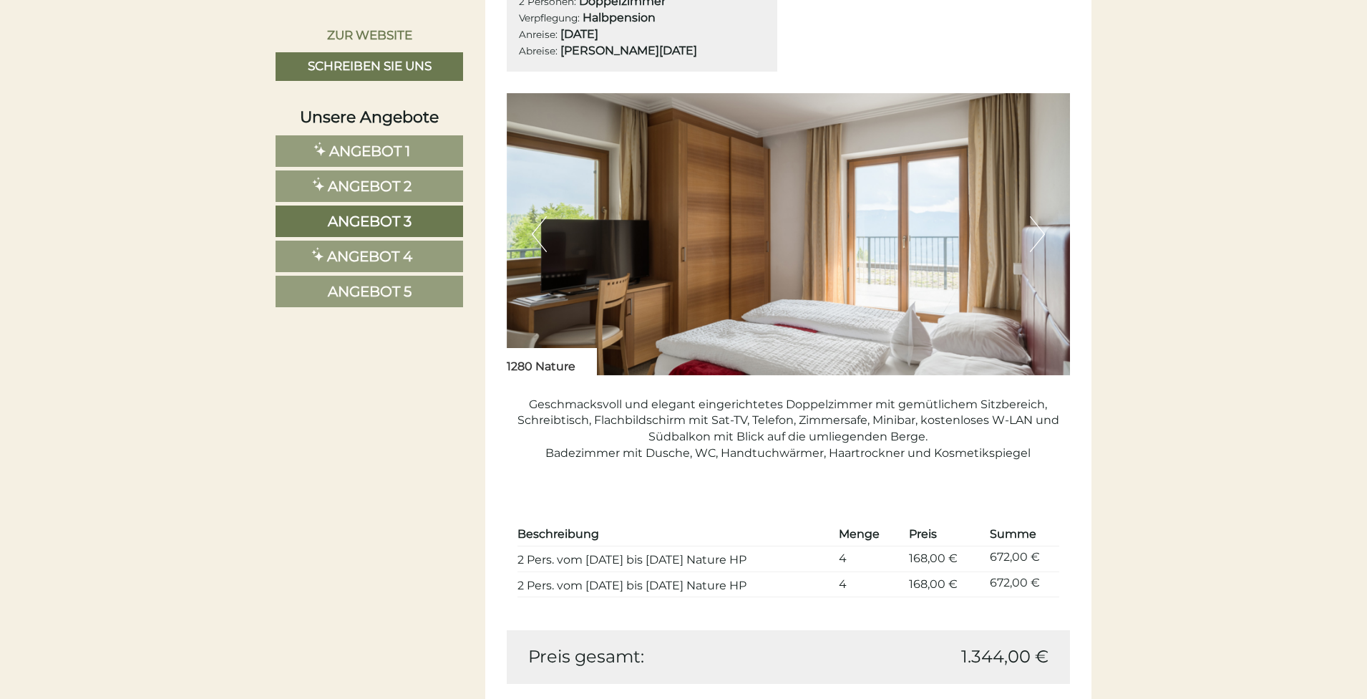
scroll to position [1193, 0]
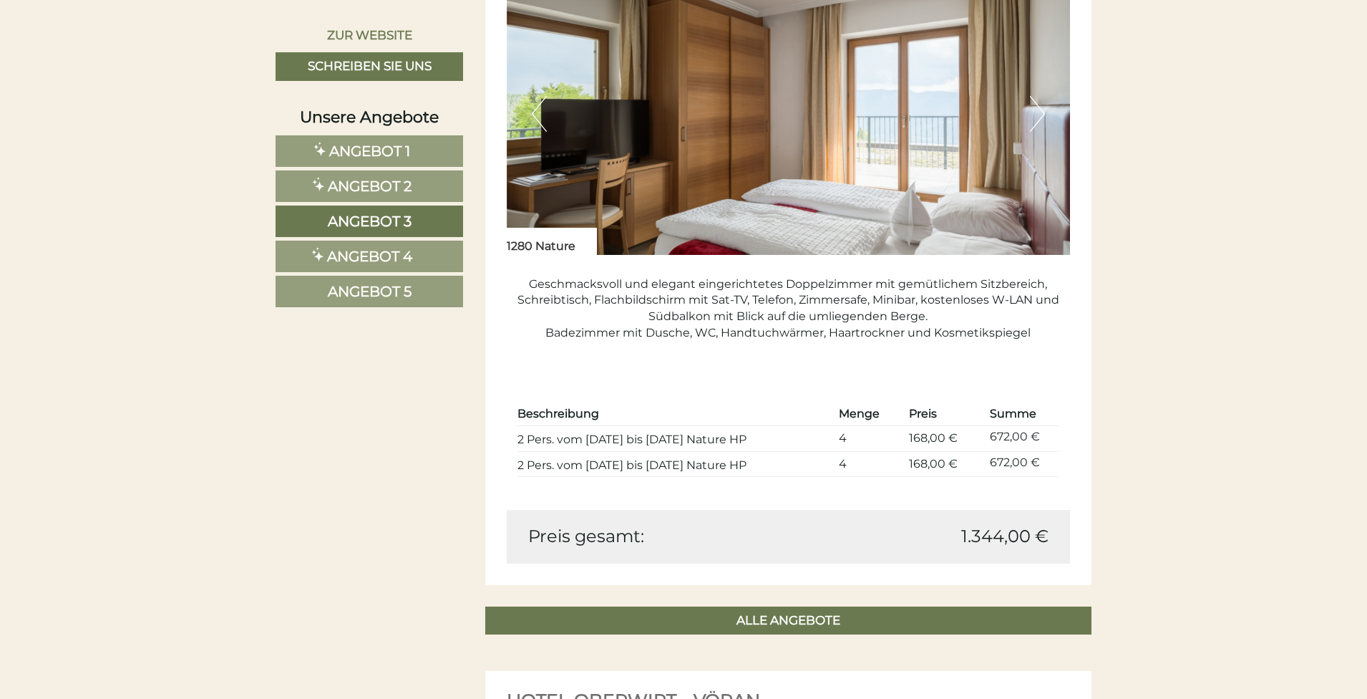
click at [394, 132] on div "Unsere Angebote Angebot 1 Angebot 2 Angebot 3 Angebot 4 Angebot 5" at bounding box center [372, 215] width 192 height 218
click at [394, 150] on span "Angebot 1" at bounding box center [369, 150] width 81 height 17
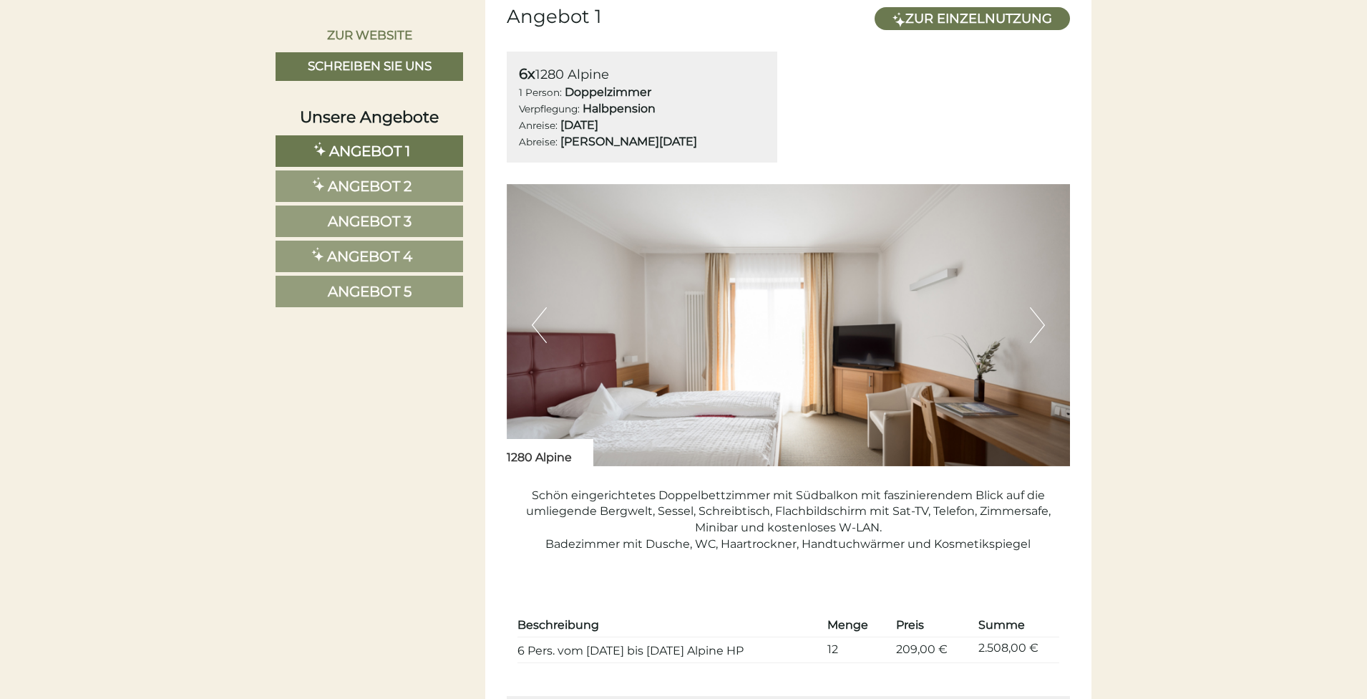
click at [384, 184] on span "Angebot 2" at bounding box center [370, 186] width 84 height 17
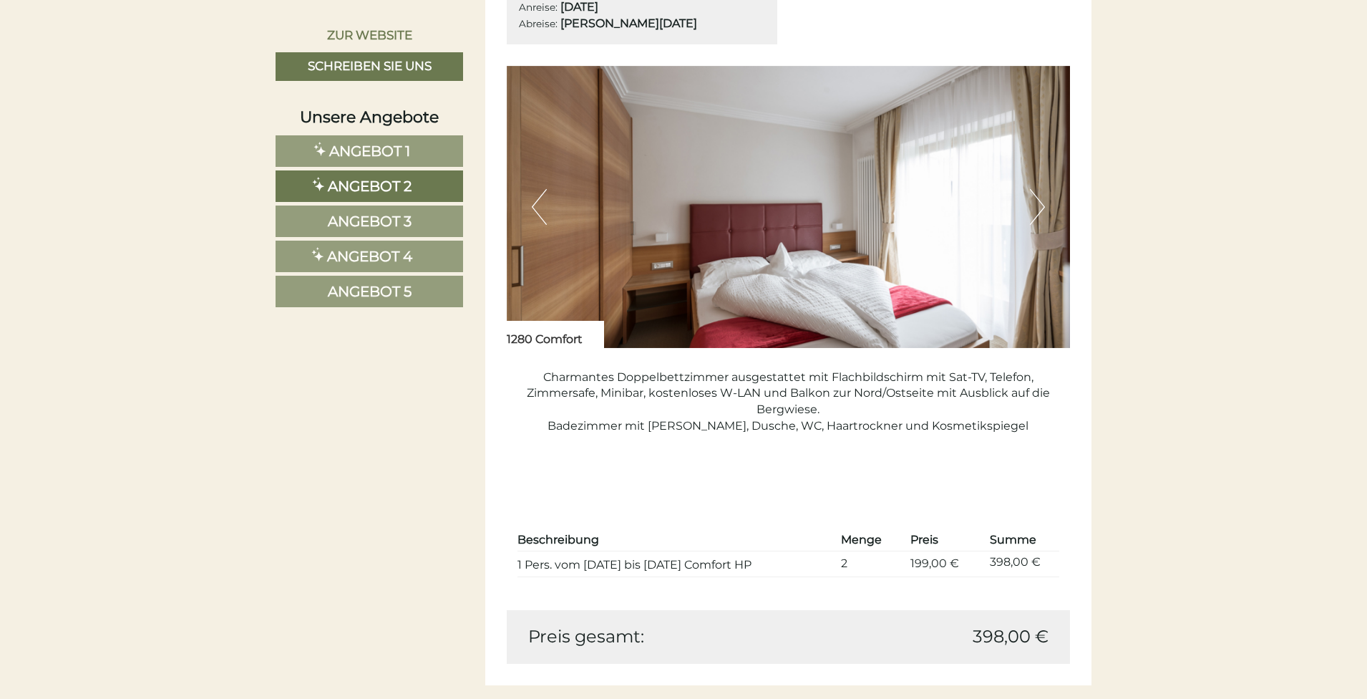
scroll to position [0, 0]
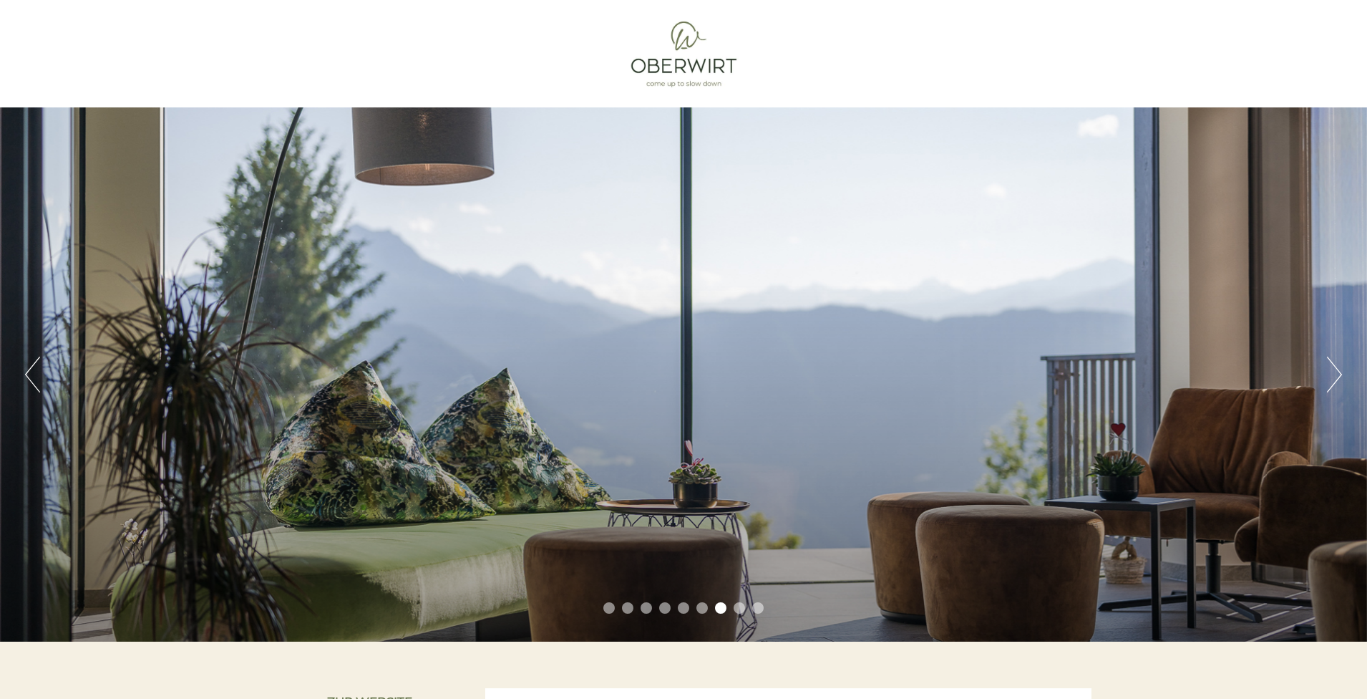
click at [1337, 368] on button "Next" at bounding box center [1334, 375] width 15 height 36
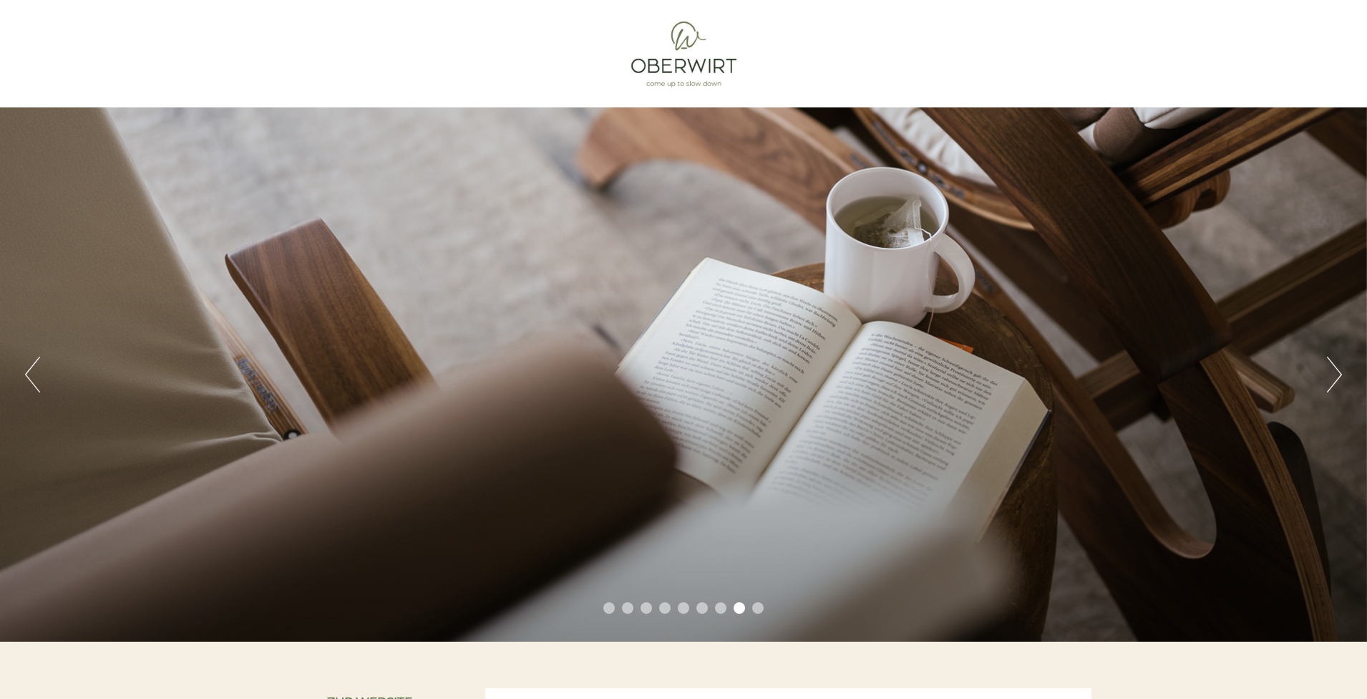
click at [1337, 368] on button "Next" at bounding box center [1334, 375] width 15 height 36
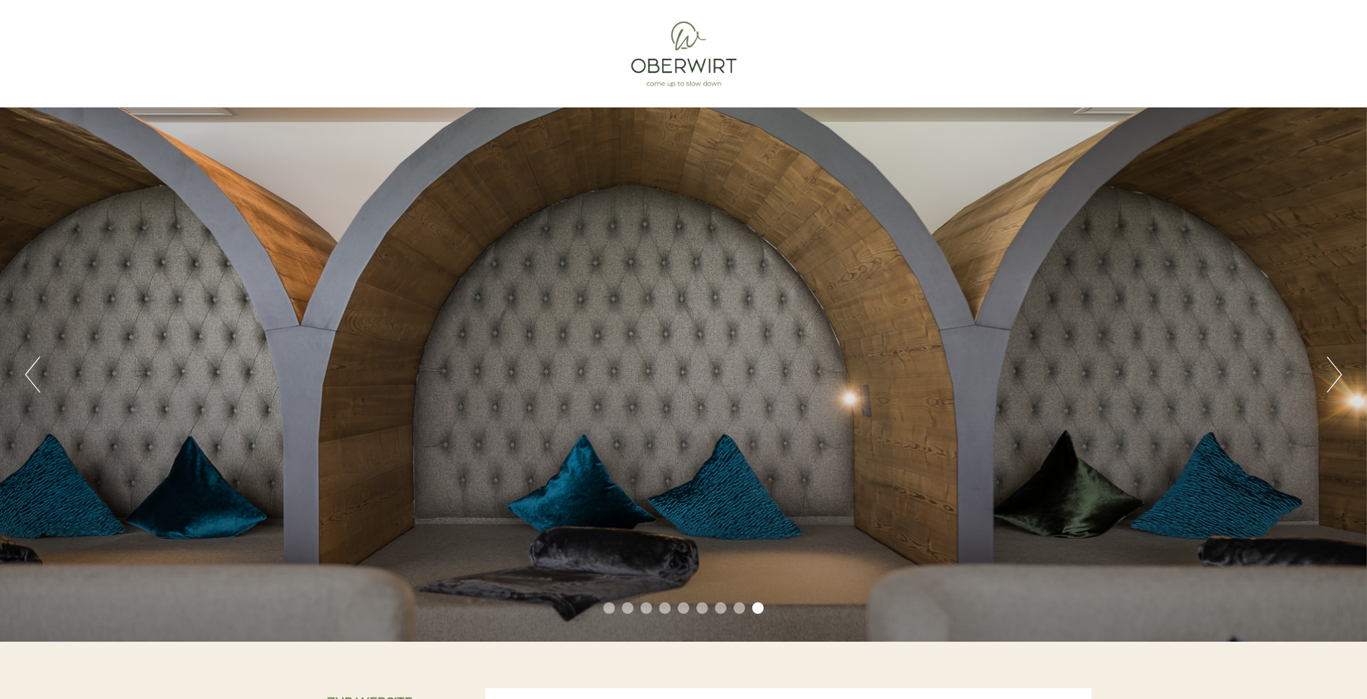
click at [1337, 368] on button "Next" at bounding box center [1334, 375] width 15 height 36
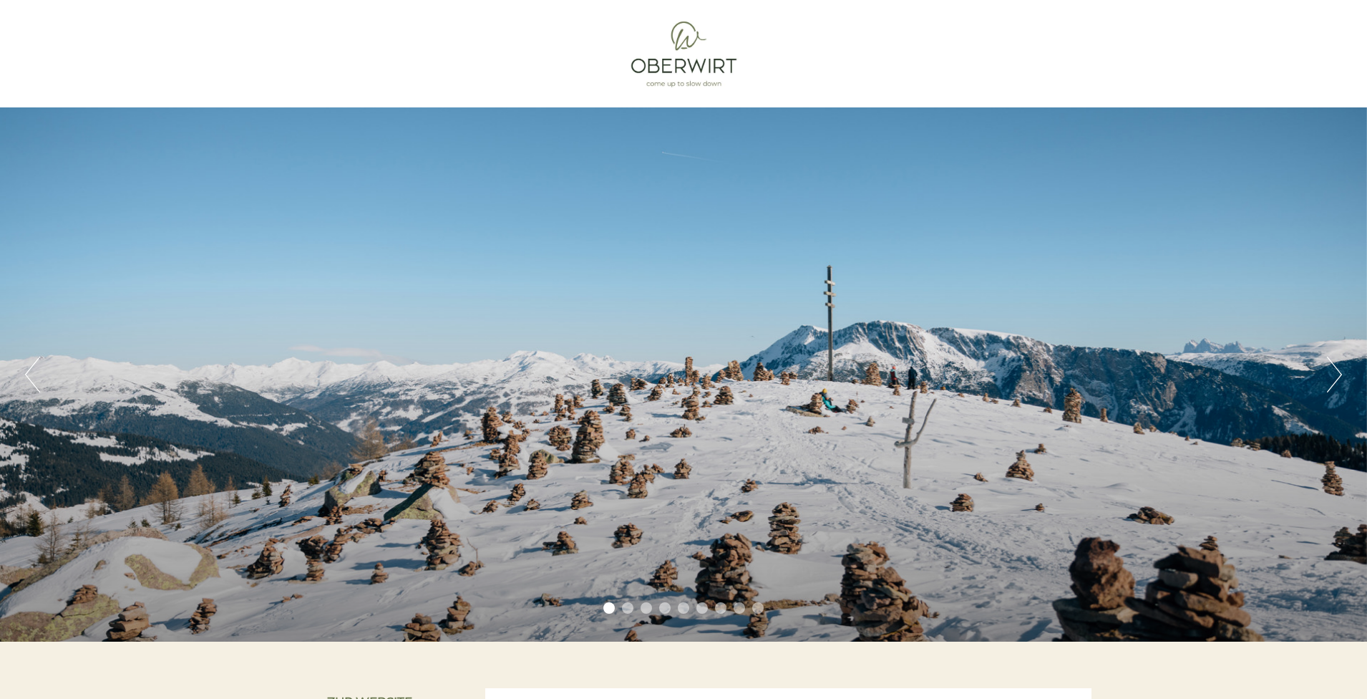
click at [1336, 373] on button "Next" at bounding box center [1334, 375] width 15 height 36
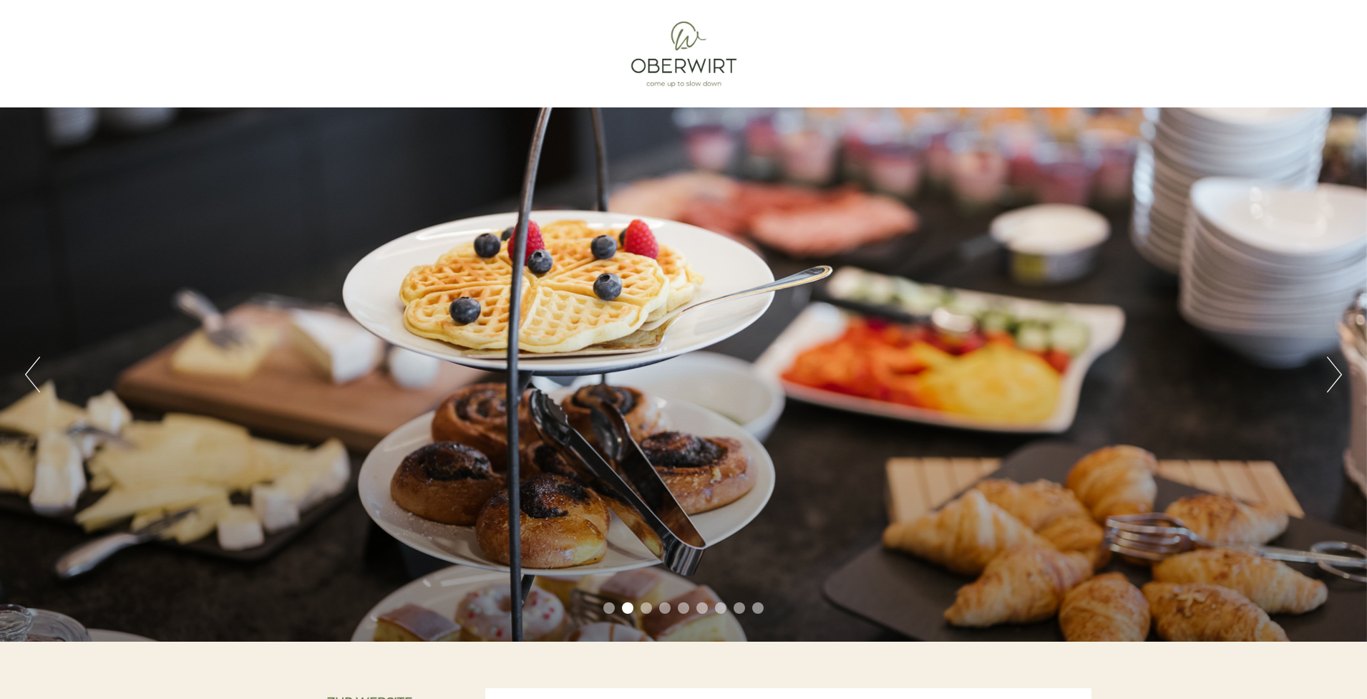
click at [1336, 373] on button "Next" at bounding box center [1334, 375] width 15 height 36
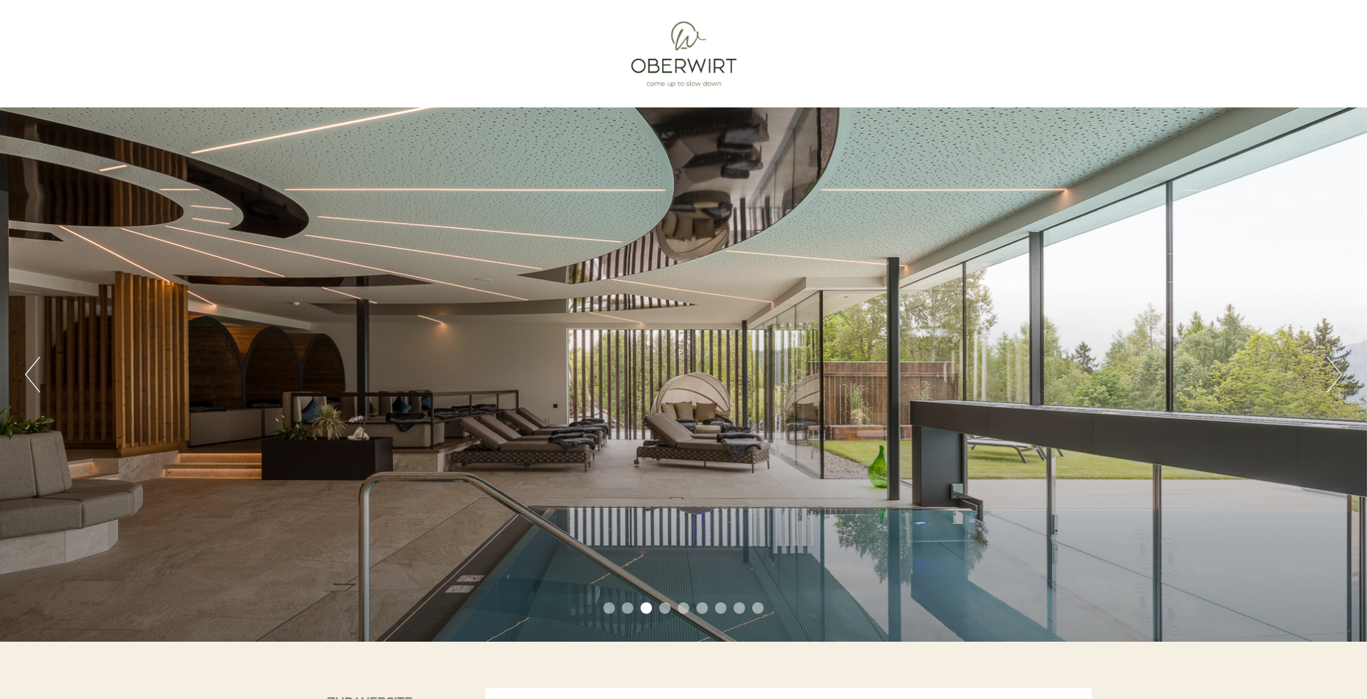
click at [1341, 374] on button "Next" at bounding box center [1334, 375] width 15 height 36
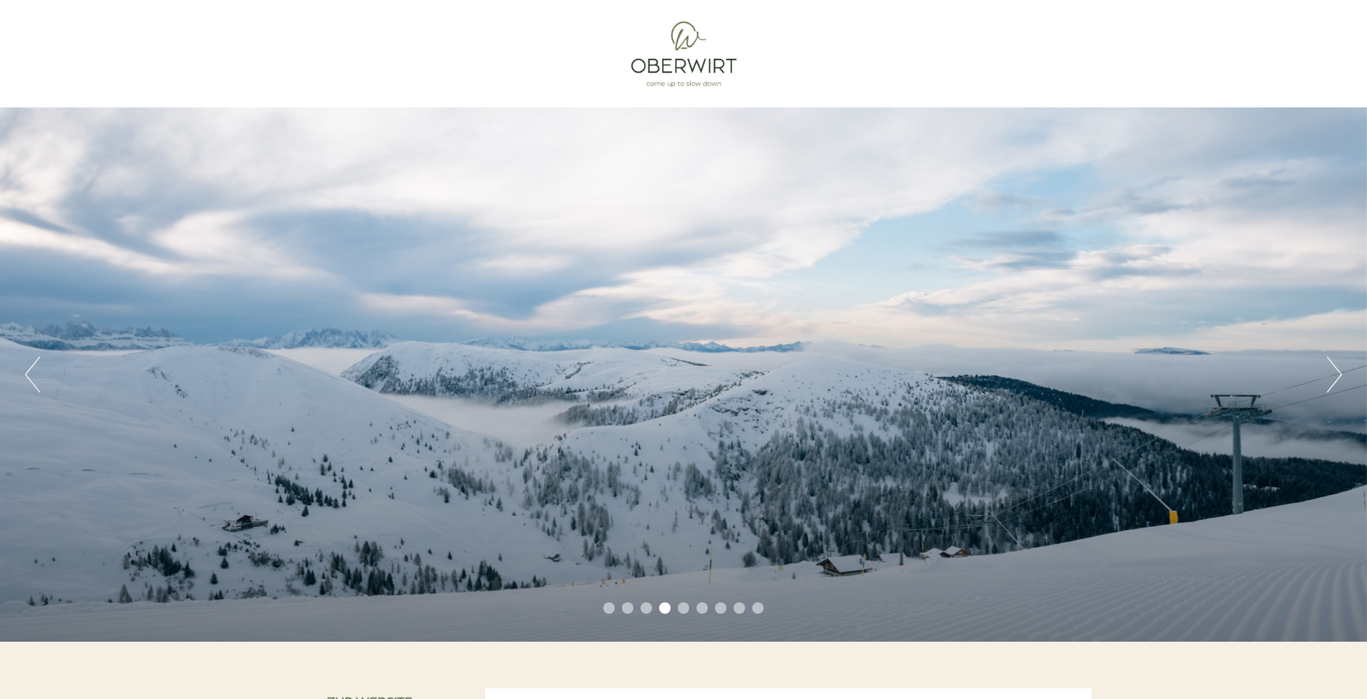
click at [1341, 374] on button "Next" at bounding box center [1334, 375] width 15 height 36
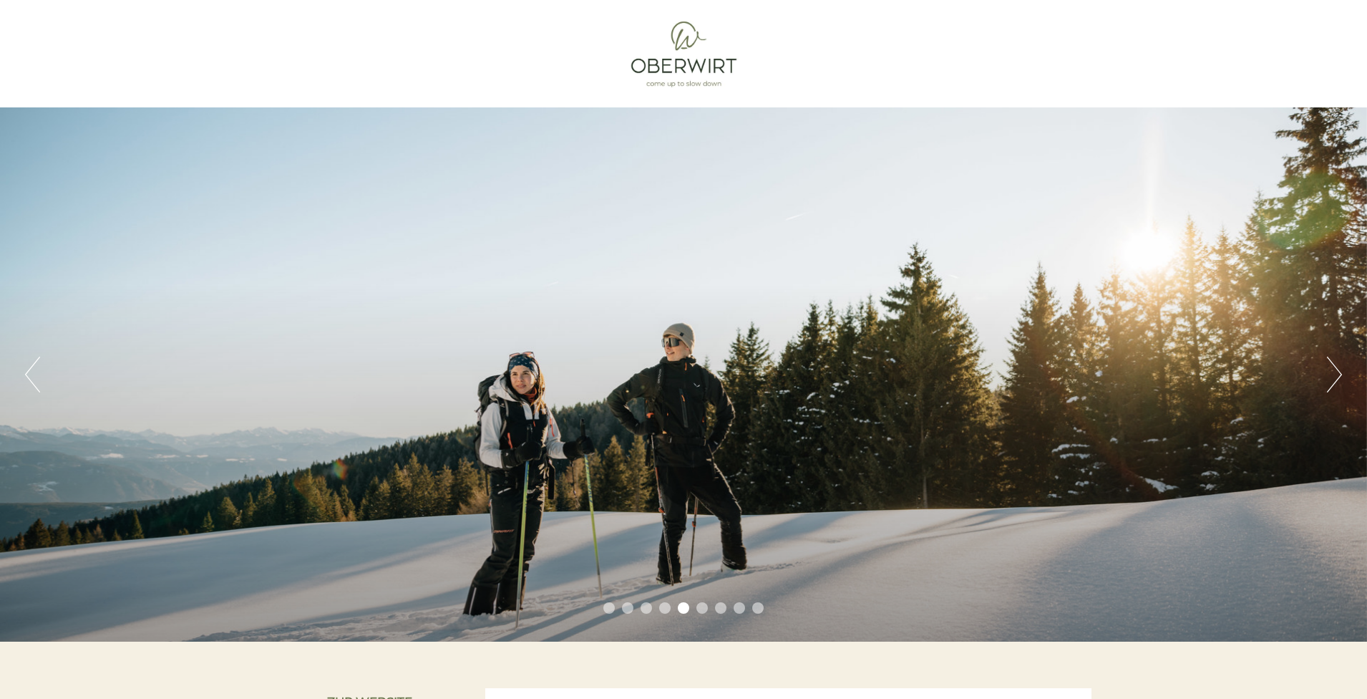
click at [1341, 374] on button "Next" at bounding box center [1334, 375] width 15 height 36
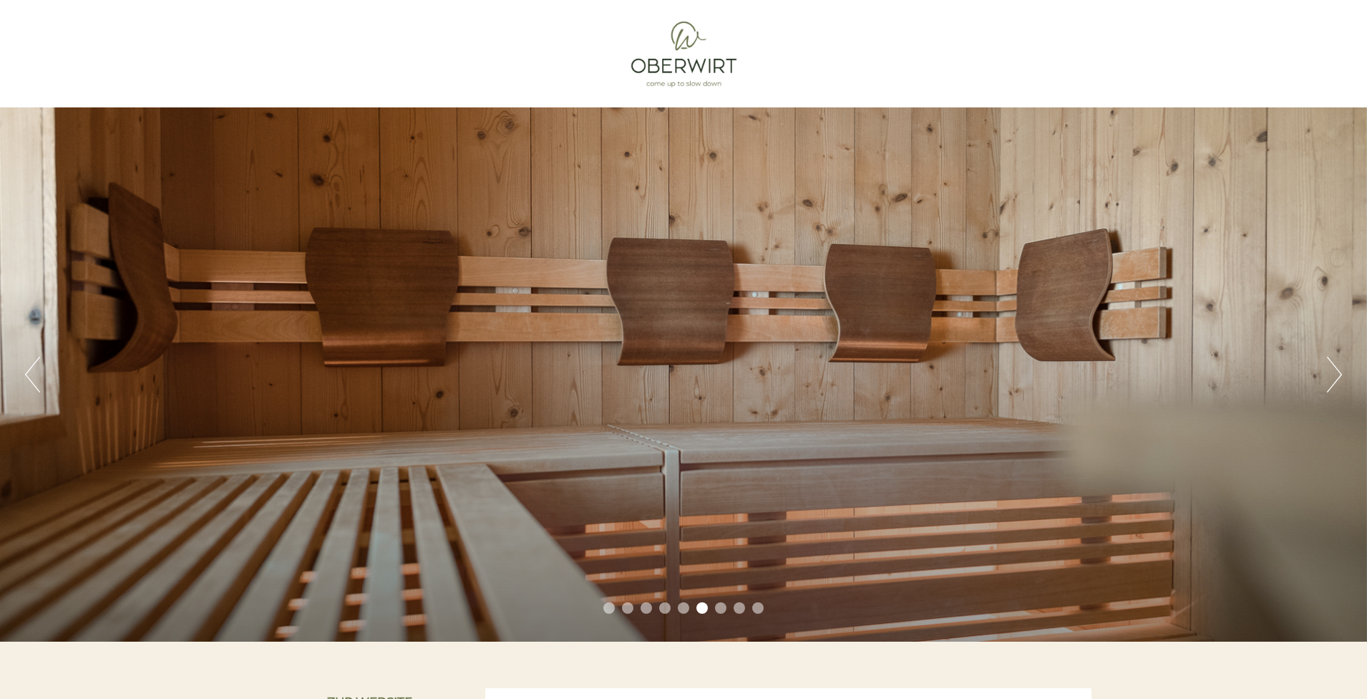
click at [1341, 374] on button "Next" at bounding box center [1334, 375] width 15 height 36
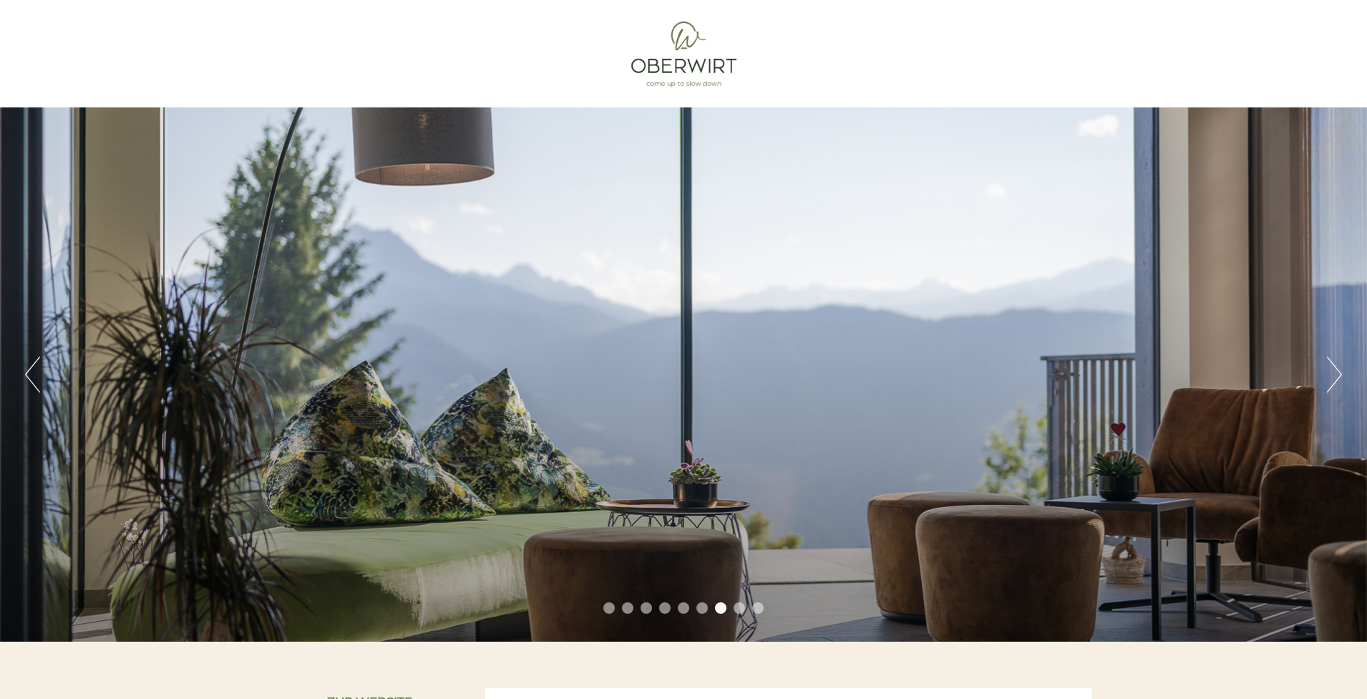
click at [1342, 374] on button "Next" at bounding box center [1334, 375] width 15 height 36
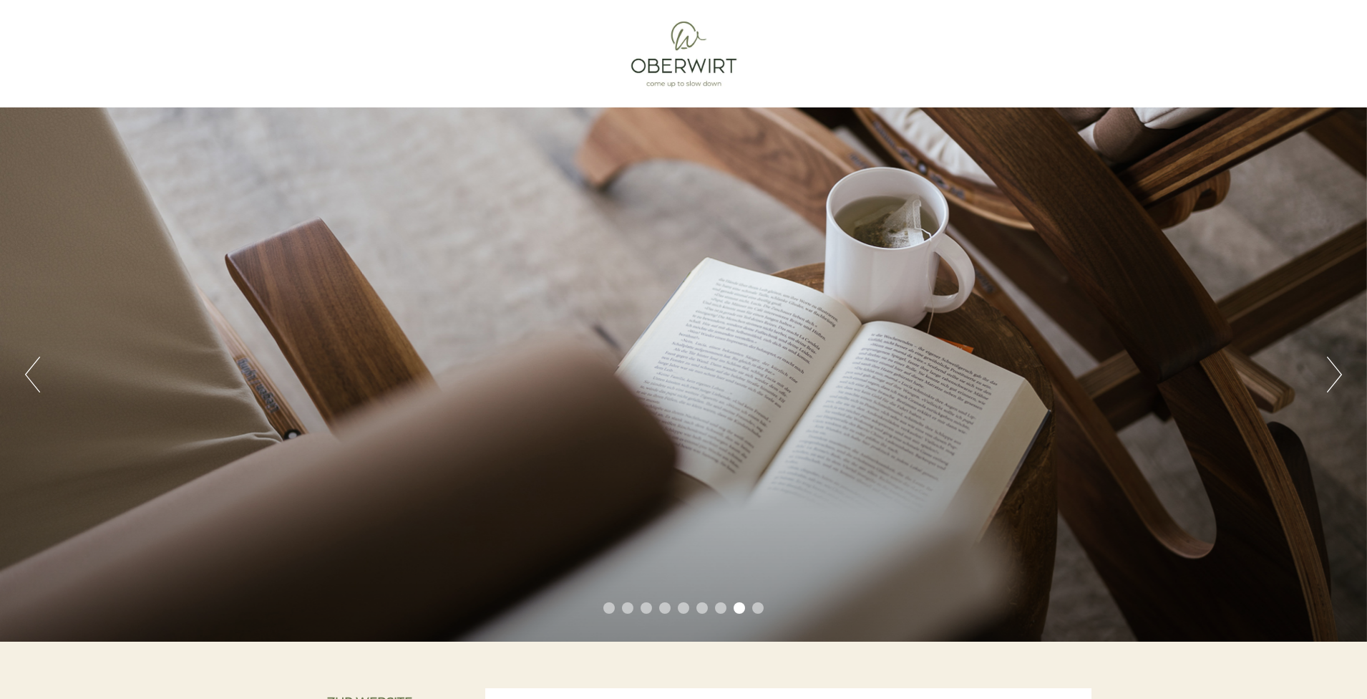
click at [1342, 374] on button "Next" at bounding box center [1334, 375] width 15 height 36
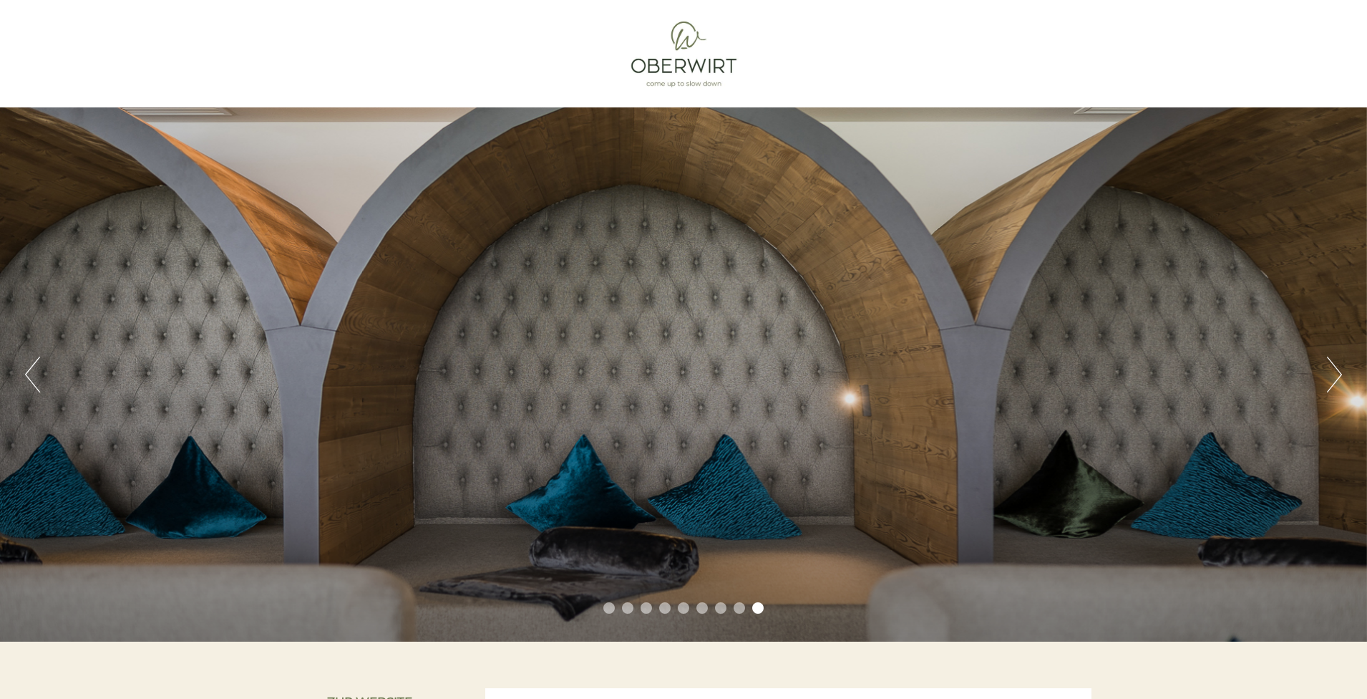
click at [1342, 374] on button "Next" at bounding box center [1334, 375] width 15 height 36
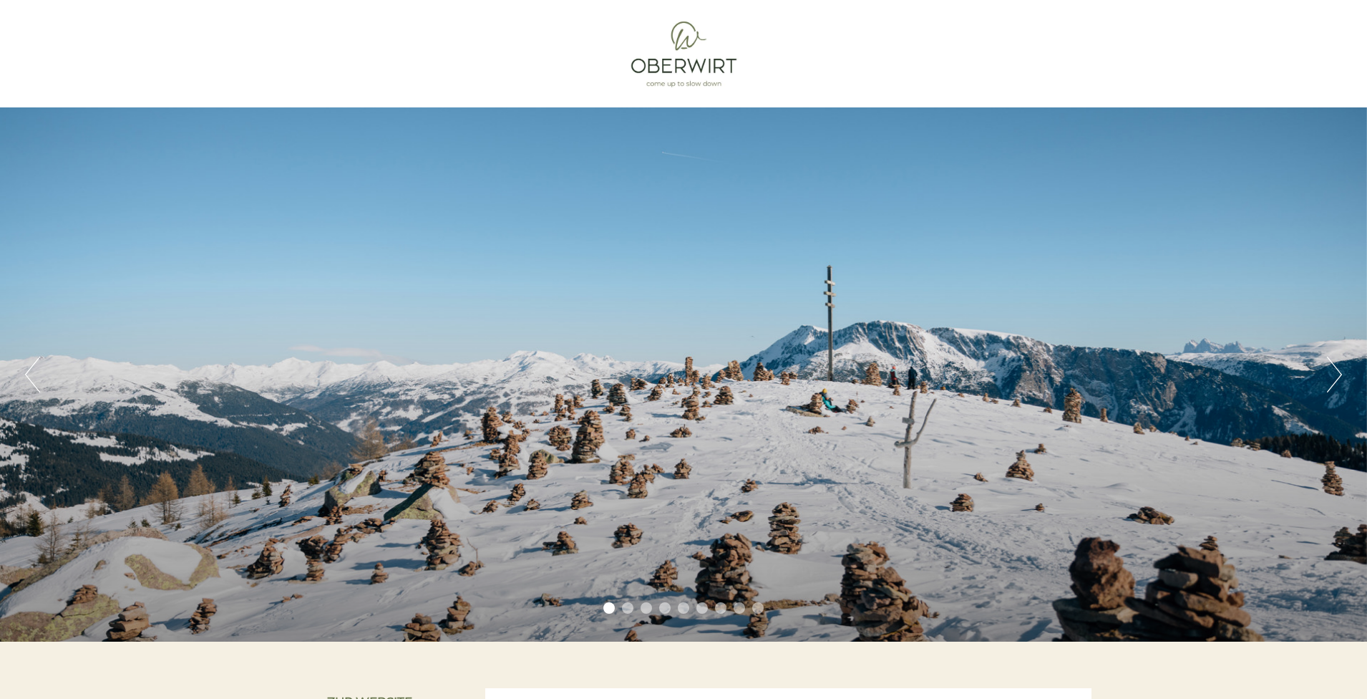
click at [1342, 374] on button "Next" at bounding box center [1334, 375] width 15 height 36
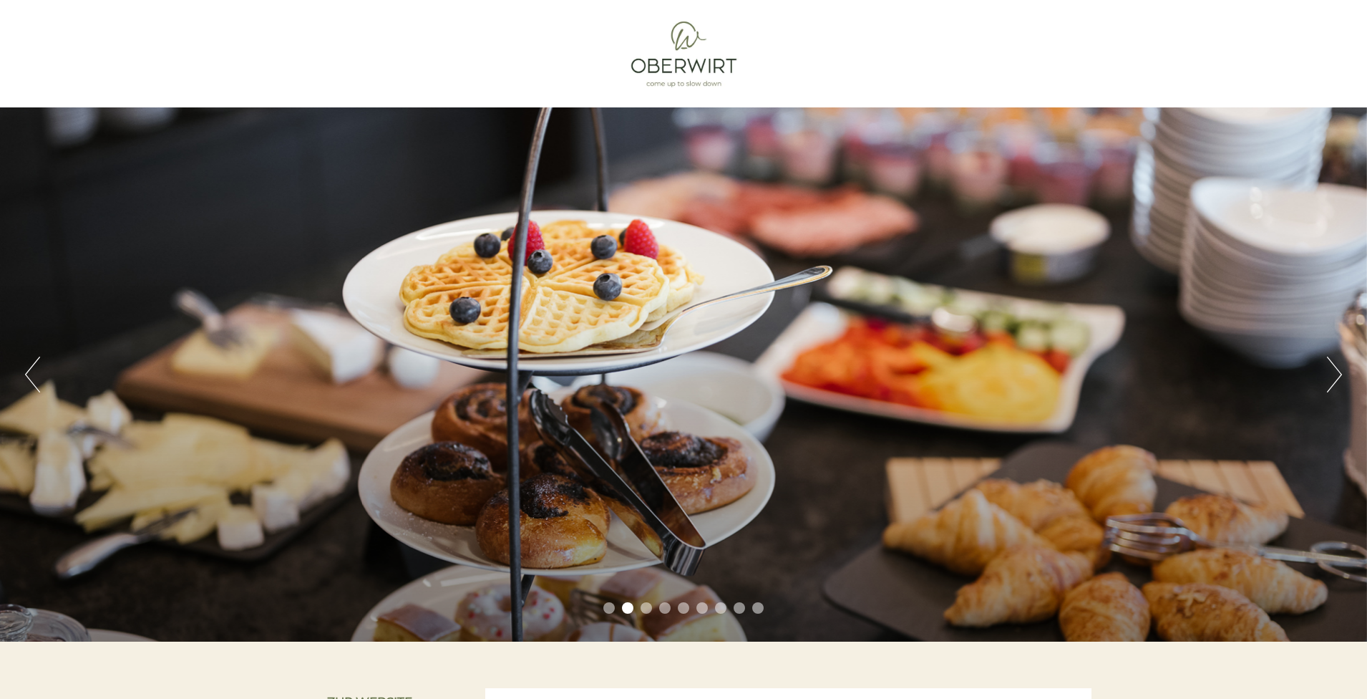
click at [1342, 374] on button "Next" at bounding box center [1334, 375] width 15 height 36
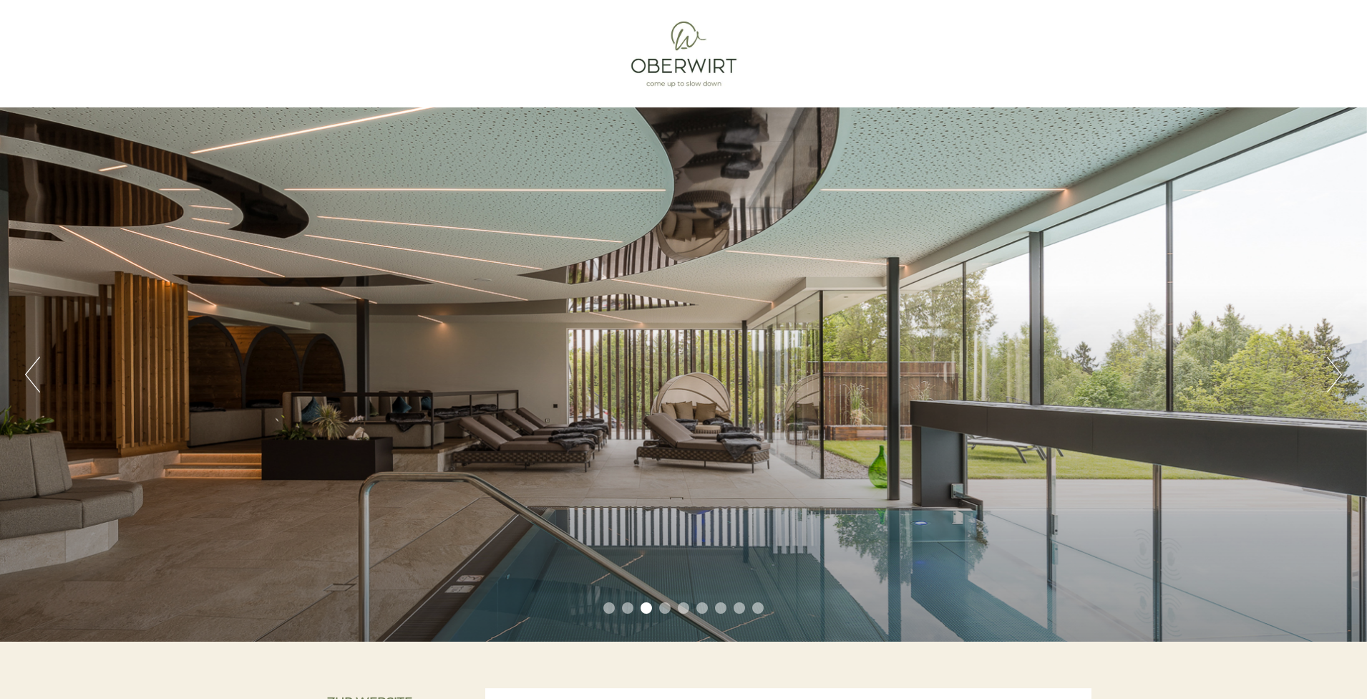
click at [1342, 374] on button "Next" at bounding box center [1334, 375] width 15 height 36
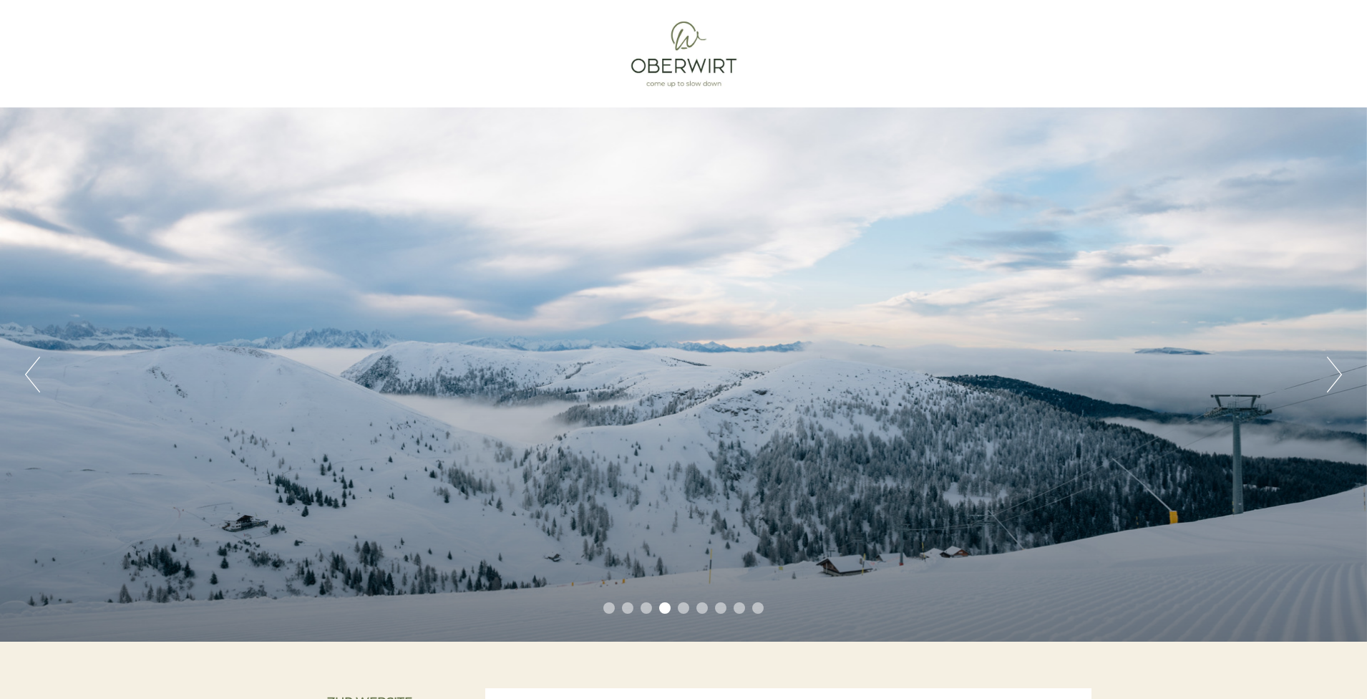
click at [1342, 374] on button "Next" at bounding box center [1334, 375] width 15 height 36
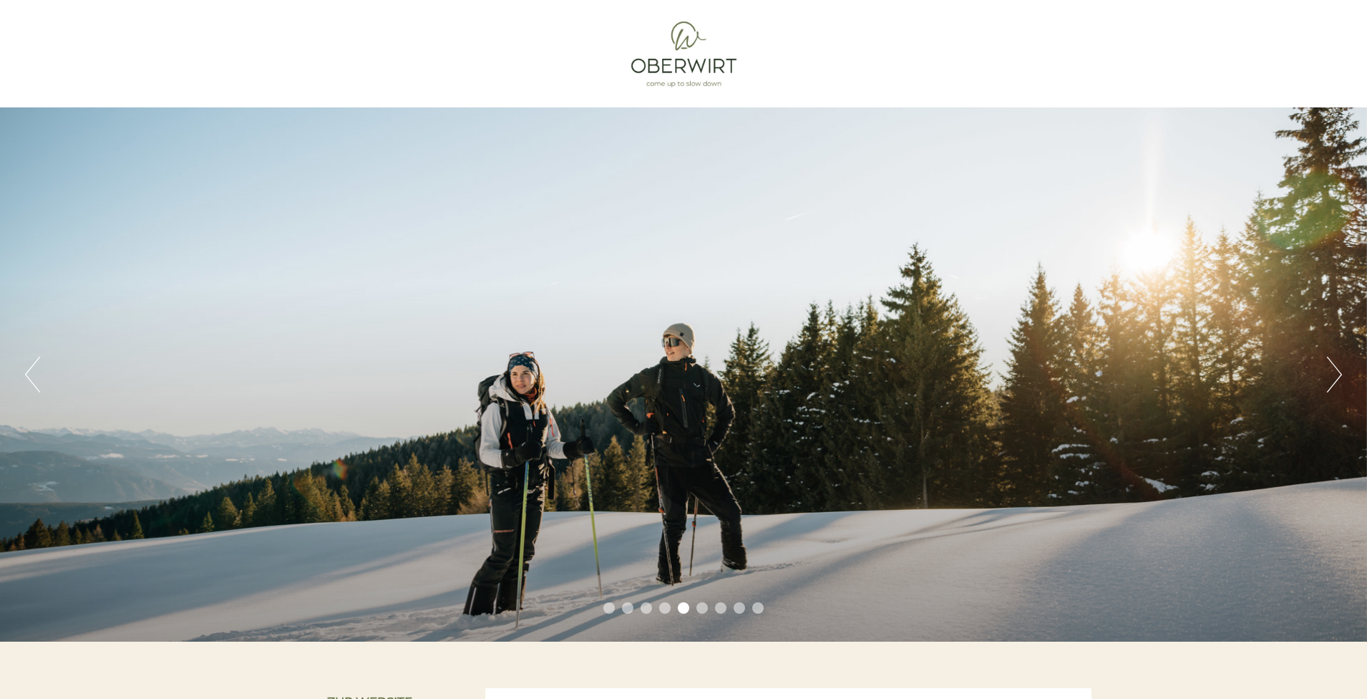
click at [1342, 374] on button "Next" at bounding box center [1334, 375] width 15 height 36
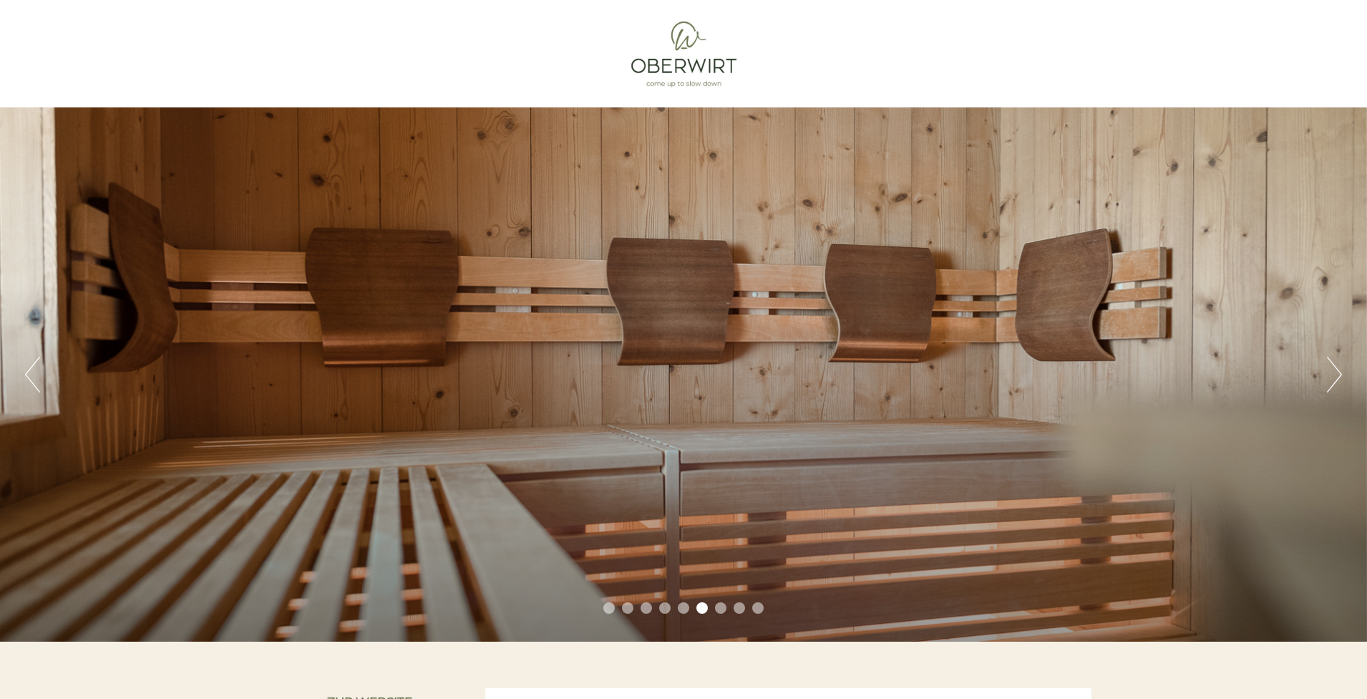
click at [1342, 374] on button "Next" at bounding box center [1334, 375] width 15 height 36
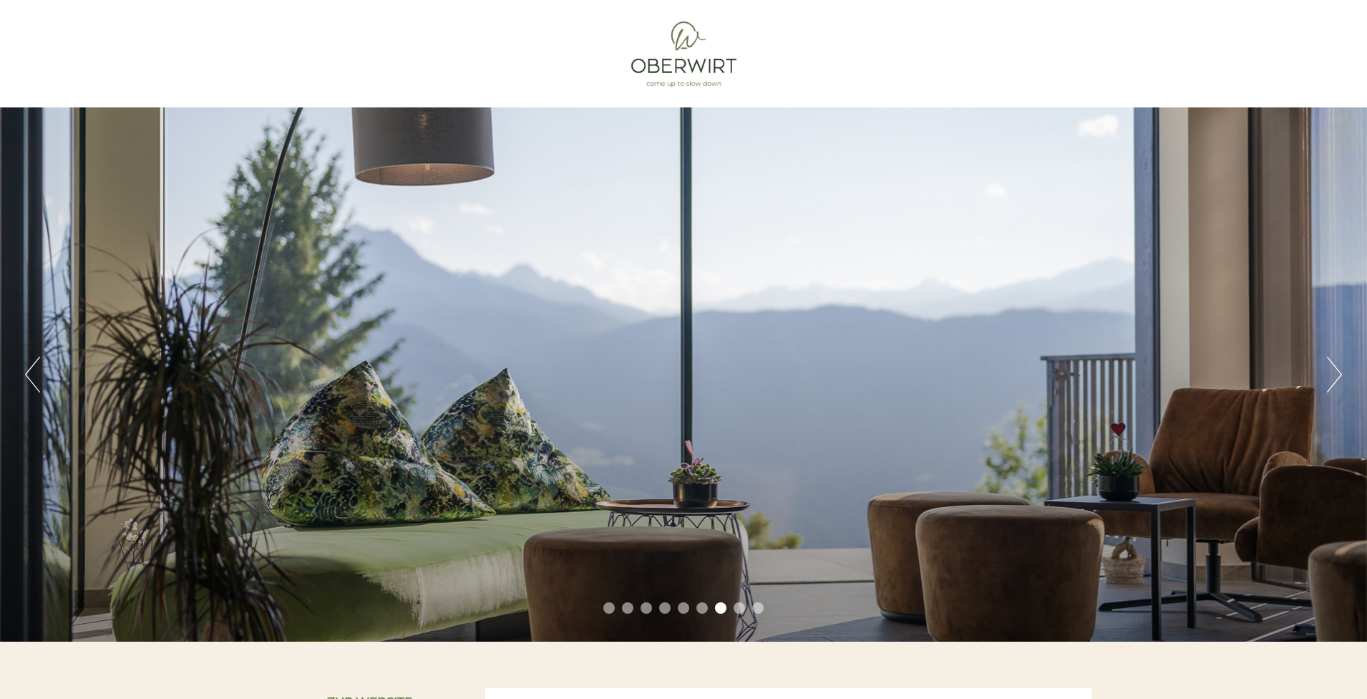
click at [1342, 374] on button "Next" at bounding box center [1334, 375] width 15 height 36
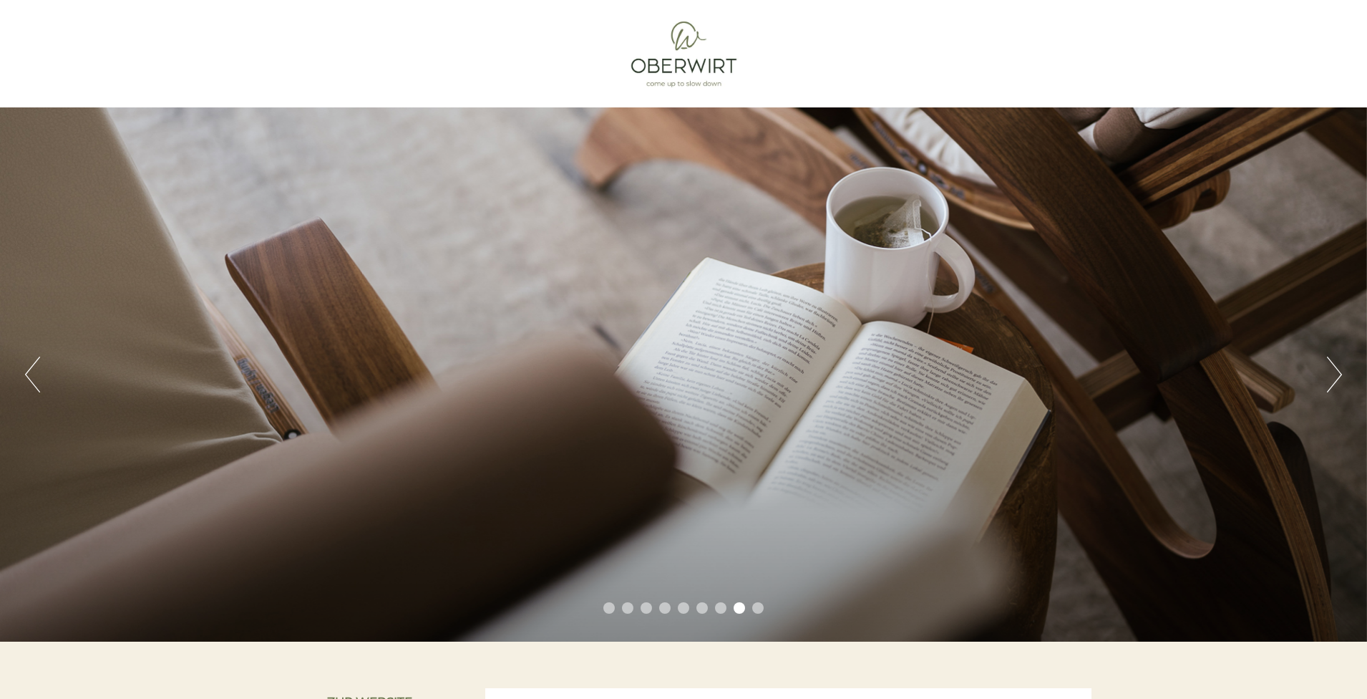
click at [1342, 374] on button "Next" at bounding box center [1334, 375] width 15 height 36
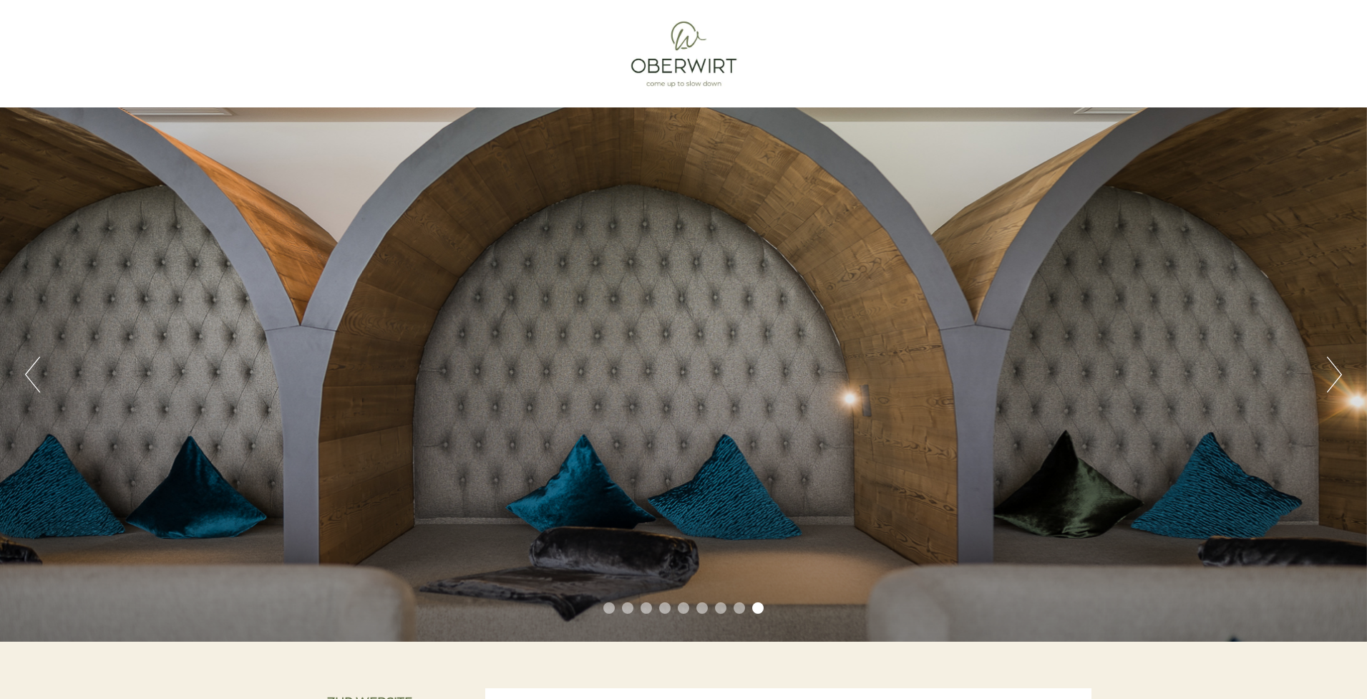
click at [1342, 374] on button "Next" at bounding box center [1334, 375] width 15 height 36
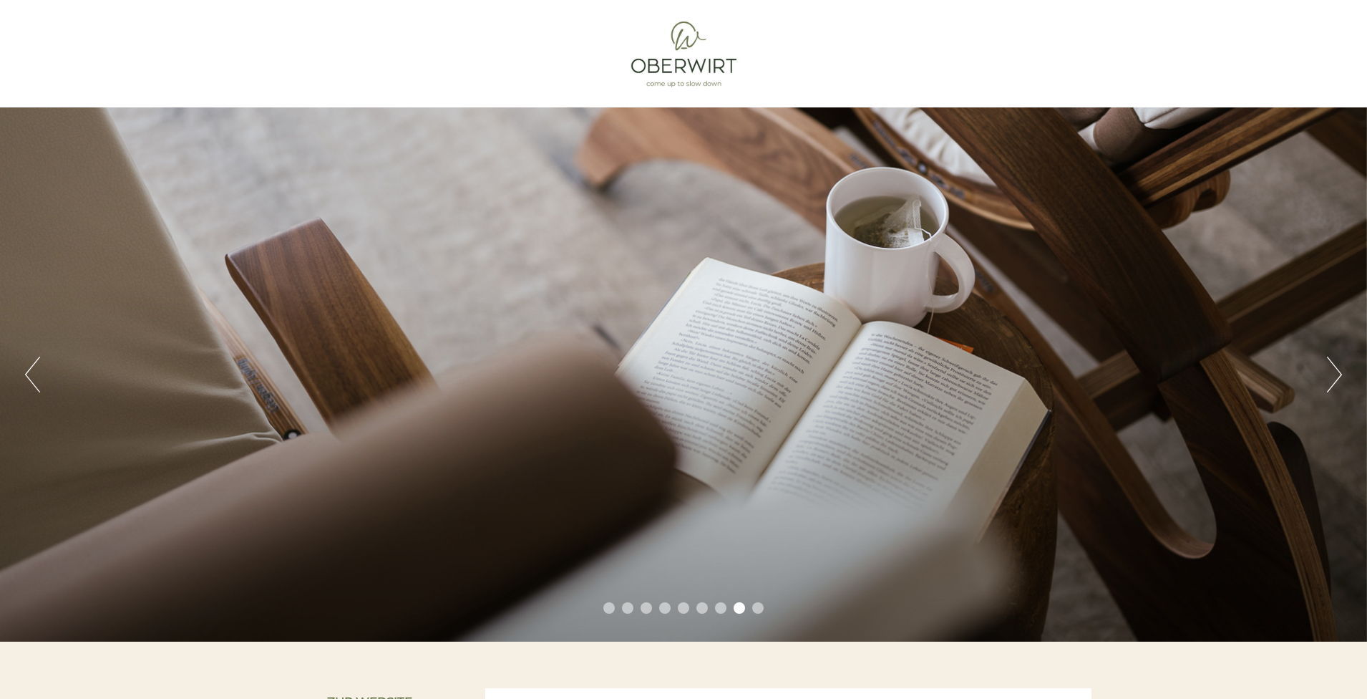
click at [1334, 374] on button "Next" at bounding box center [1334, 375] width 15 height 36
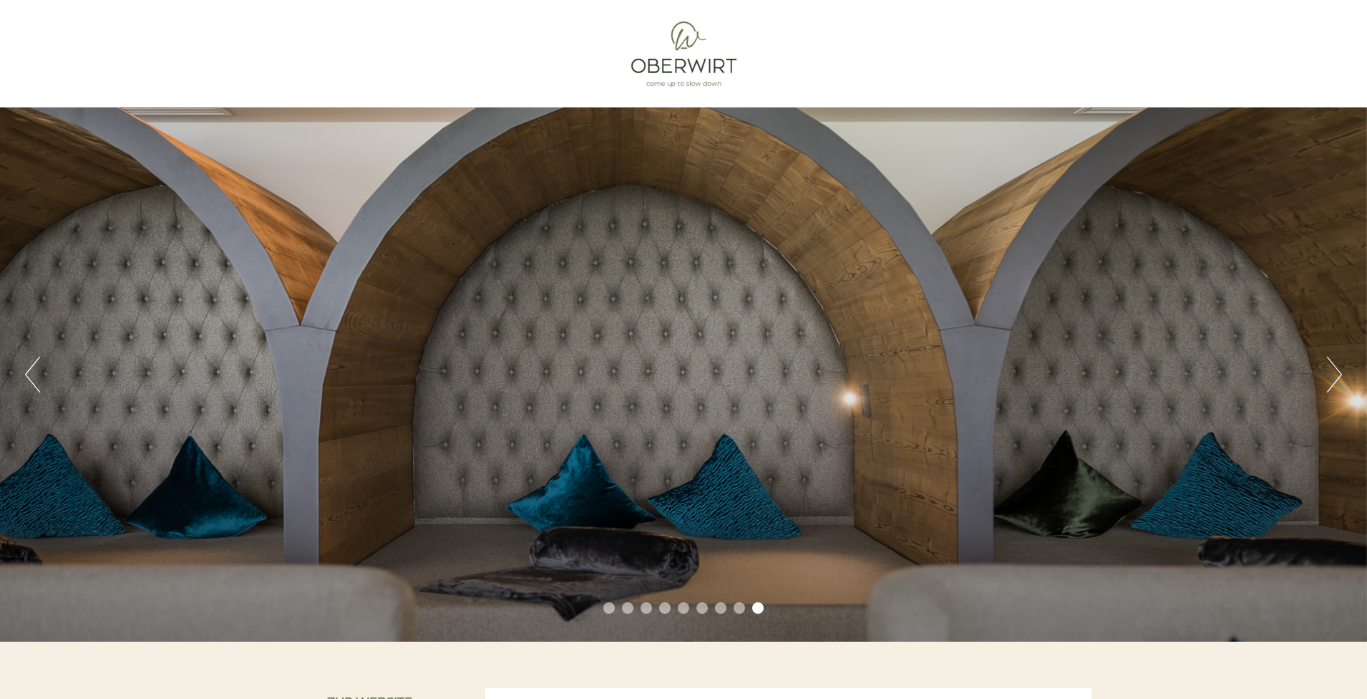
click at [1334, 374] on button "Next" at bounding box center [1334, 375] width 15 height 36
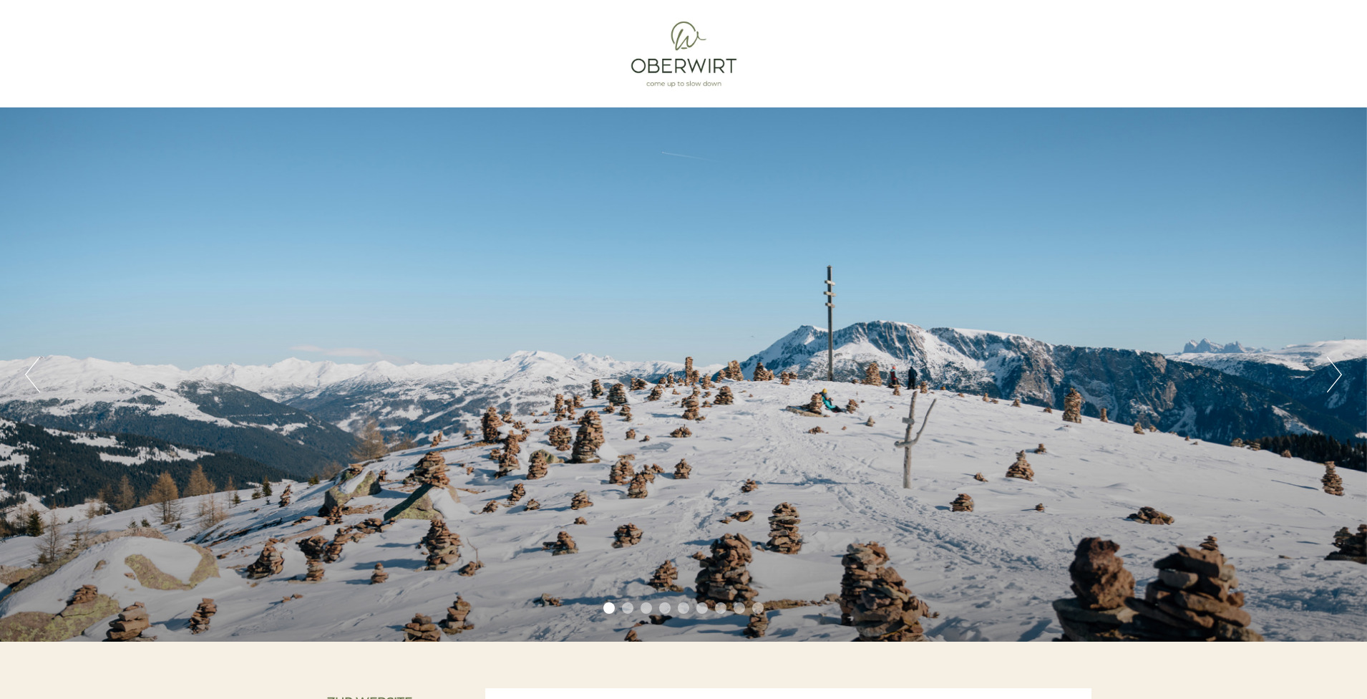
click at [1334, 374] on button "Next" at bounding box center [1334, 375] width 15 height 36
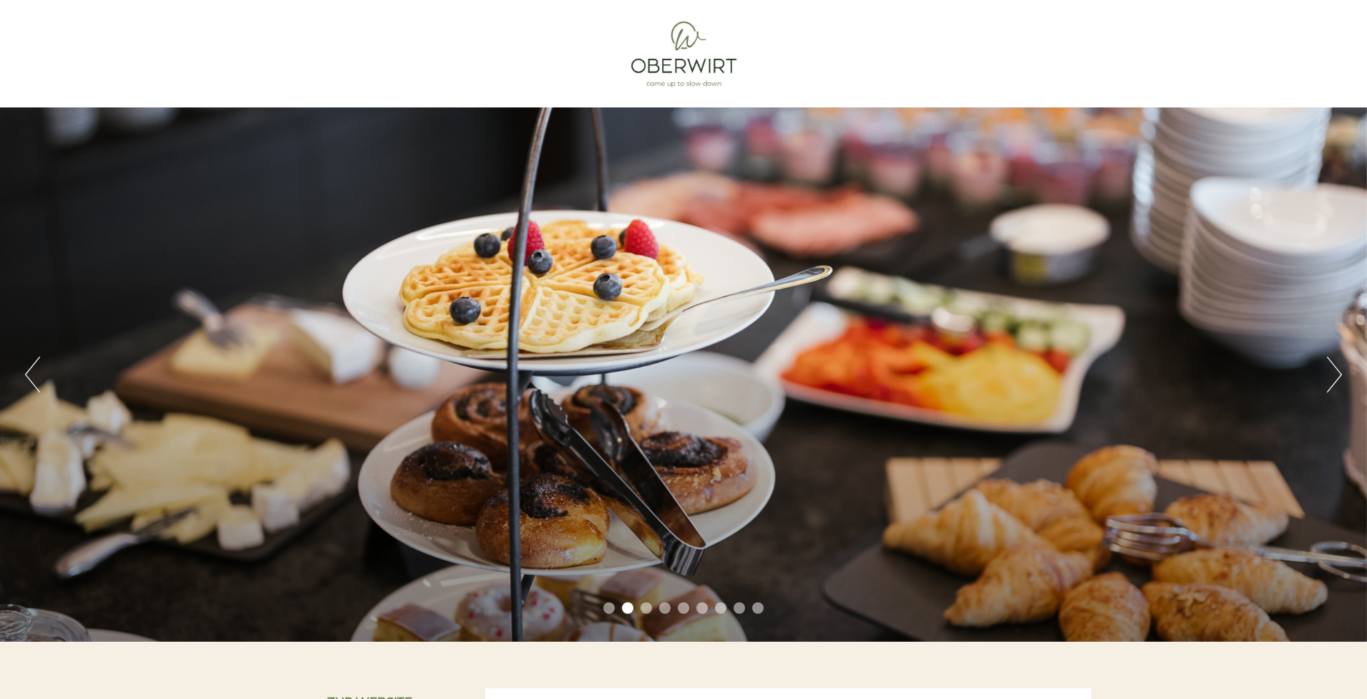
click at [1334, 374] on button "Next" at bounding box center [1334, 375] width 15 height 36
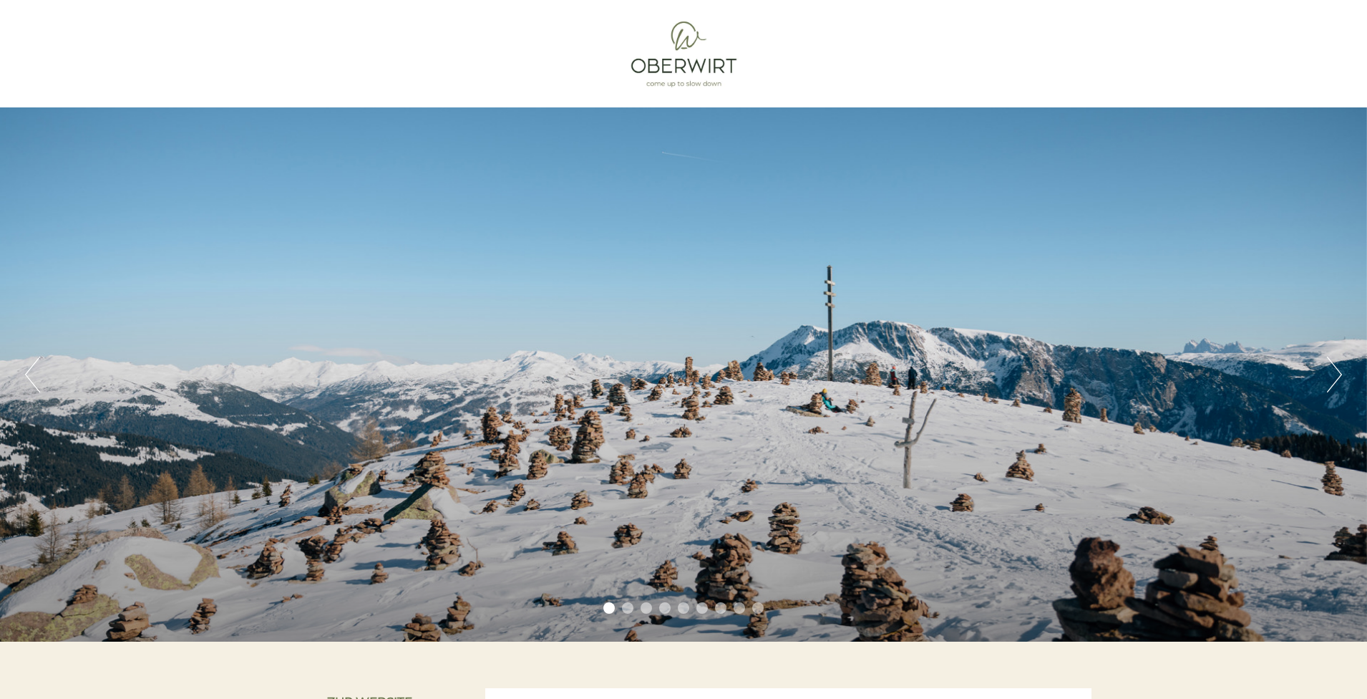
click at [1345, 381] on div "Previous Next 1 2 3 4 5 6 7 8 9" at bounding box center [683, 374] width 1367 height 534
click at [1339, 374] on button "Next" at bounding box center [1334, 375] width 15 height 36
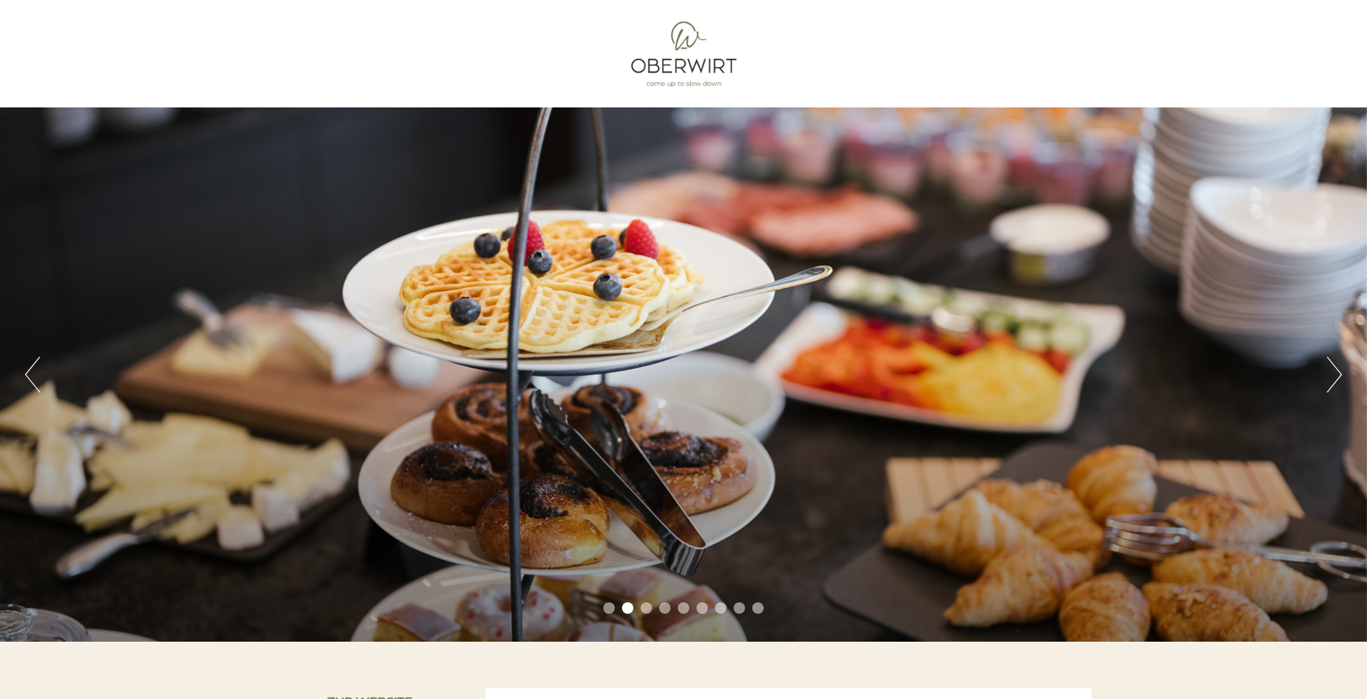
click at [1339, 374] on button "Next" at bounding box center [1334, 375] width 15 height 36
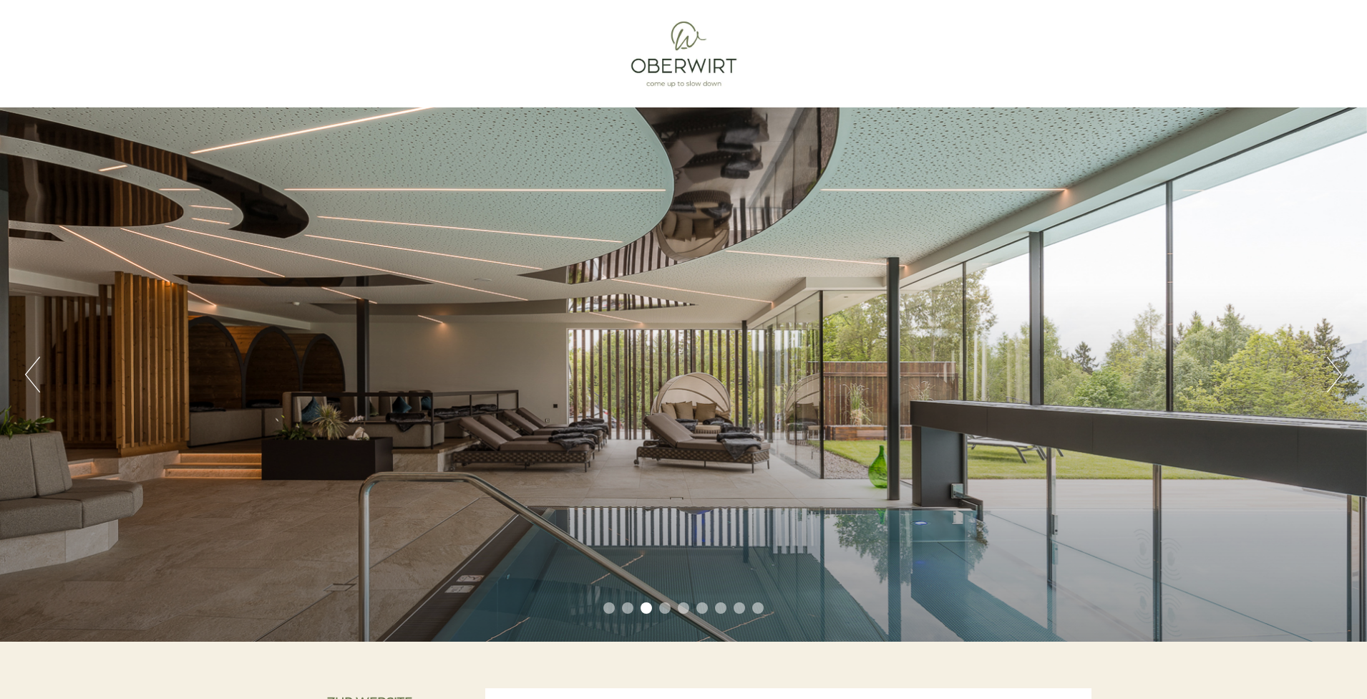
click at [1339, 374] on button "Next" at bounding box center [1334, 375] width 15 height 36
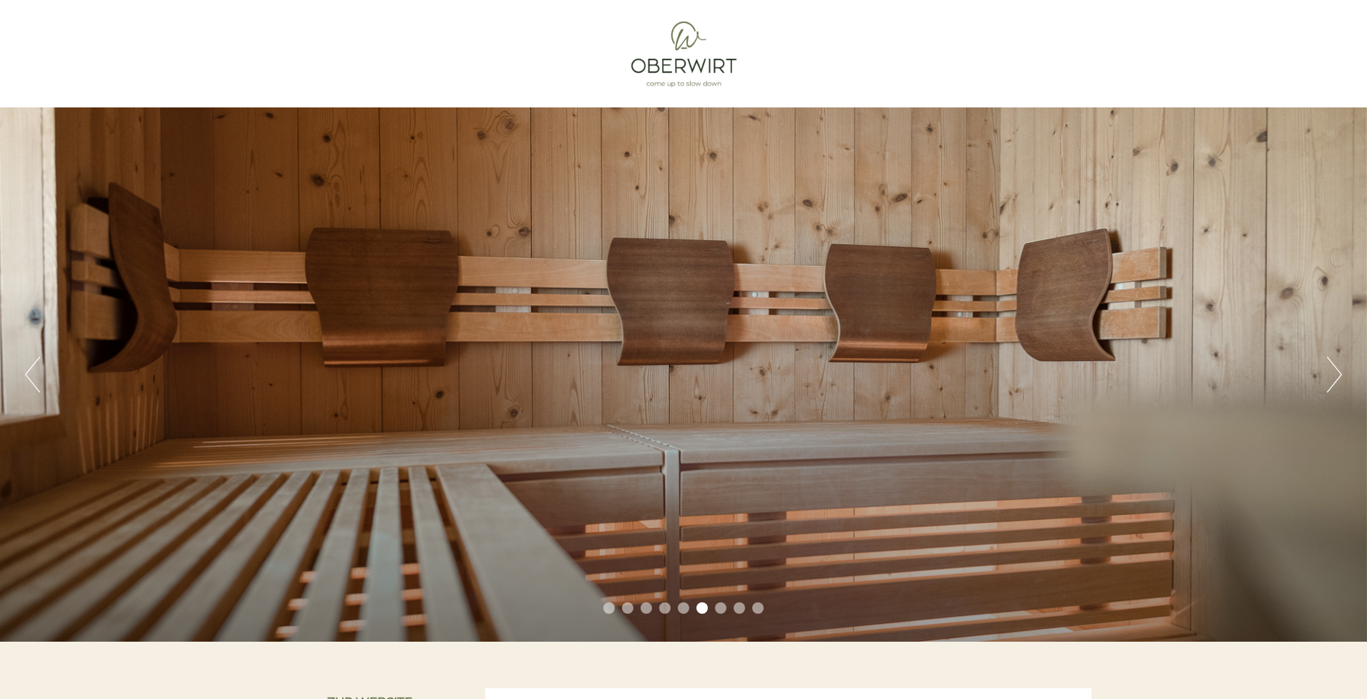
click at [1342, 375] on button "Next" at bounding box center [1334, 375] width 15 height 36
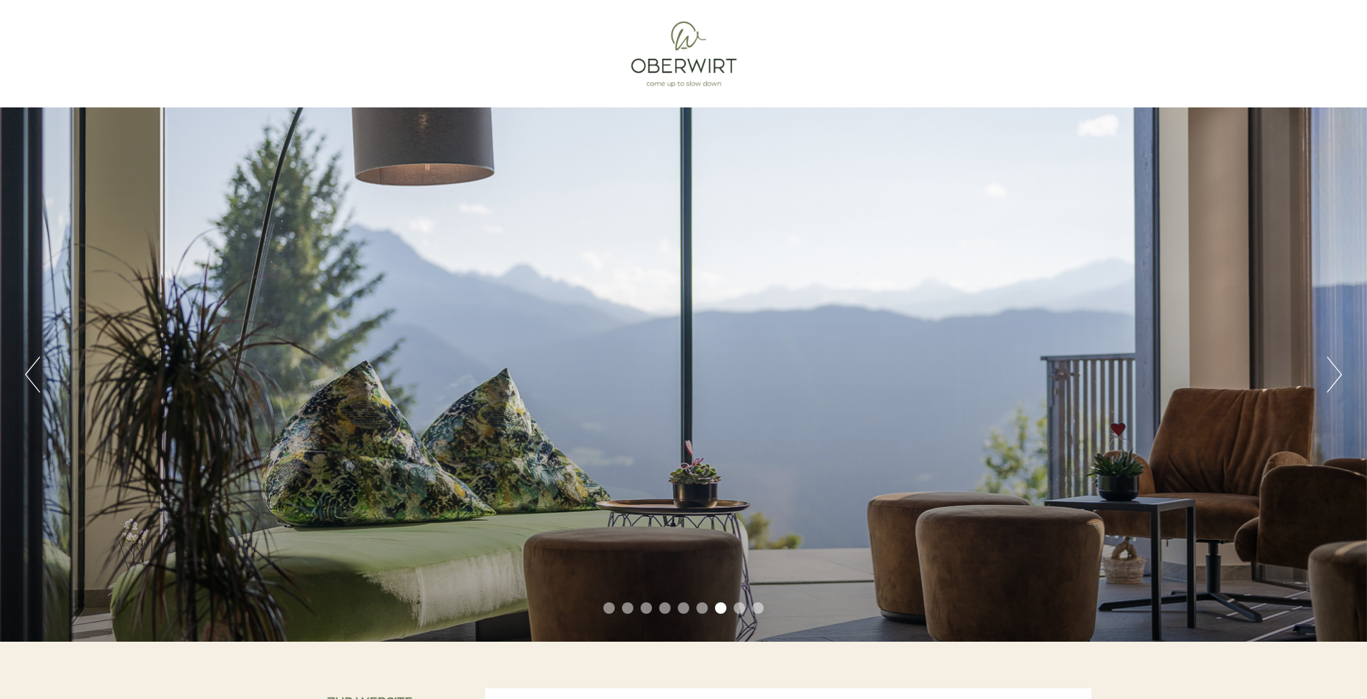
click at [1340, 374] on button "Next" at bounding box center [1334, 375] width 15 height 36
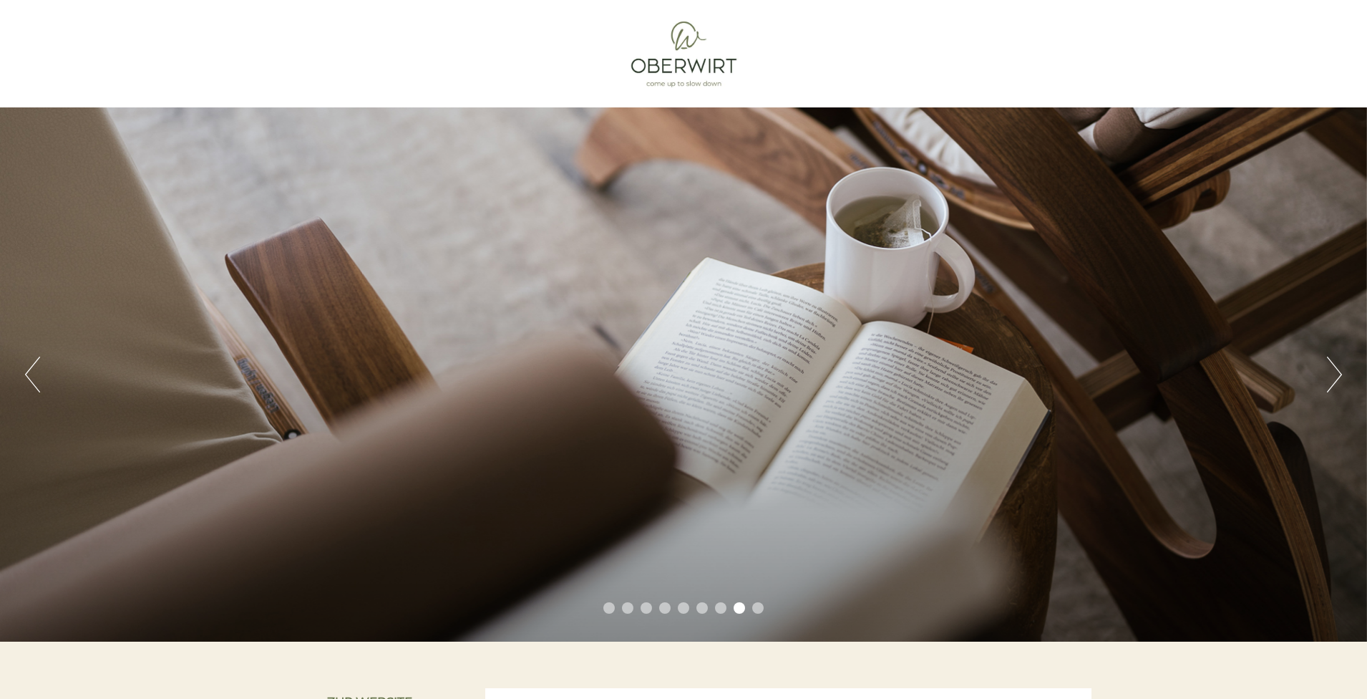
click at [1340, 374] on button "Next" at bounding box center [1334, 375] width 15 height 36
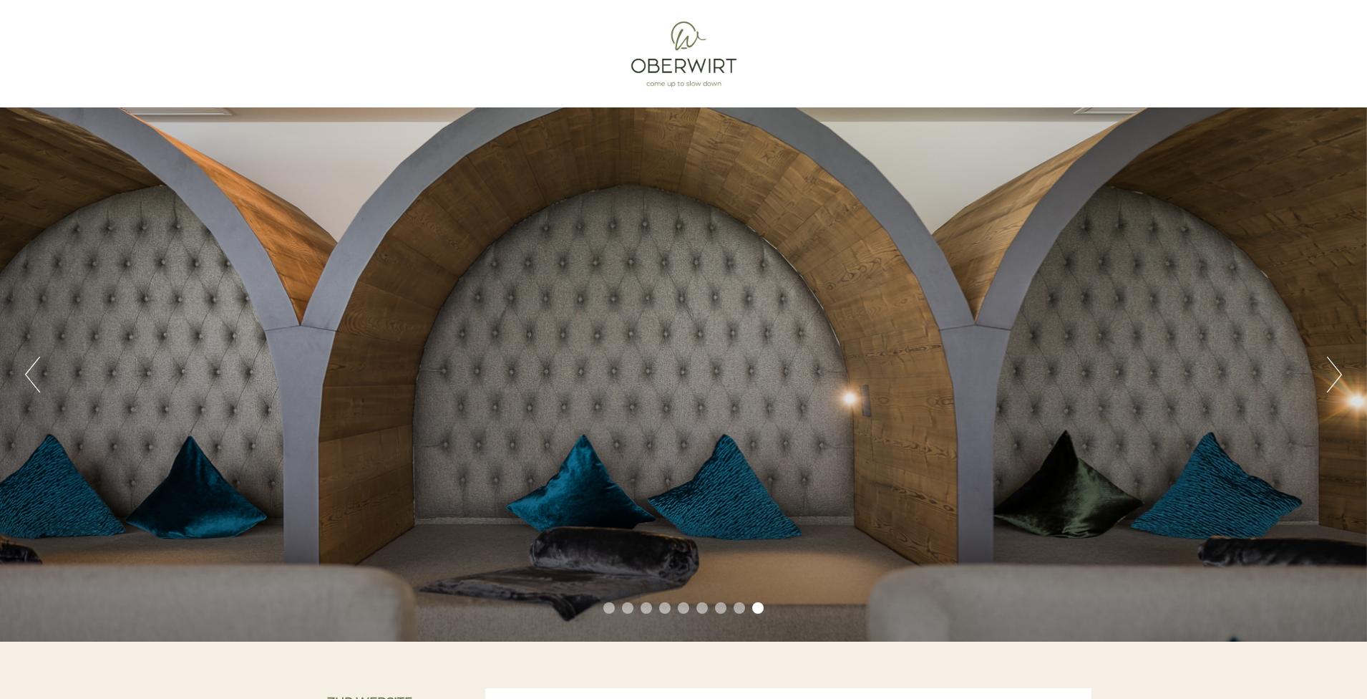
click at [1340, 374] on button "Next" at bounding box center [1334, 375] width 15 height 36
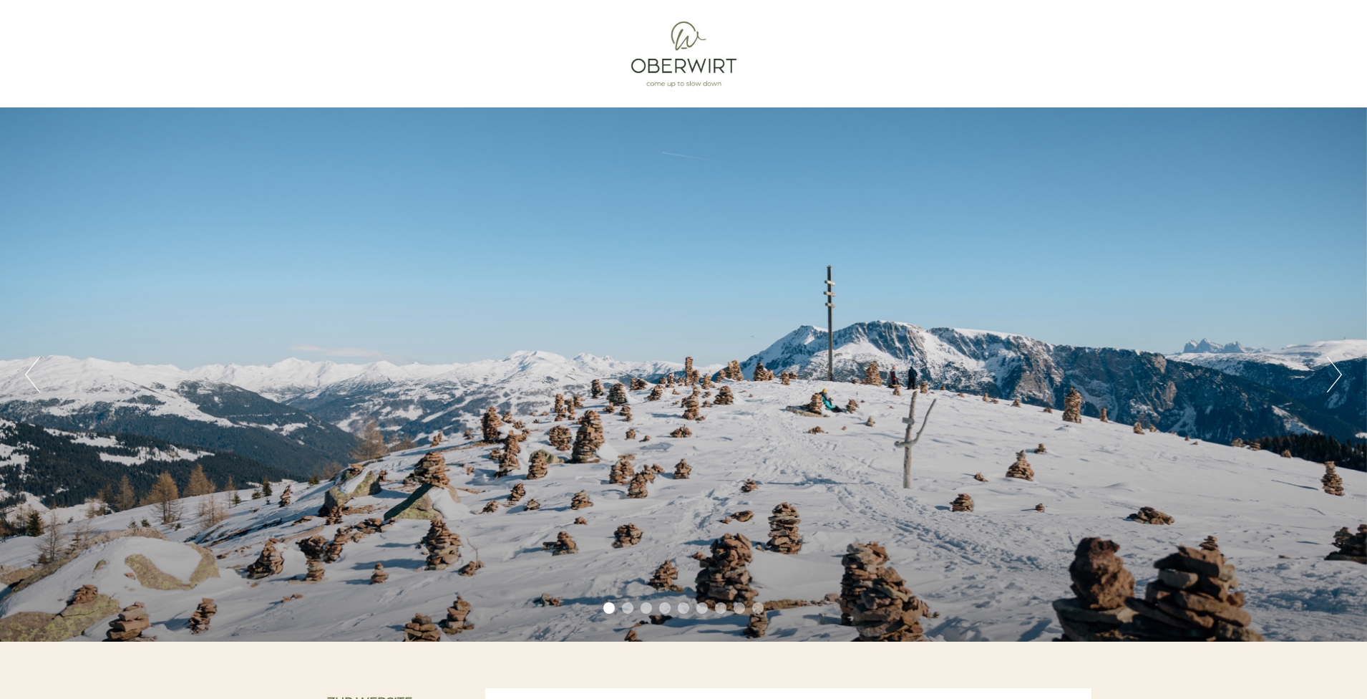
click at [1340, 374] on button "Next" at bounding box center [1334, 375] width 15 height 36
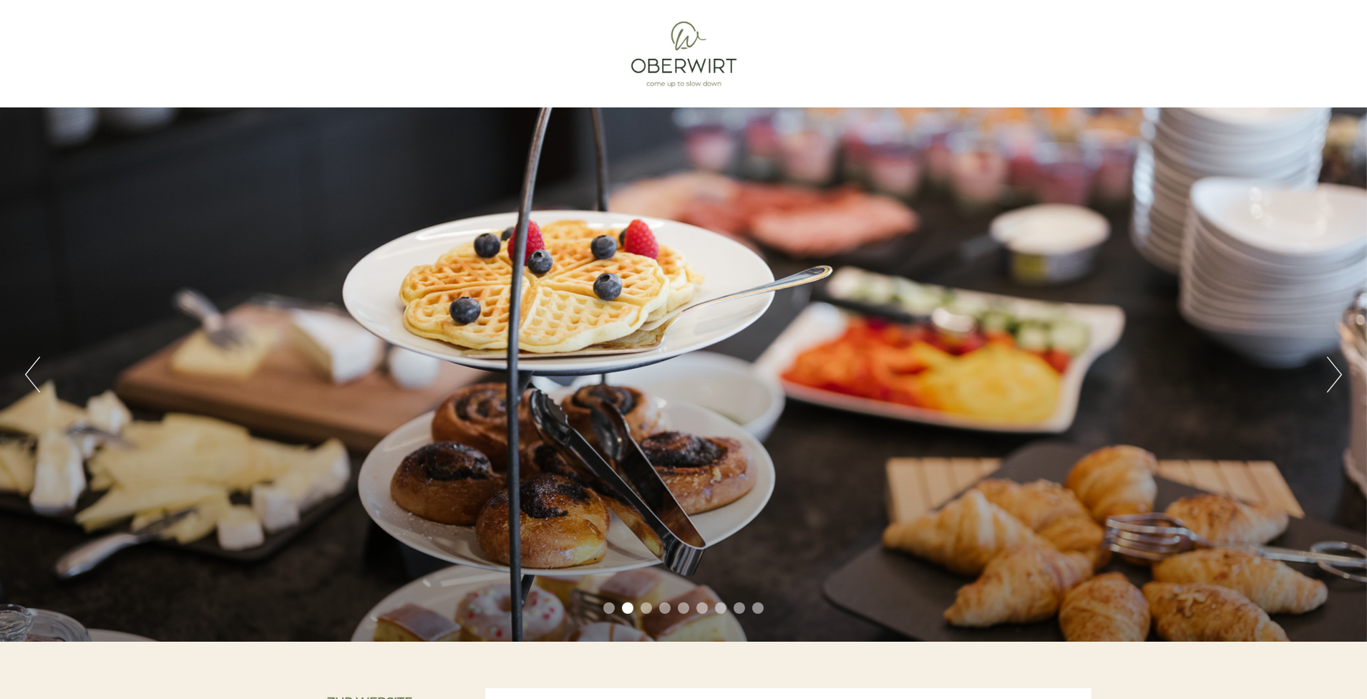
click at [1340, 374] on button "Next" at bounding box center [1334, 375] width 15 height 36
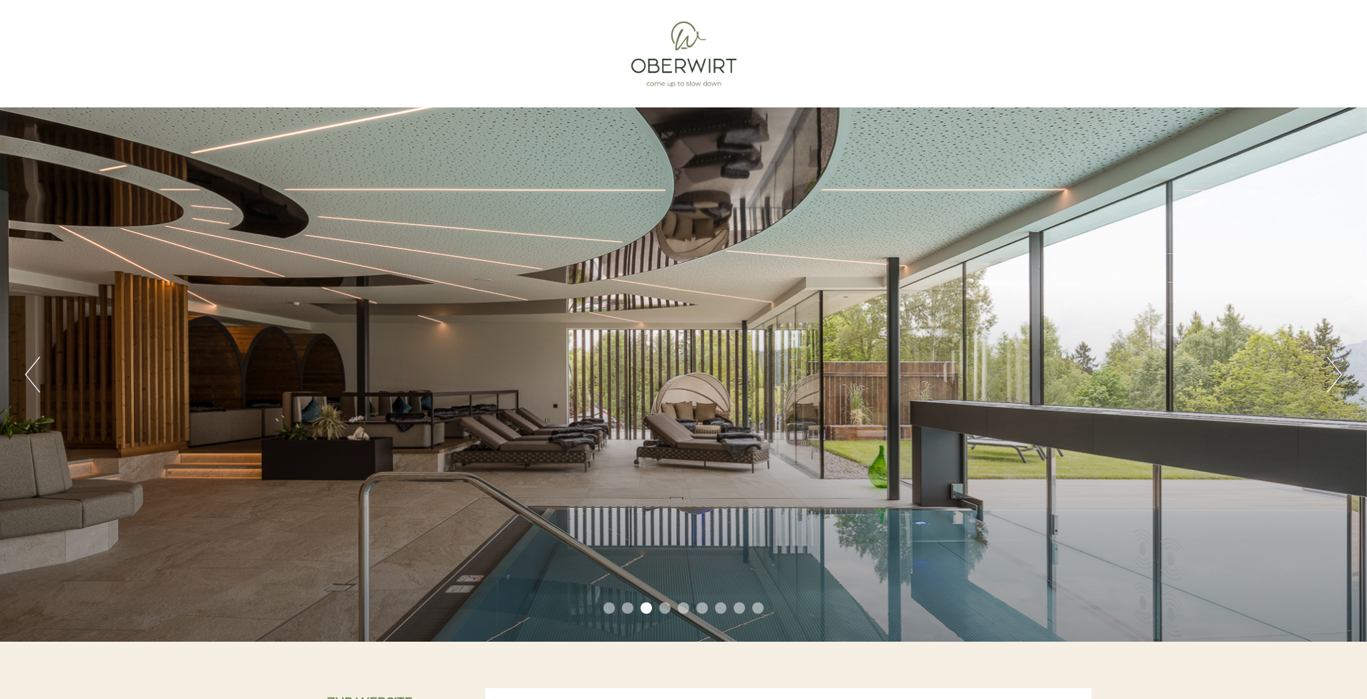
click at [1340, 374] on button "Next" at bounding box center [1334, 375] width 15 height 36
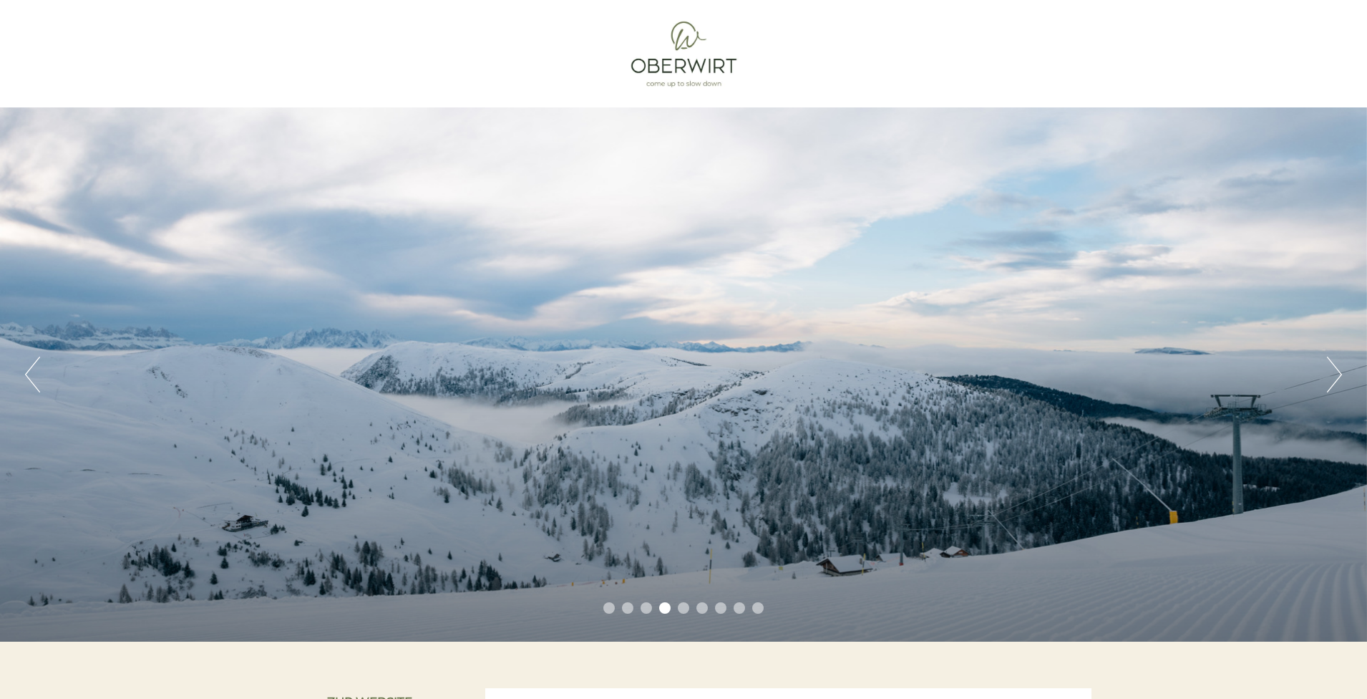
click at [1340, 374] on button "Next" at bounding box center [1334, 375] width 15 height 36
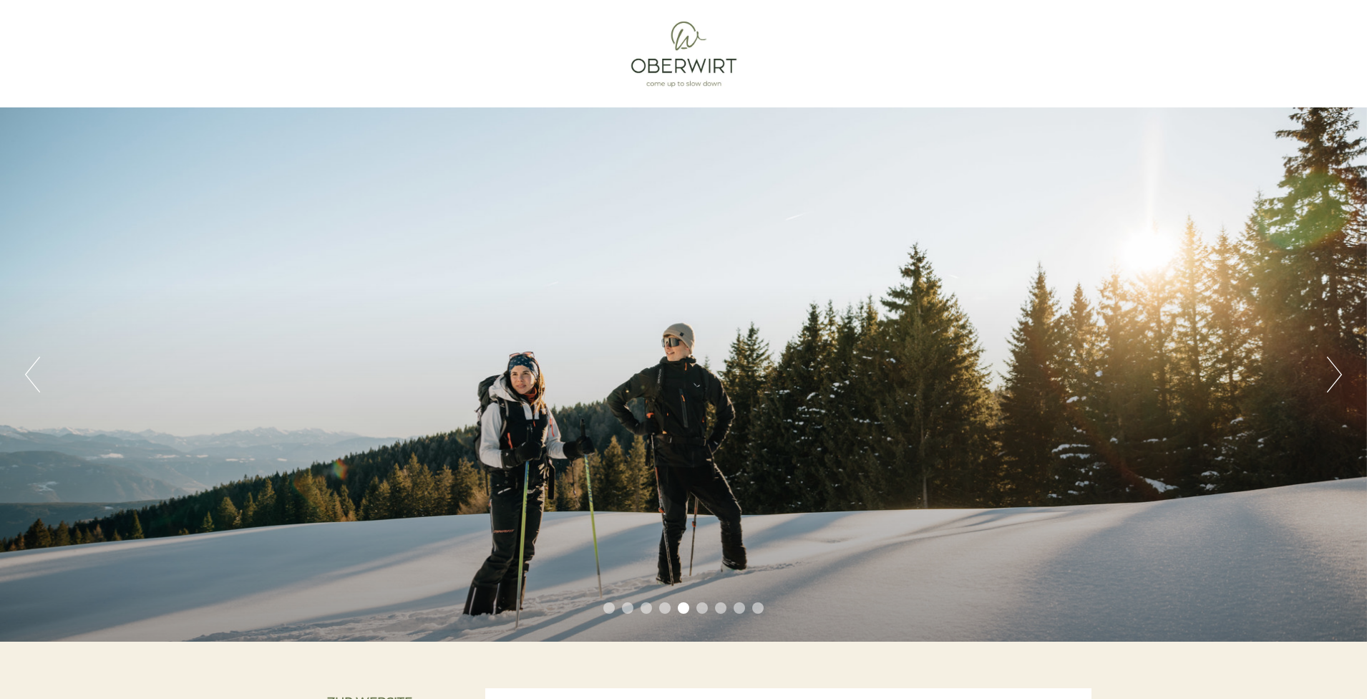
click at [1340, 374] on button "Next" at bounding box center [1334, 375] width 15 height 36
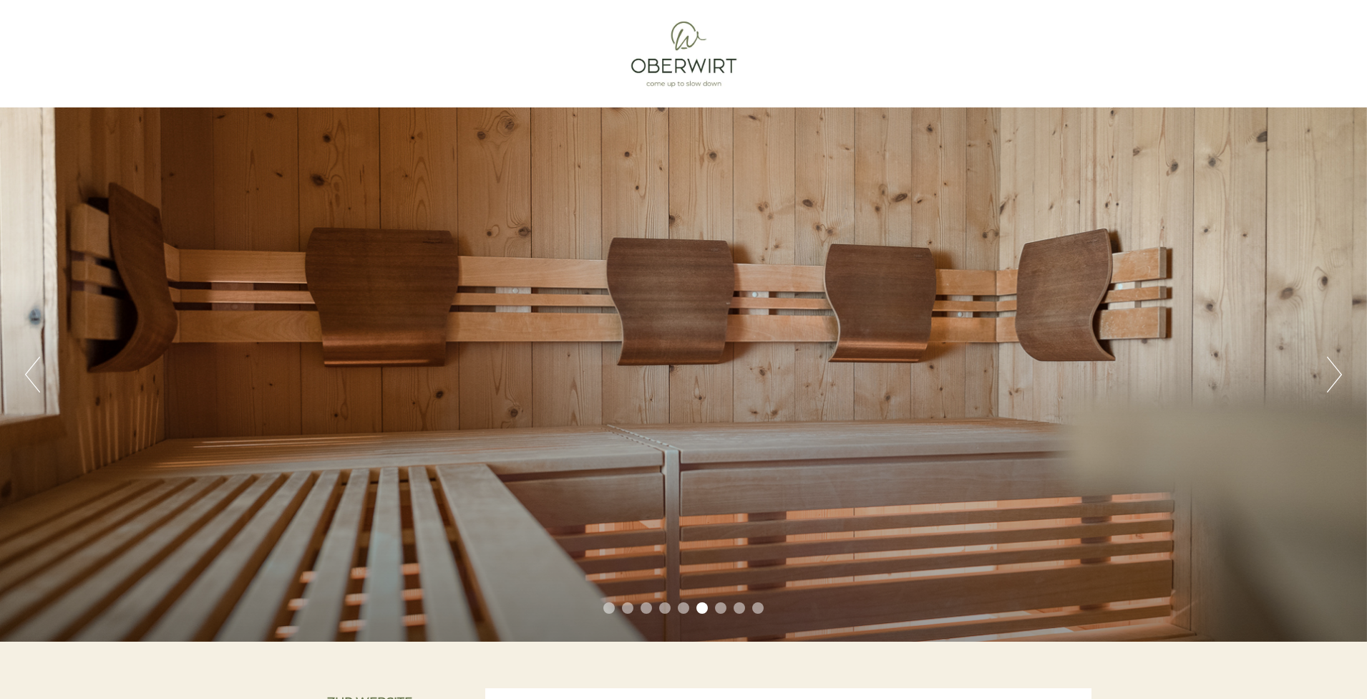
click at [1341, 374] on button "Next" at bounding box center [1334, 375] width 15 height 36
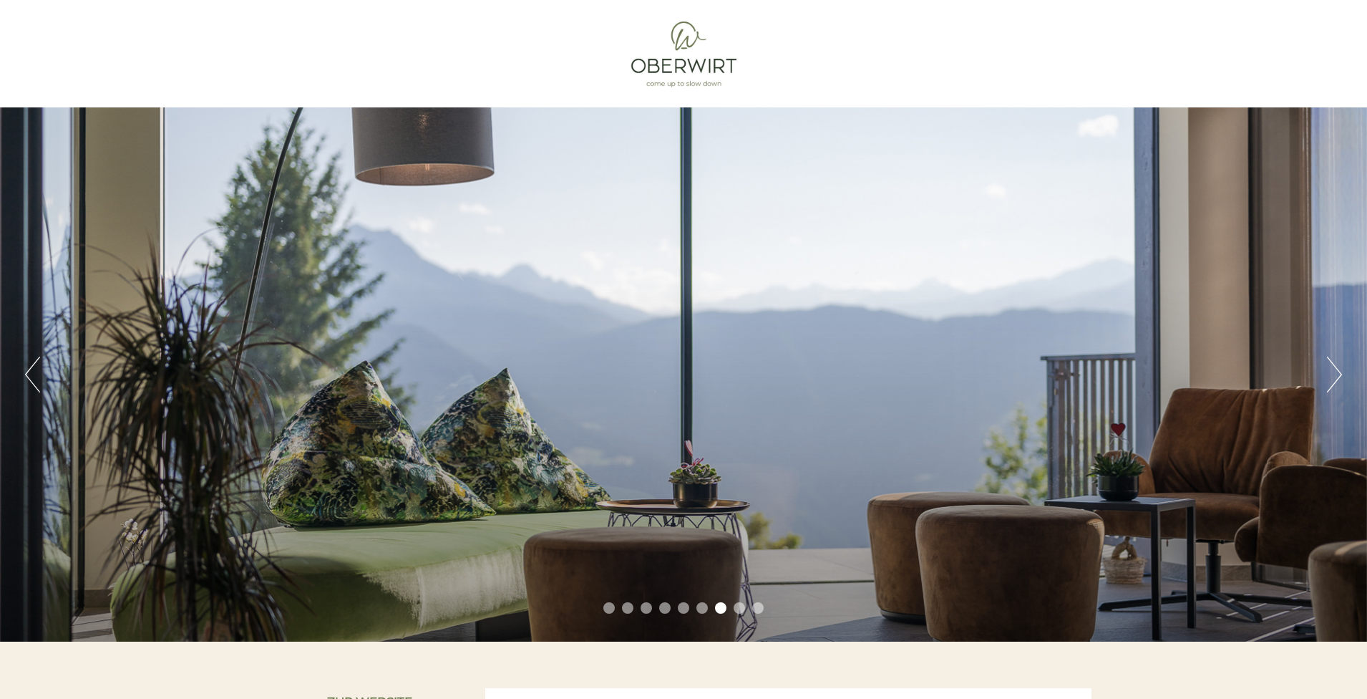
click at [1341, 374] on button "Next" at bounding box center [1334, 375] width 15 height 36
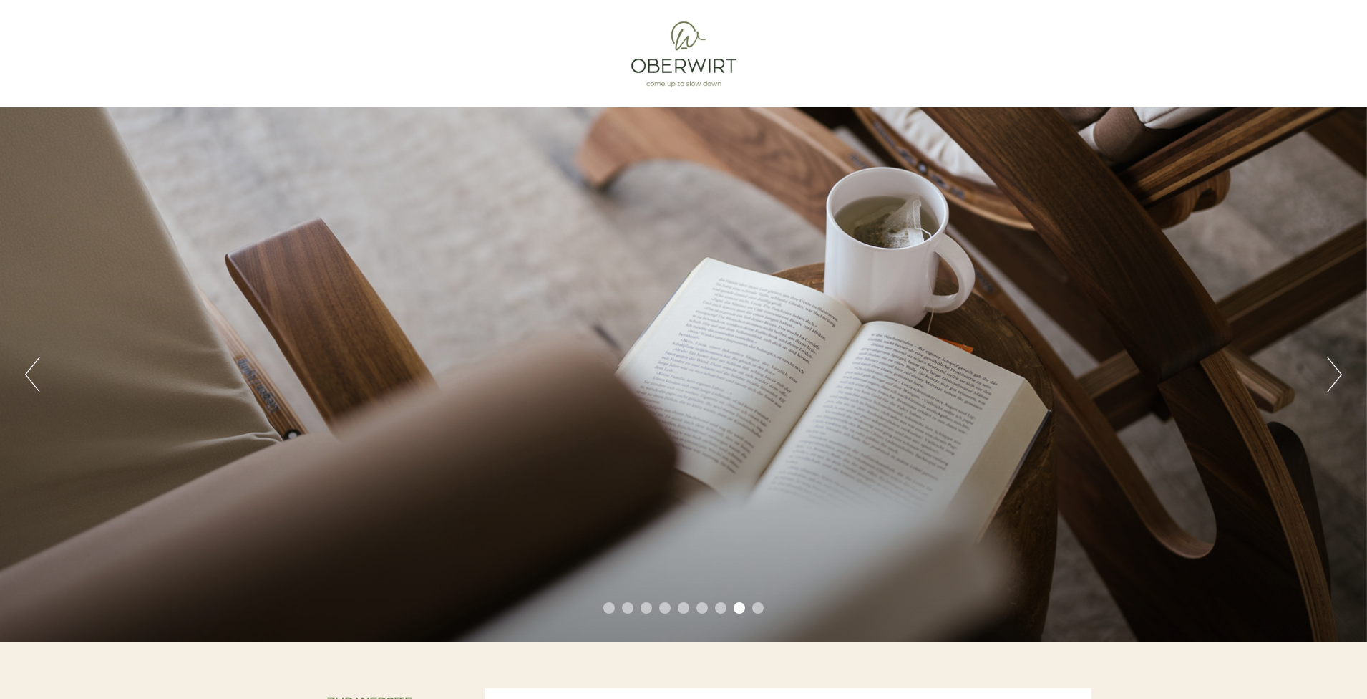
click at [1341, 374] on button "Next" at bounding box center [1334, 375] width 15 height 36
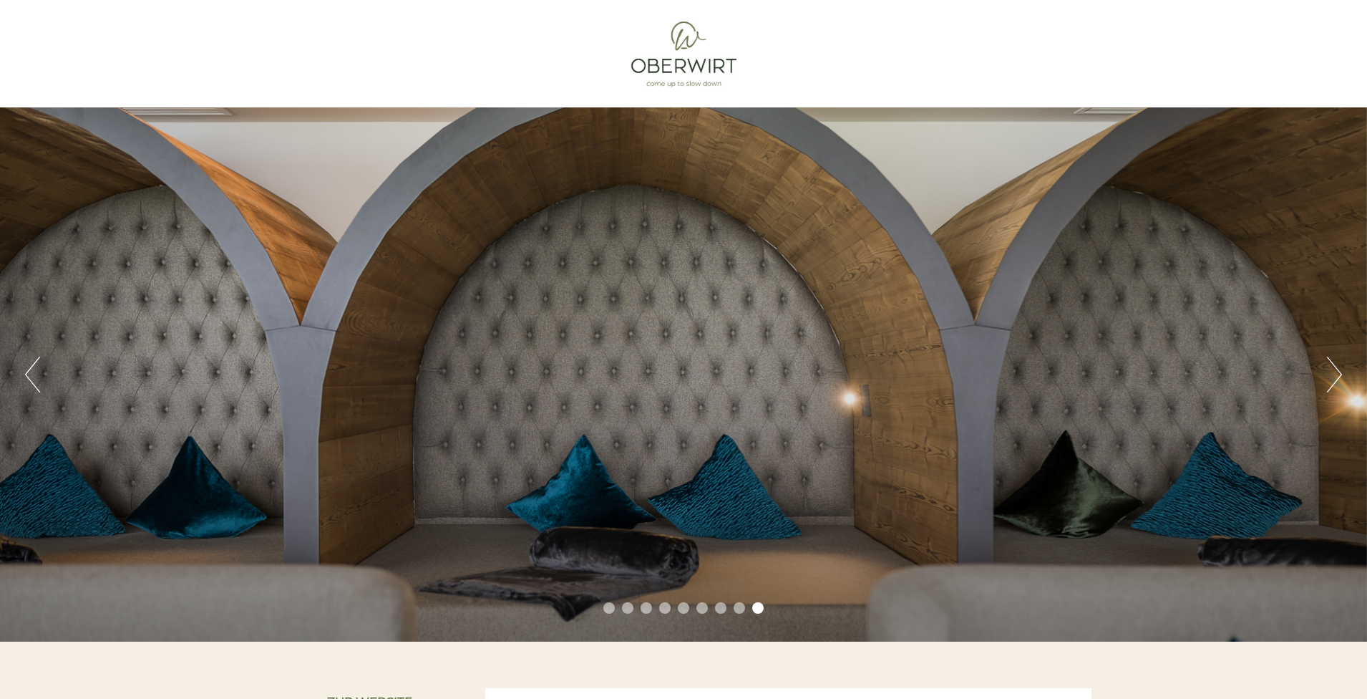
click at [1341, 374] on button "Next" at bounding box center [1334, 375] width 15 height 36
